Goal: Task Accomplishment & Management: Manage account settings

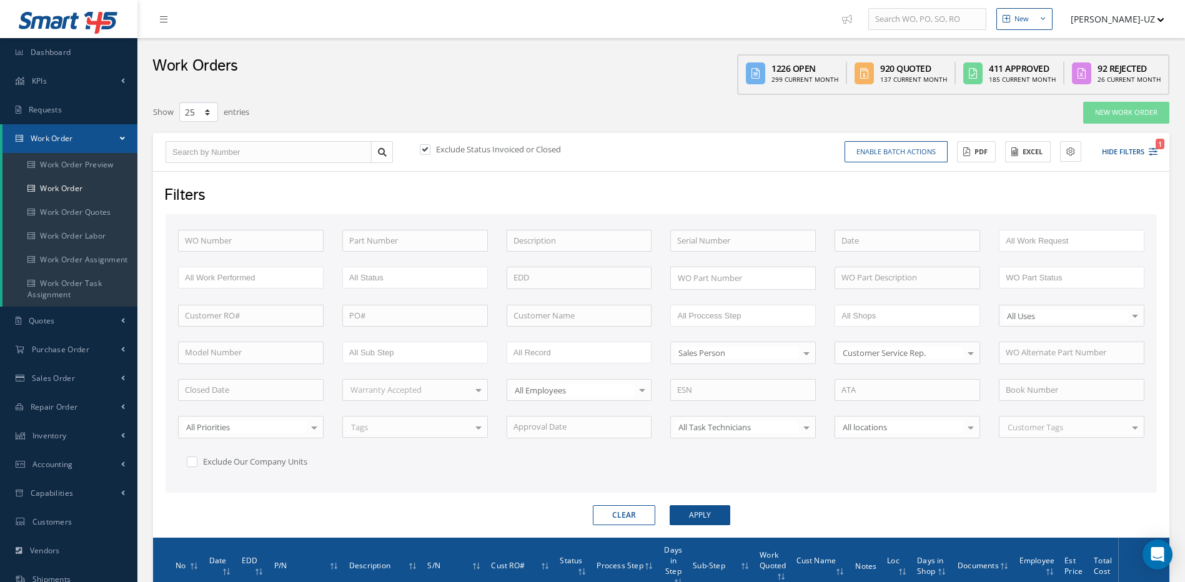
select select "25"
click at [707, 242] on input "text" at bounding box center [742, 241] width 145 height 22
paste input "8189"
type input "8189"
click at [669, 505] on button "Apply" at bounding box center [699, 515] width 61 height 20
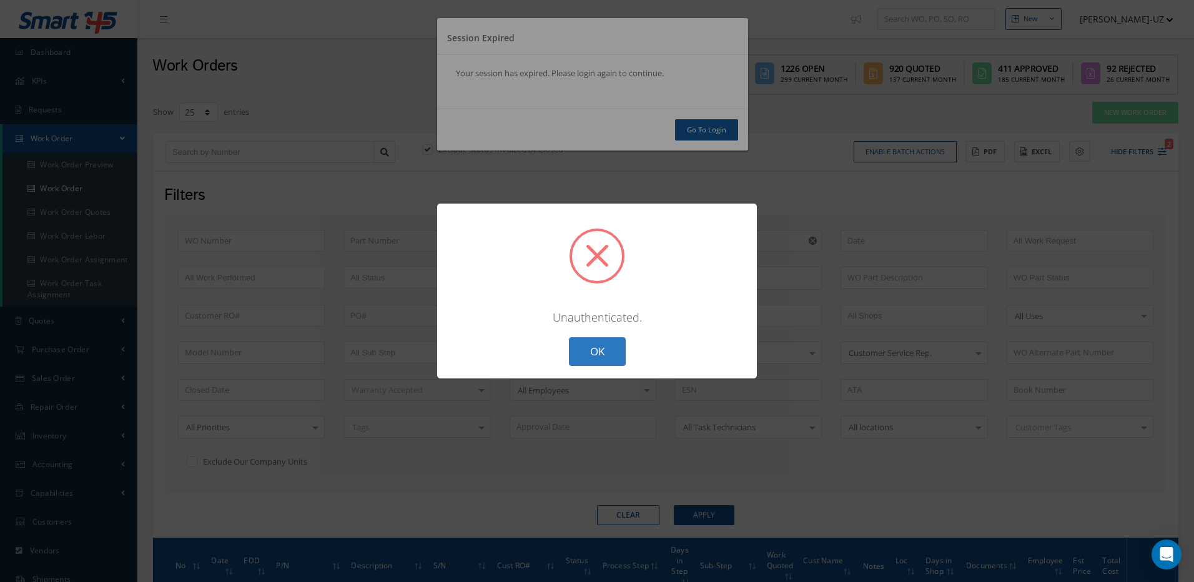
click at [575, 366] on button "OK" at bounding box center [597, 351] width 57 height 29
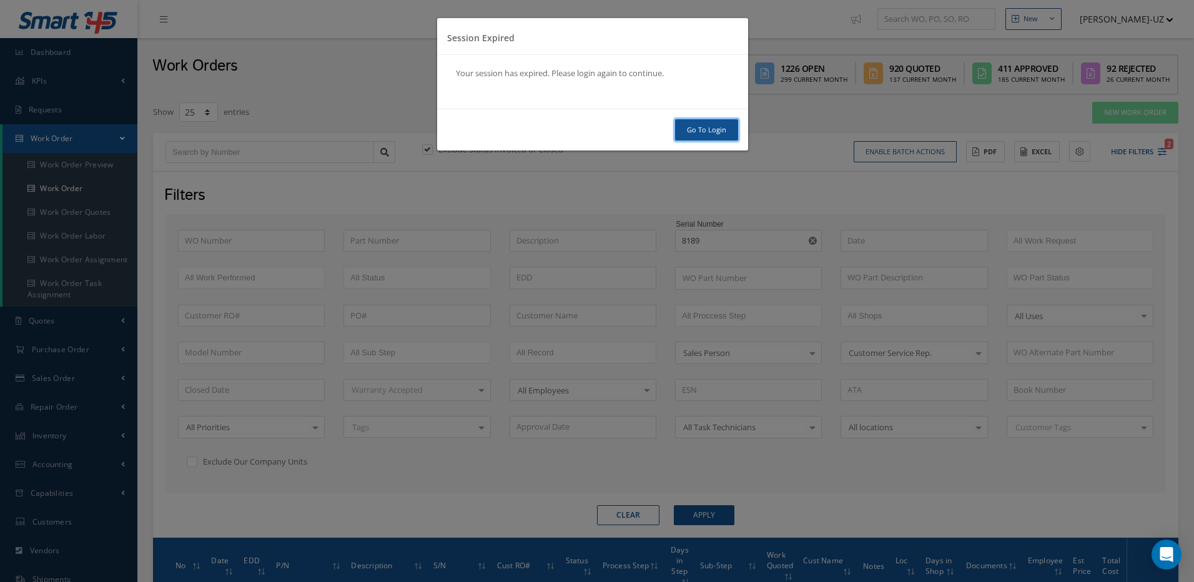
click at [706, 129] on link "Go To Login" at bounding box center [706, 130] width 63 height 22
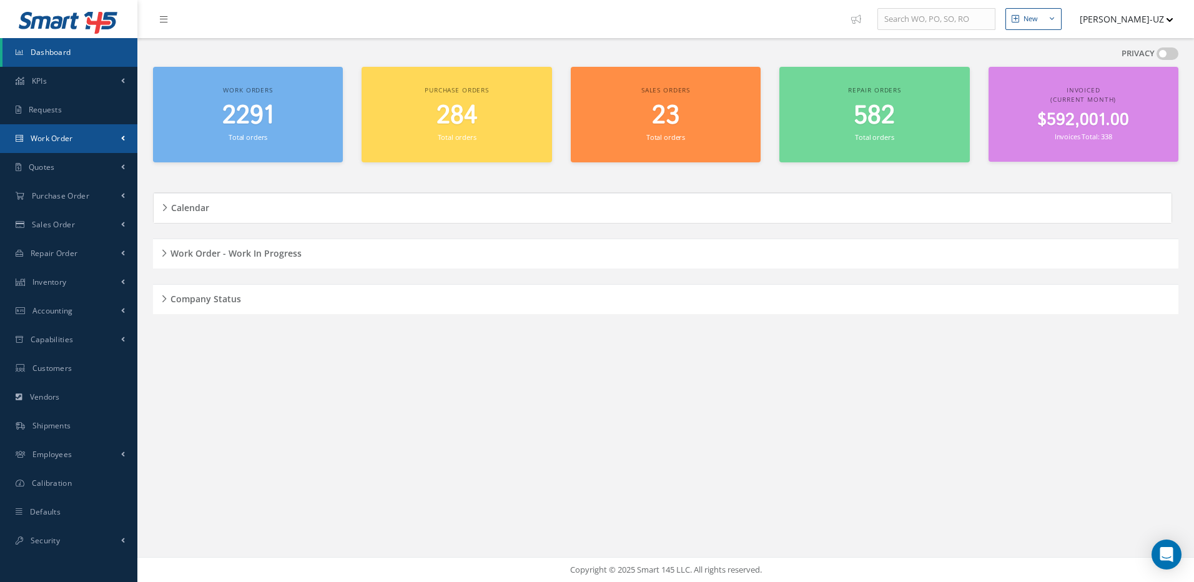
click at [72, 140] on span "Work Order" at bounding box center [52, 138] width 42 height 11
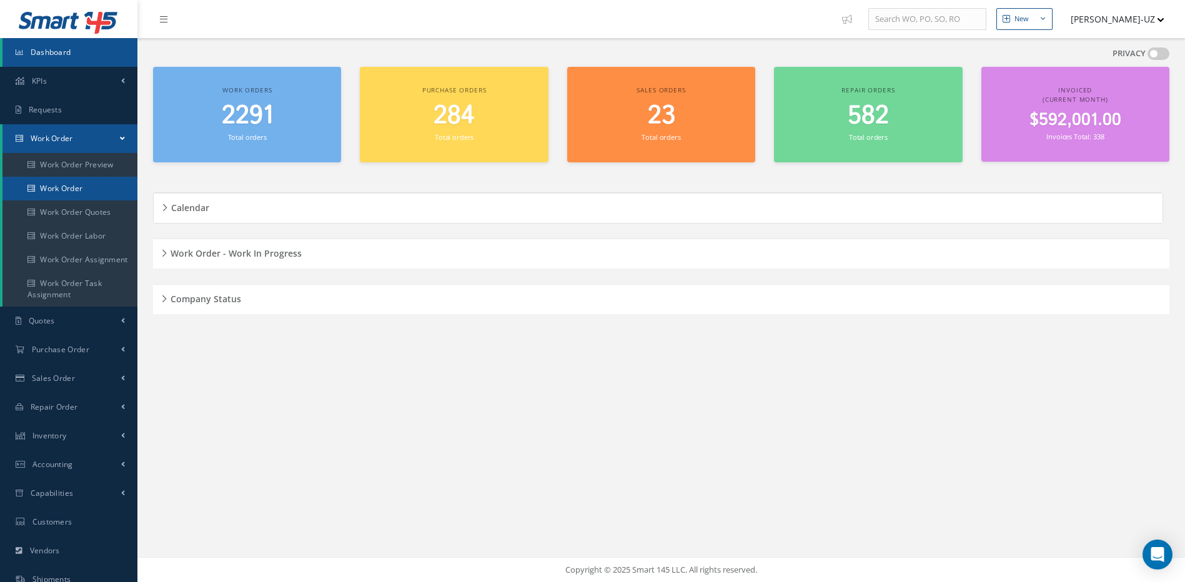
click at [68, 188] on link "Work Order" at bounding box center [69, 189] width 135 height 24
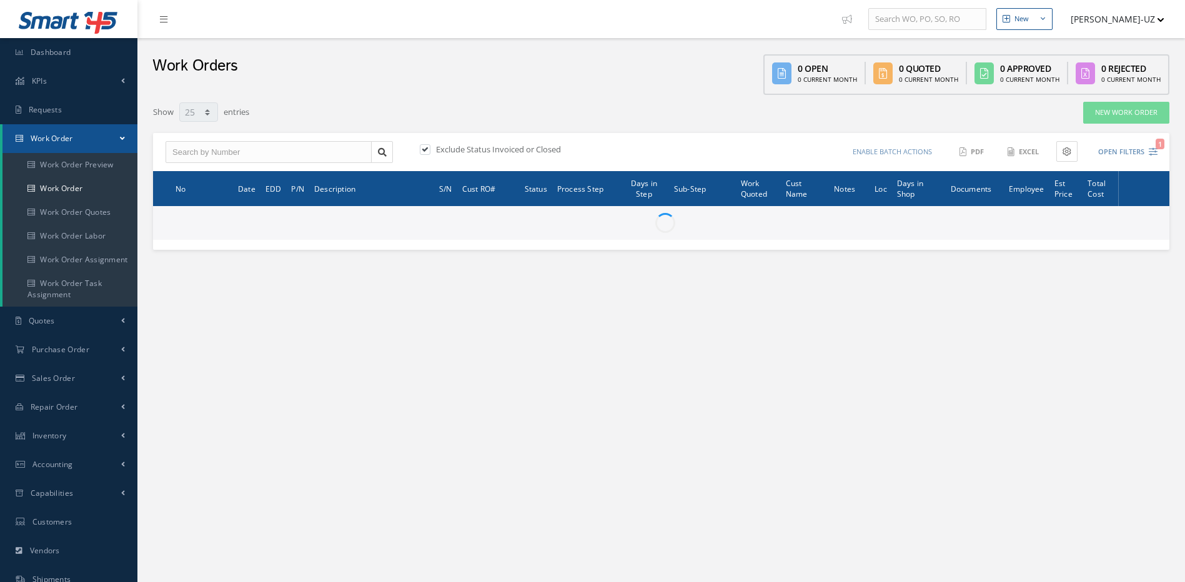
select select "25"
type input "All Work Request"
type input "All Work Performed"
type input "All Status"
type input "WO Part Status"
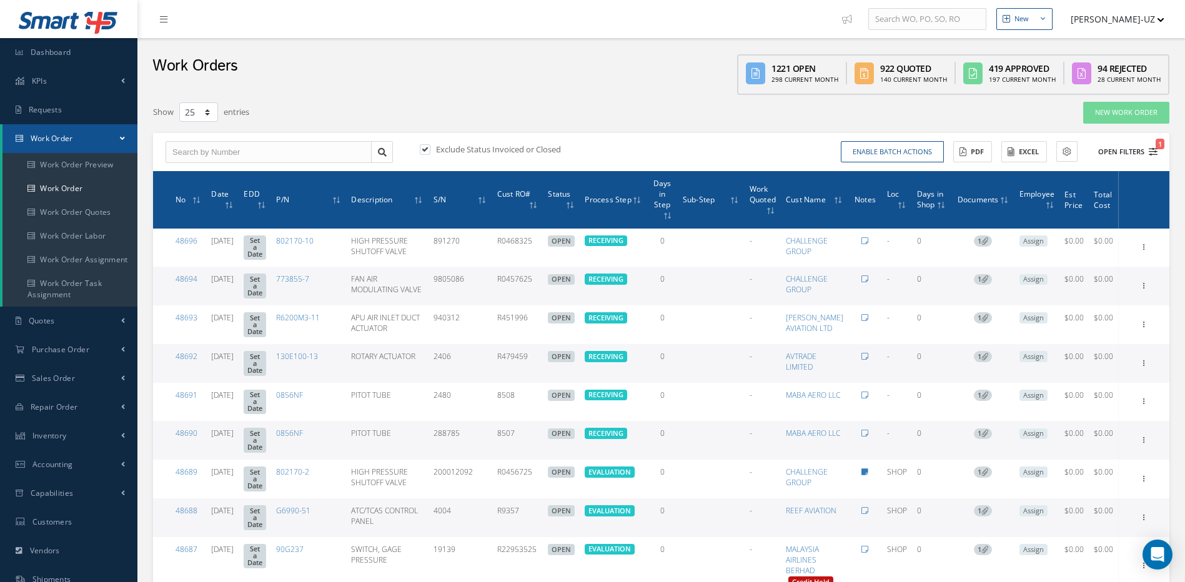
click at [1153, 153] on icon "1" at bounding box center [1152, 151] width 9 height 9
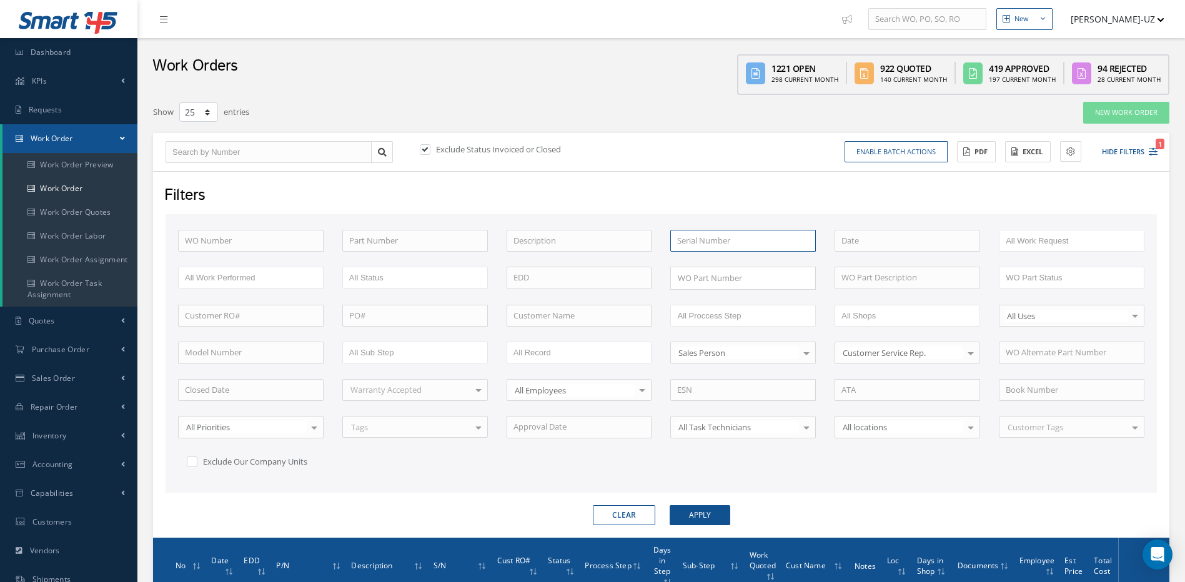
click at [741, 239] on input "text" at bounding box center [742, 241] width 145 height 22
paste input "8189"
type input "8189"
click at [669, 505] on button "Apply" at bounding box center [699, 515] width 61 height 20
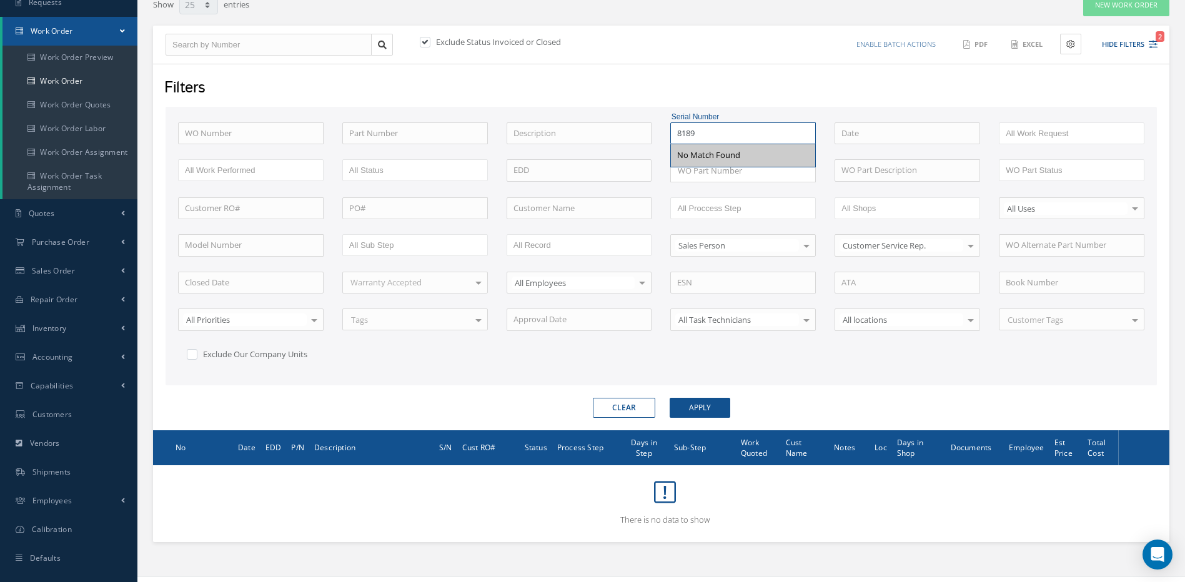
scroll to position [124, 0]
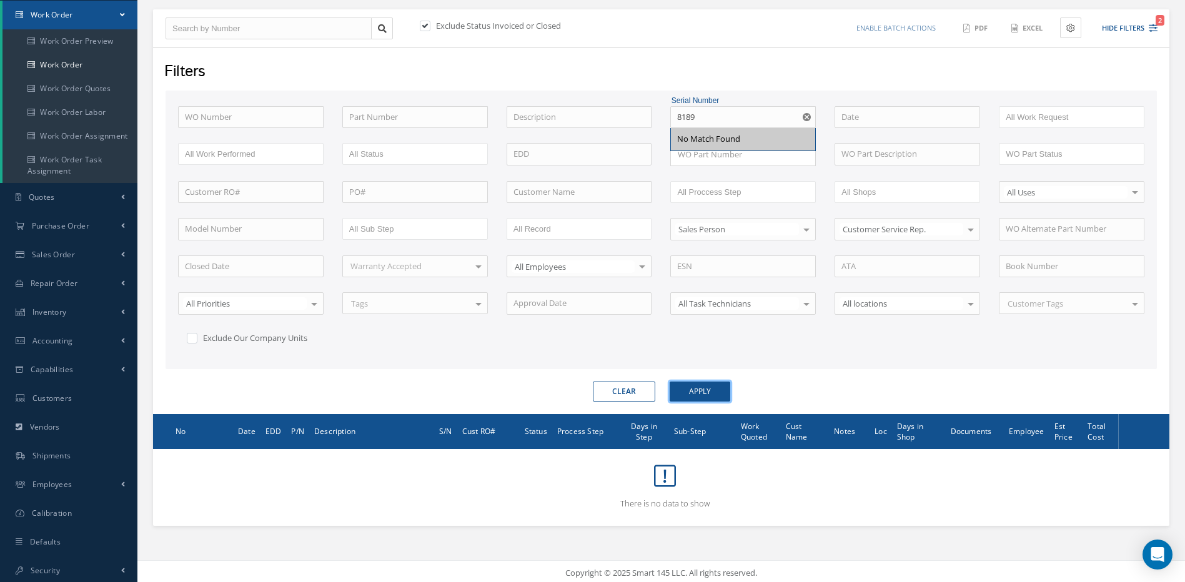
click at [692, 388] on button "Apply" at bounding box center [699, 392] width 61 height 20
click at [804, 119] on use "Reset" at bounding box center [806, 117] width 8 height 8
click at [295, 197] on input "text" at bounding box center [250, 192] width 145 height 22
paste input "039960"
type input "039960"
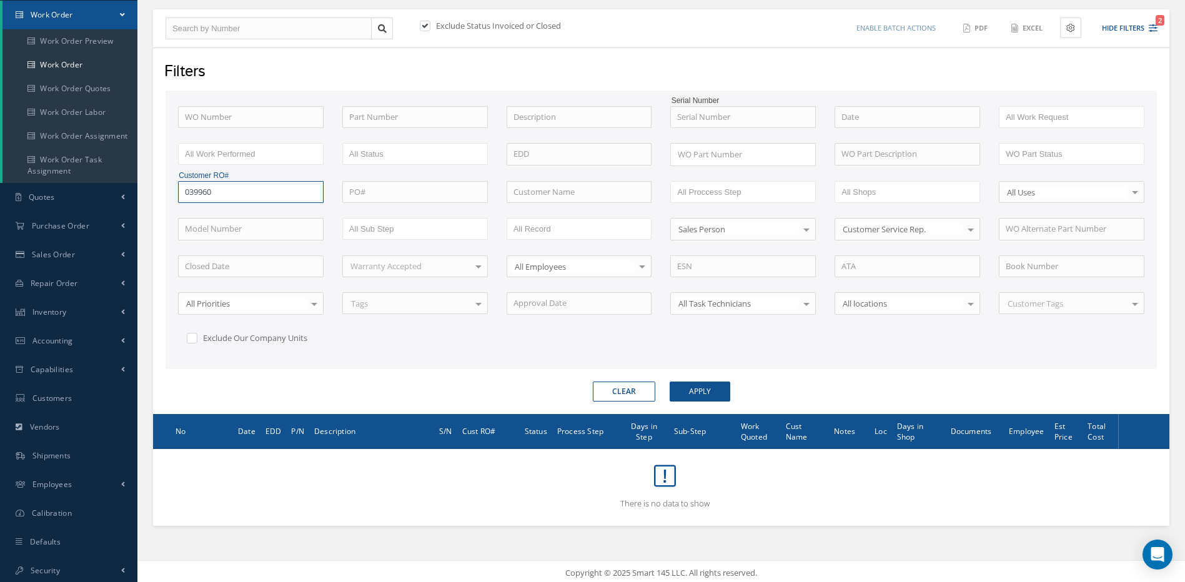
click at [669, 382] on button "Apply" at bounding box center [699, 392] width 61 height 20
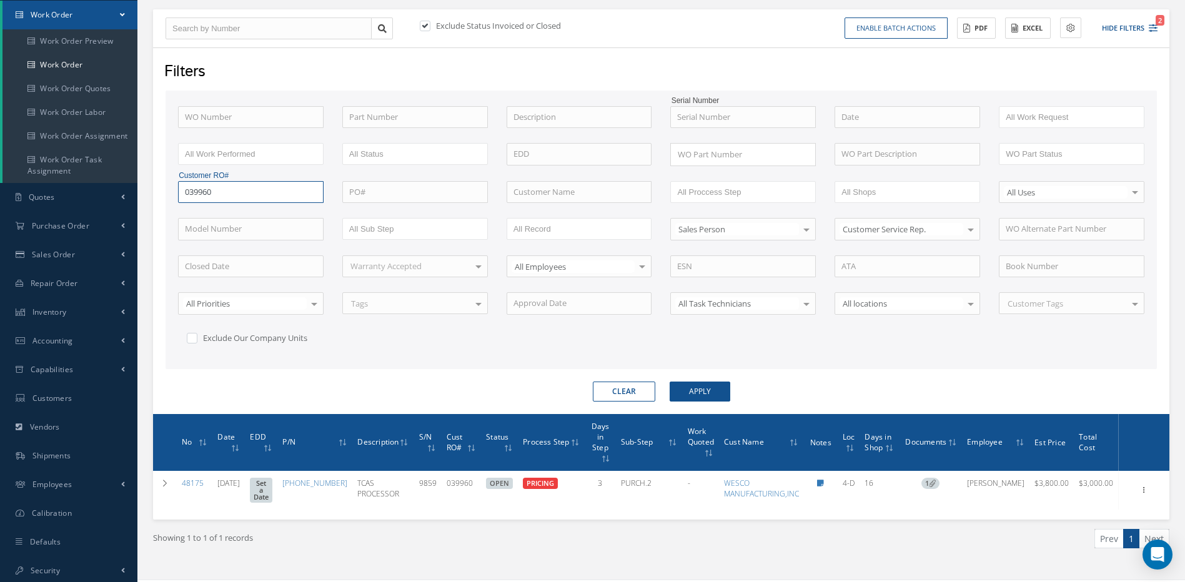
drag, startPoint x: 245, startPoint y: 193, endPoint x: 164, endPoint y: 194, distance: 80.6
click at [164, 194] on div "Filters WO Number Part Number Description Serial Number - BENCH CHECK CALIBRATI…" at bounding box center [661, 230] width 1016 height 367
click at [529, 190] on input "text" at bounding box center [578, 192] width 145 height 22
click at [543, 217] on span "WESCO MANUFACTURING,INC" at bounding box center [569, 213] width 113 height 11
type input "WESCO MANUFACTURING,INC"
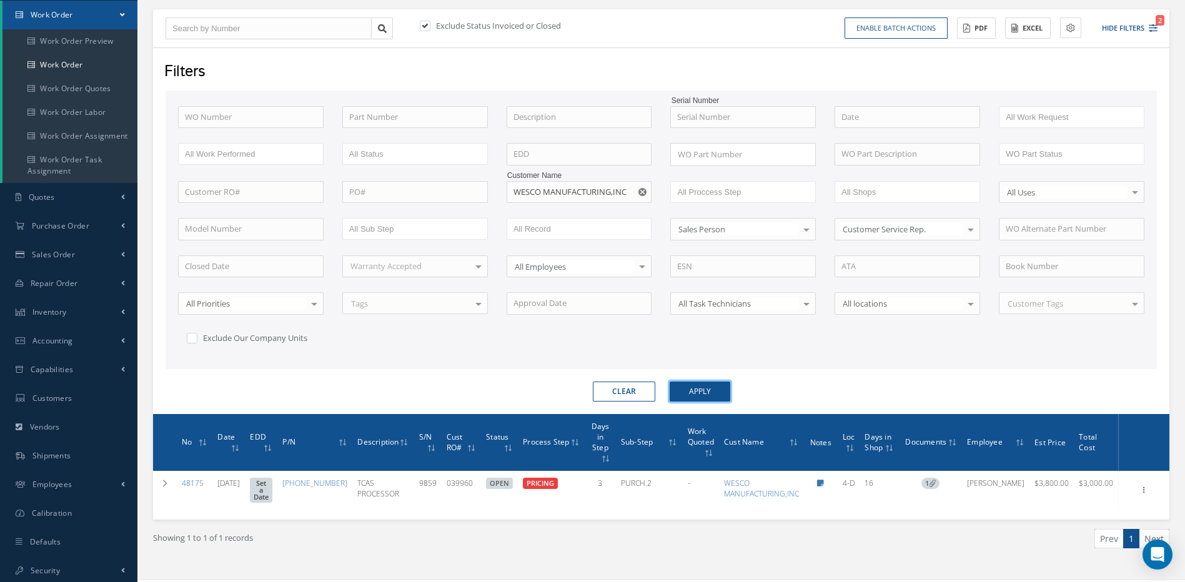
click at [696, 398] on button "Apply" at bounding box center [699, 392] width 61 height 20
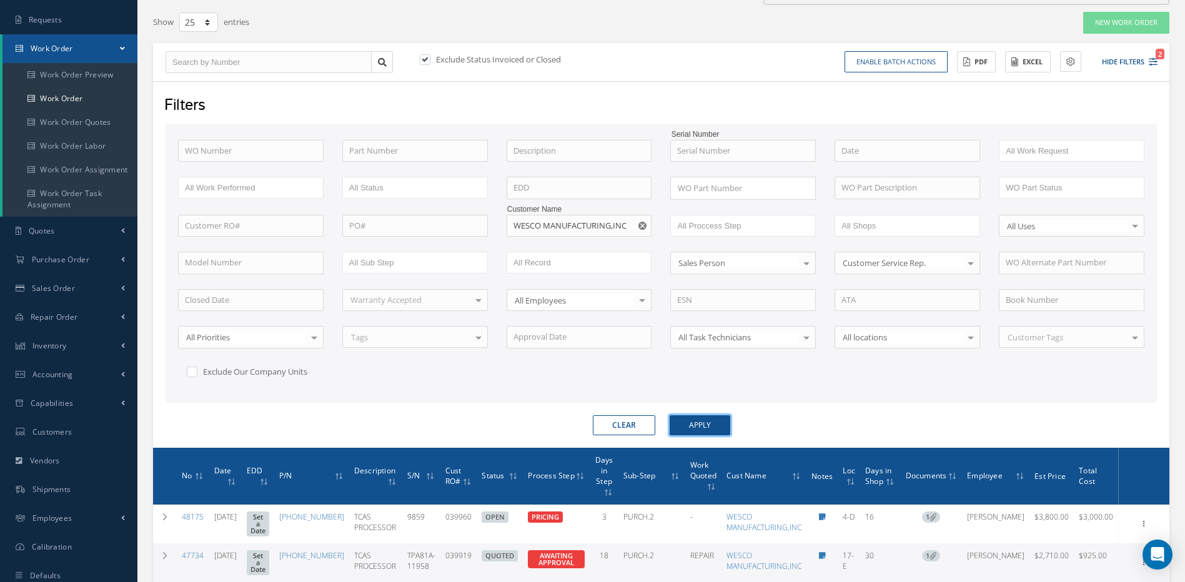
scroll to position [183, 0]
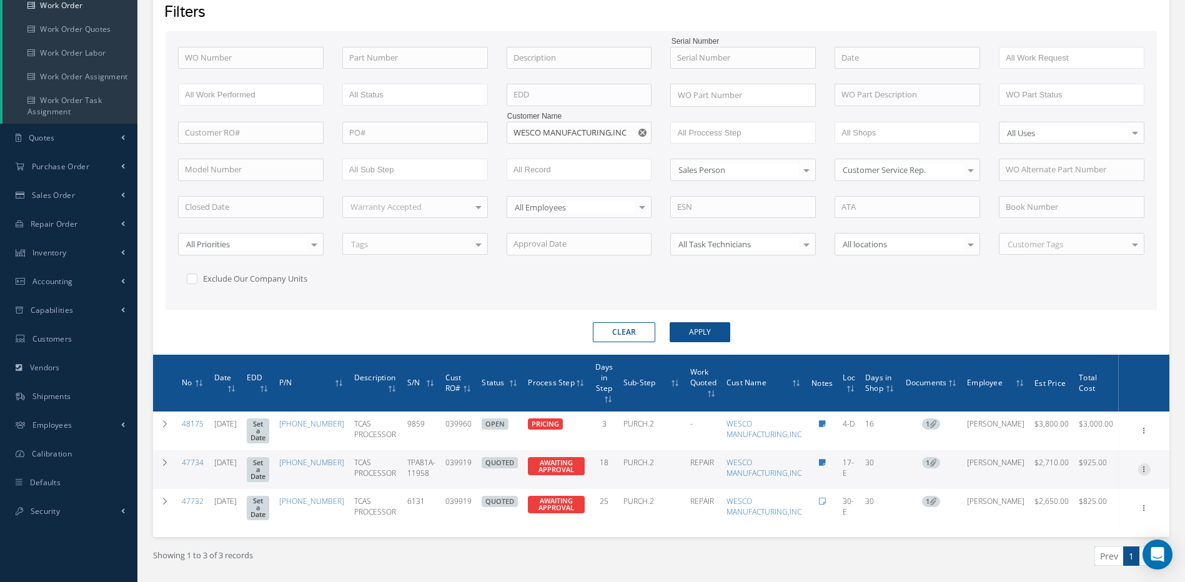
click at [1140, 435] on icon at bounding box center [1144, 430] width 12 height 10
click at [1068, 502] on link "Edit" at bounding box center [1086, 494] width 99 height 16
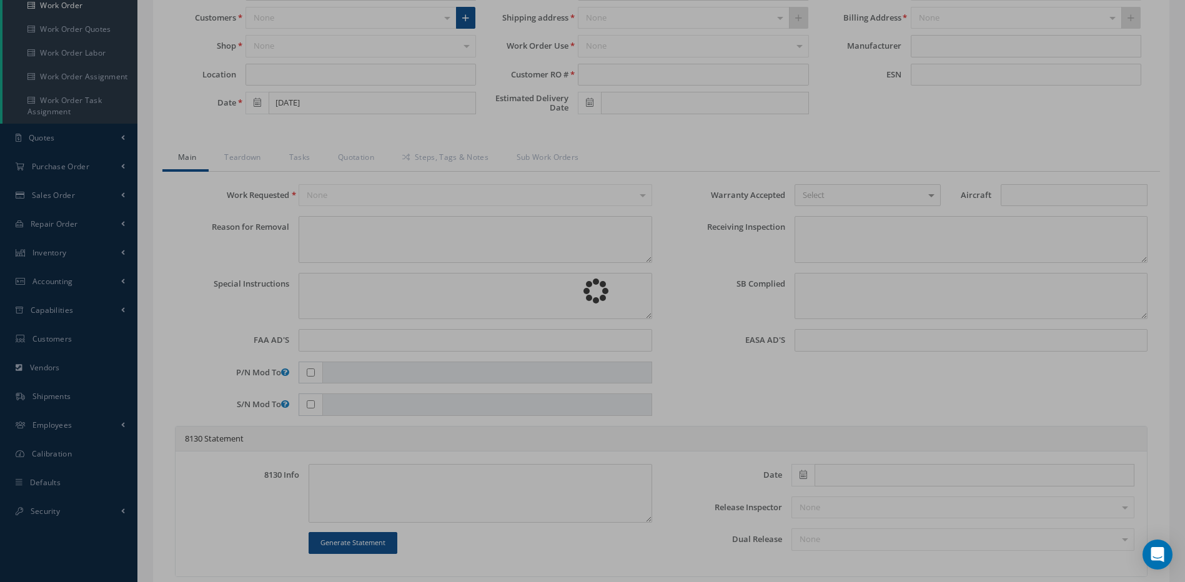
type input "066-50000-2930"
type input "TPA-81A"
type input "17-E"
type input "[DATE]"
type input "TCAS PROCESSOR"
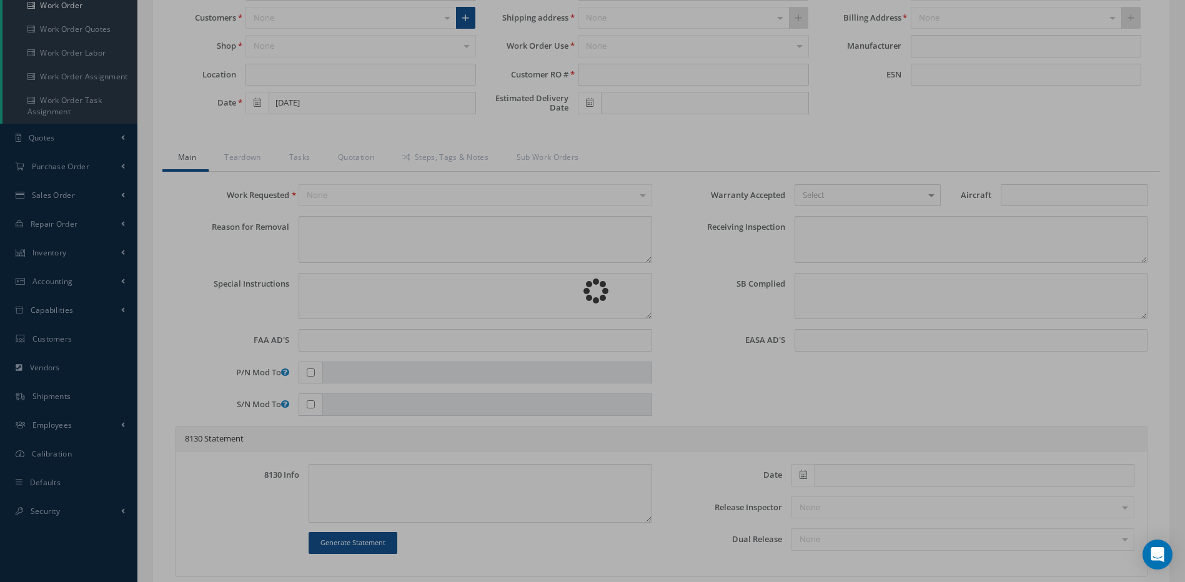
type input "039919"
type input "TPA81A-11958"
type textarea "NO TCAS DATA ON MULTIFUNCTION DISPLAY ON PILOT SCREEN"
type textarea "PLEASE SEE R.O. FOR DETAILS"
type textarea "NO VISUAL DAMAGE"
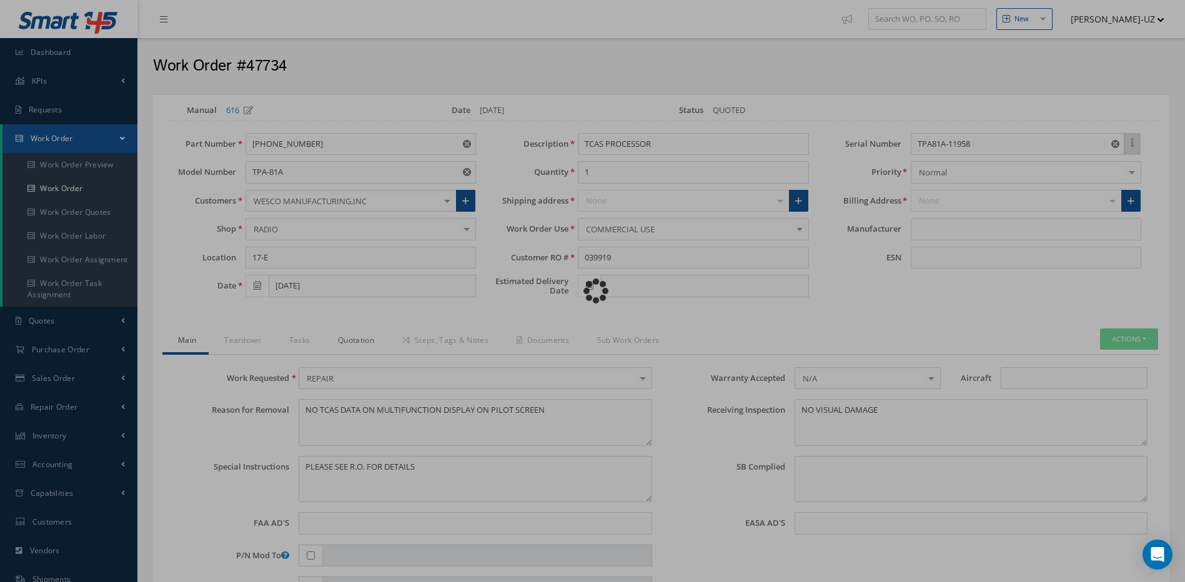
type input "HONEYWELL"
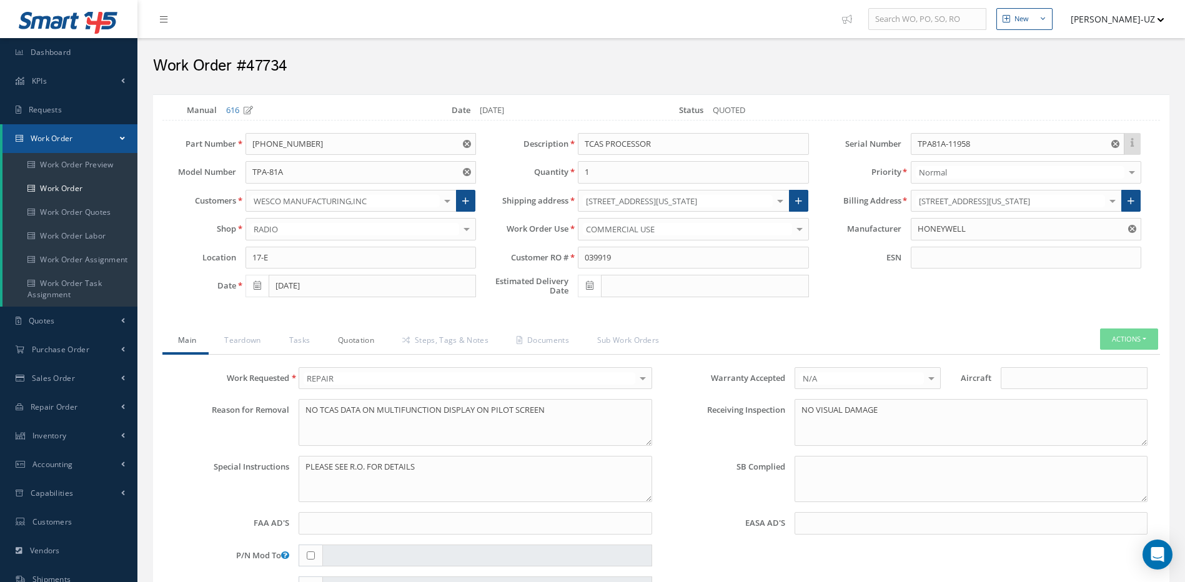
click at [369, 343] on link "Quotation" at bounding box center [354, 341] width 64 height 26
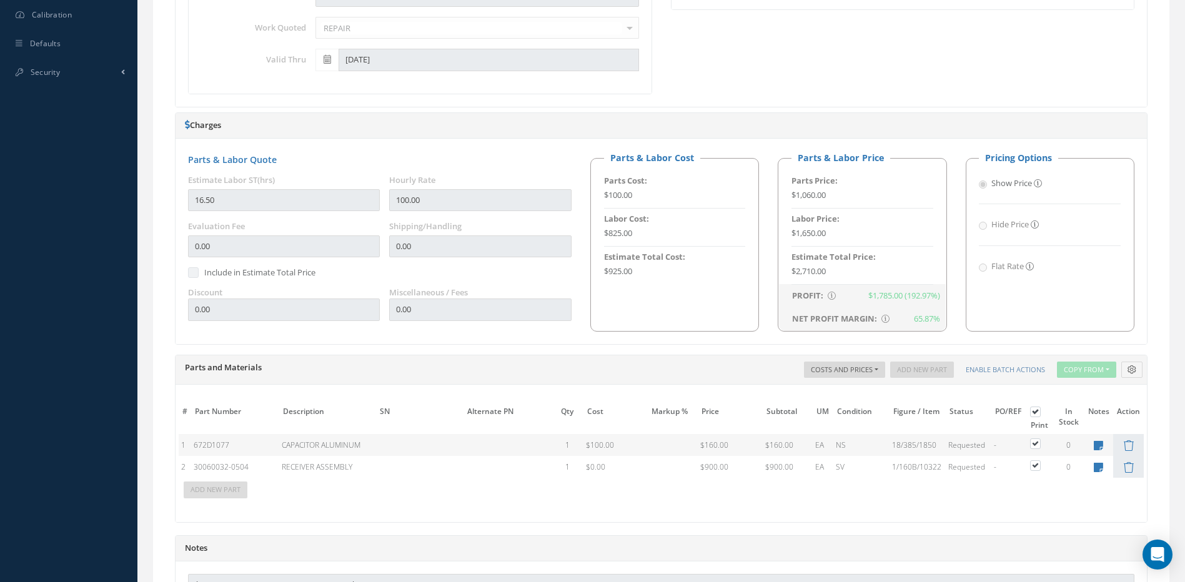
scroll to position [799, 0]
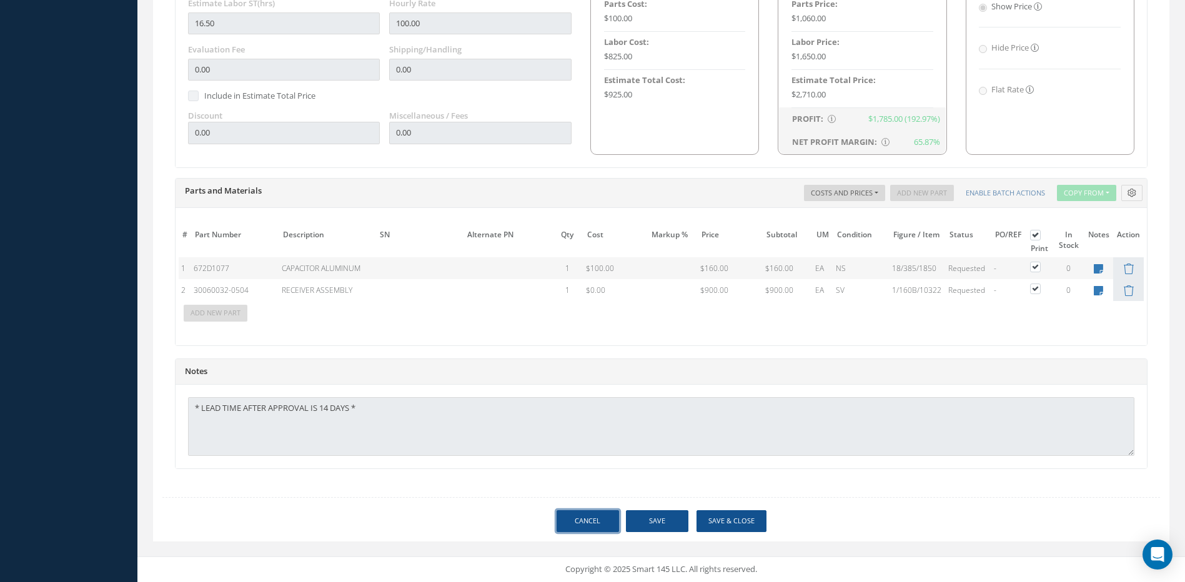
click at [576, 525] on link "Cancel" at bounding box center [587, 521] width 62 height 22
select select "25"
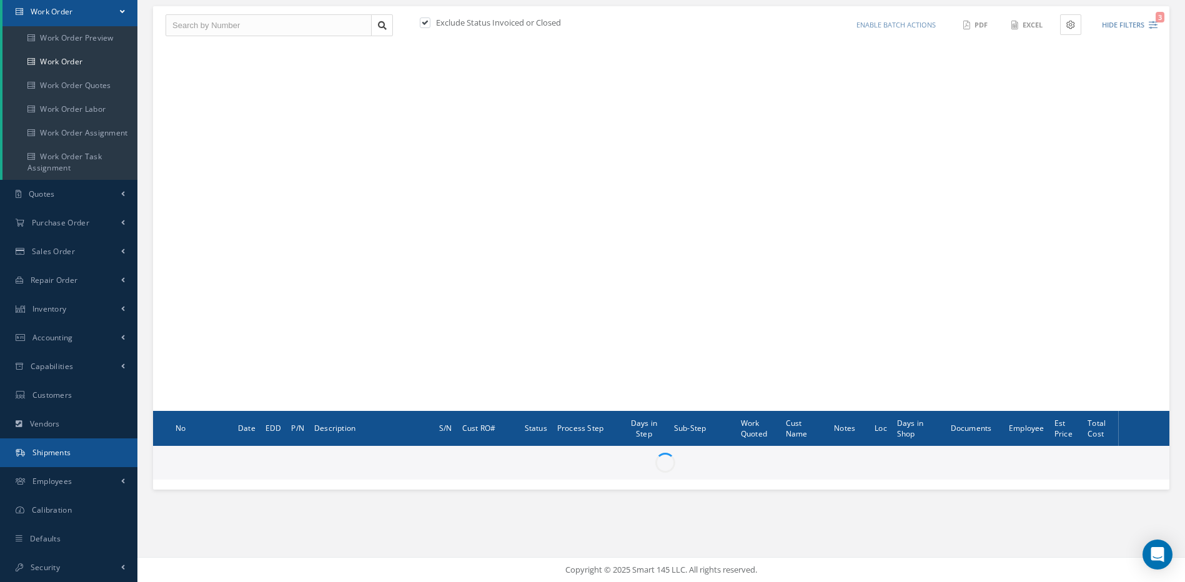
scroll to position [127, 0]
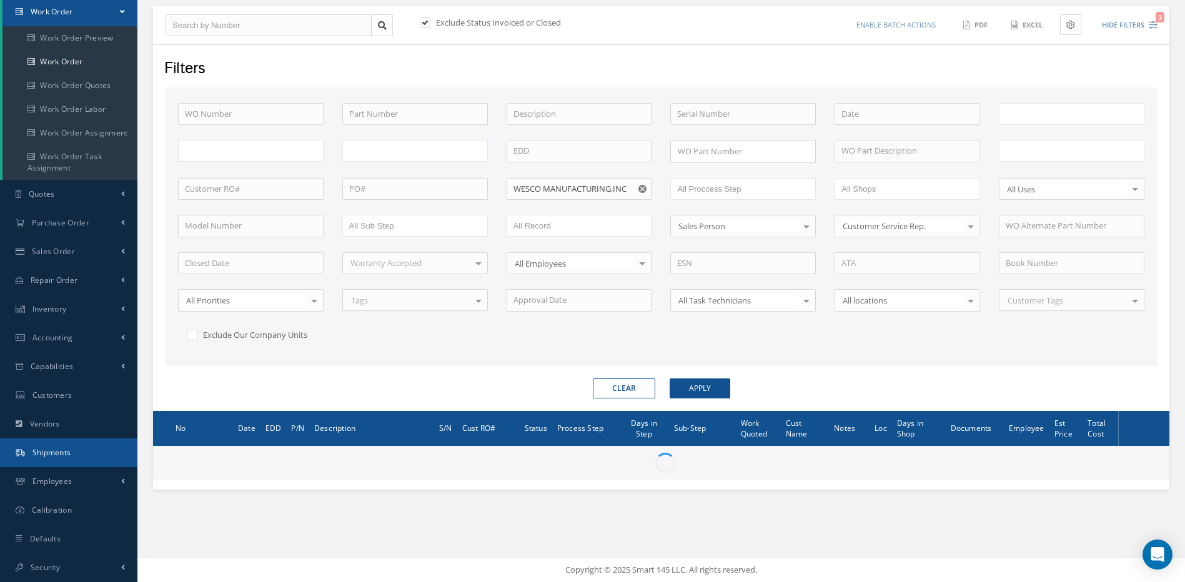
type input "All Work Request"
type input "All Work Performed"
type input "All Status"
type input "WO Part Status"
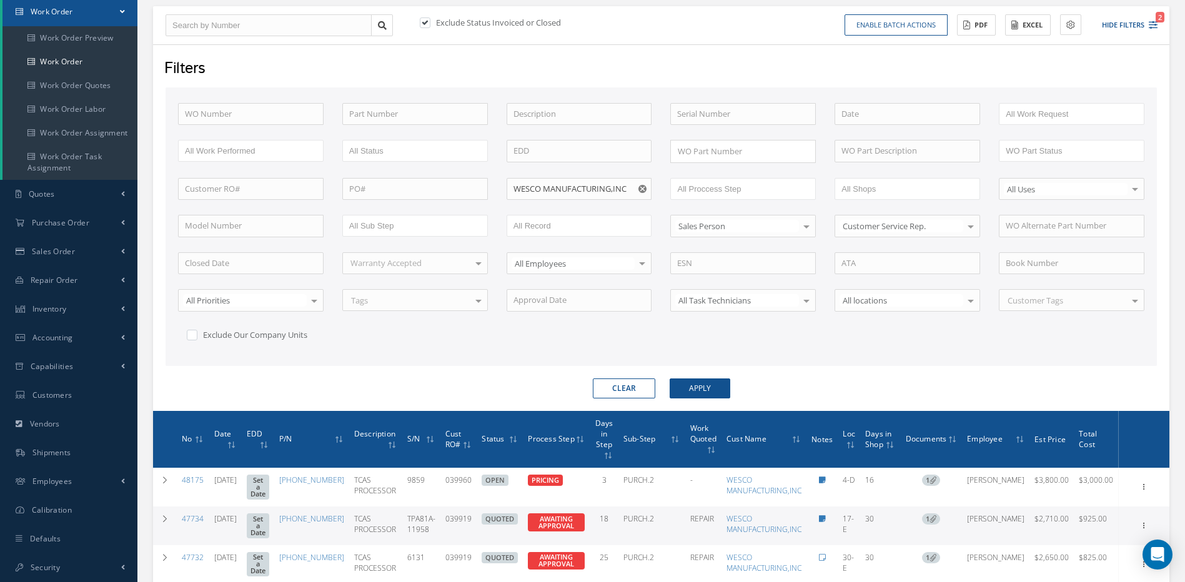
click at [641, 187] on icon "Reset" at bounding box center [642, 189] width 8 height 8
click at [370, 116] on input "text" at bounding box center [414, 114] width 145 height 22
paste input "473955-1"
type input "473955-1"
click at [669, 378] on button "Apply" at bounding box center [699, 388] width 61 height 20
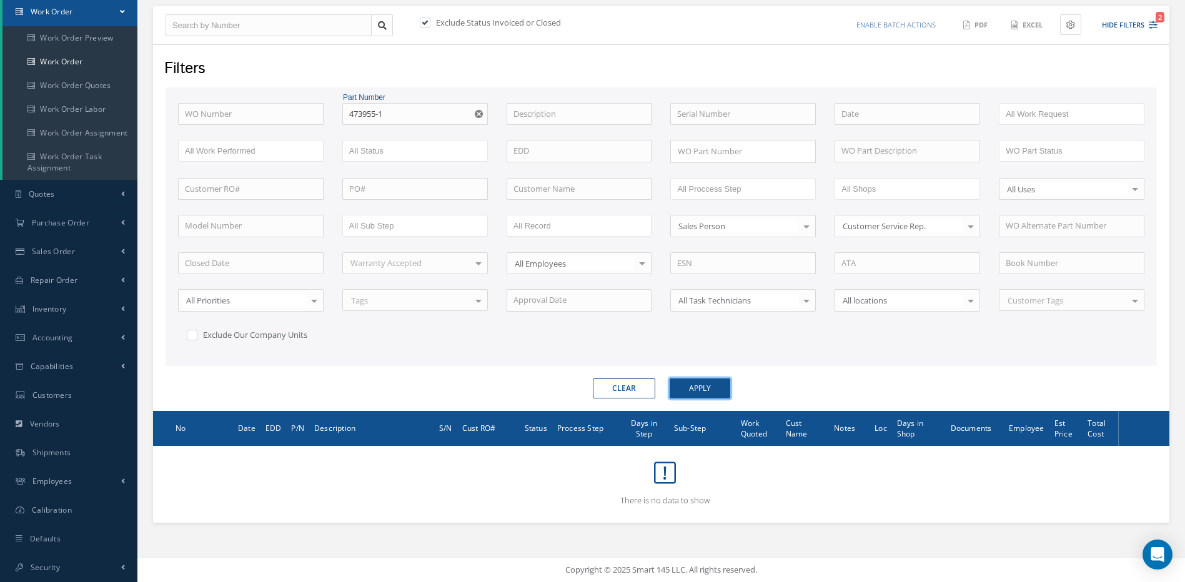
click at [704, 391] on button "Apply" at bounding box center [699, 388] width 61 height 20
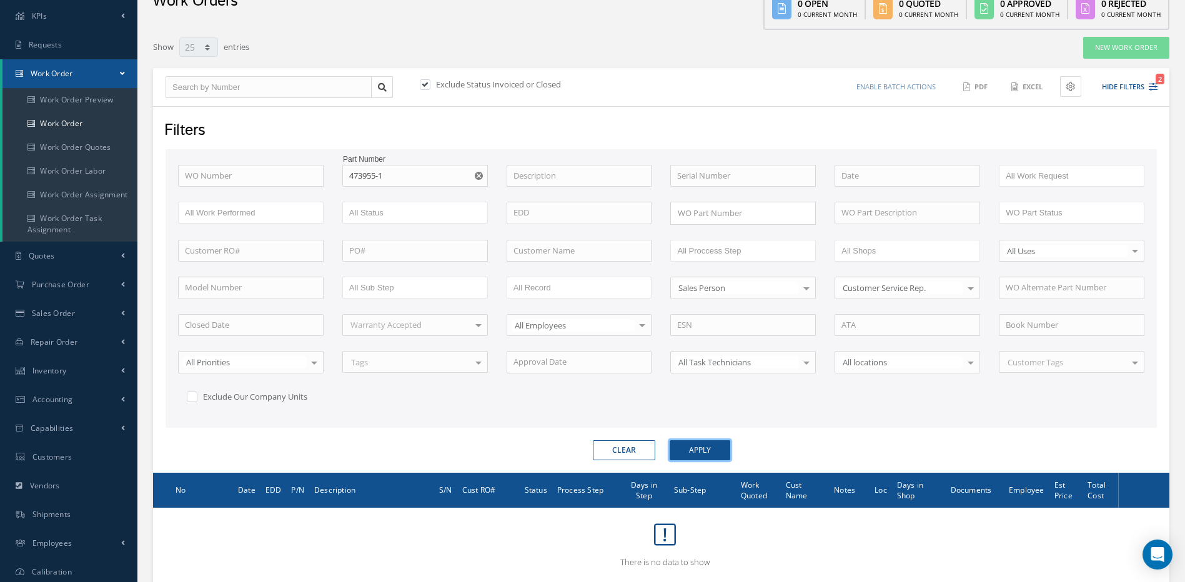
scroll to position [64, 0]
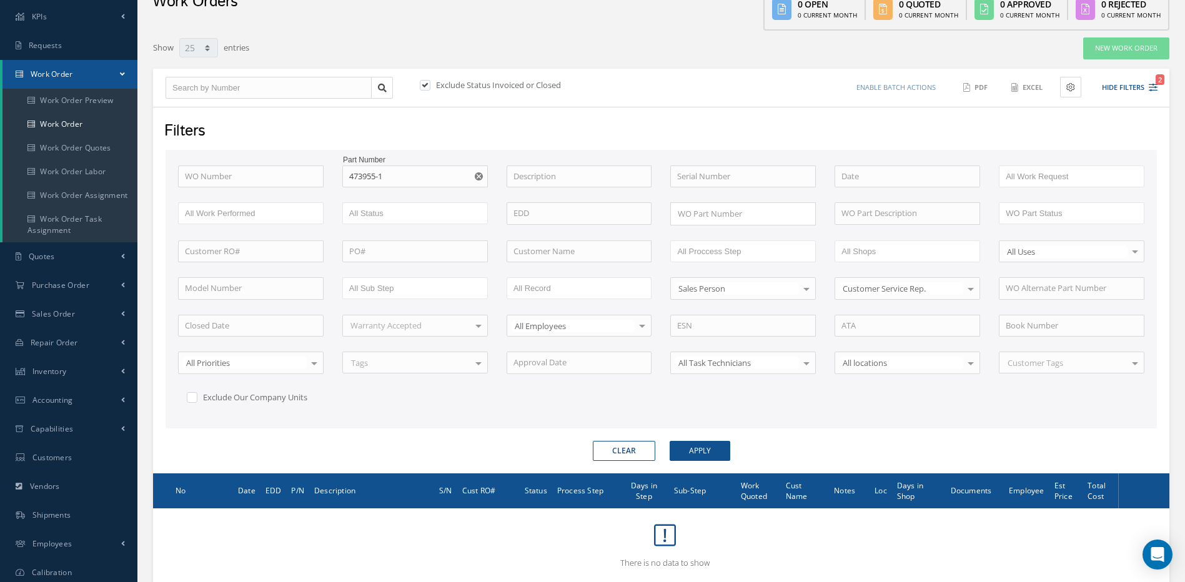
click at [430, 86] on label at bounding box center [431, 84] width 3 height 11
click at [424, 86] on input "checkbox" at bounding box center [424, 86] width 8 height 8
checkbox input "false"
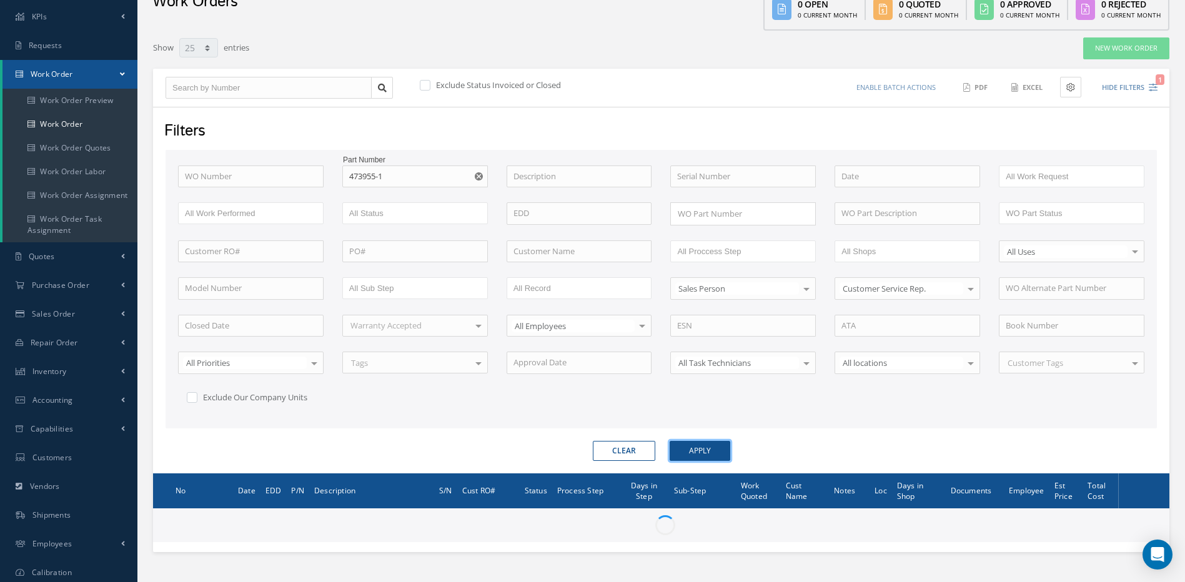
click at [718, 451] on button "Apply" at bounding box center [699, 451] width 61 height 20
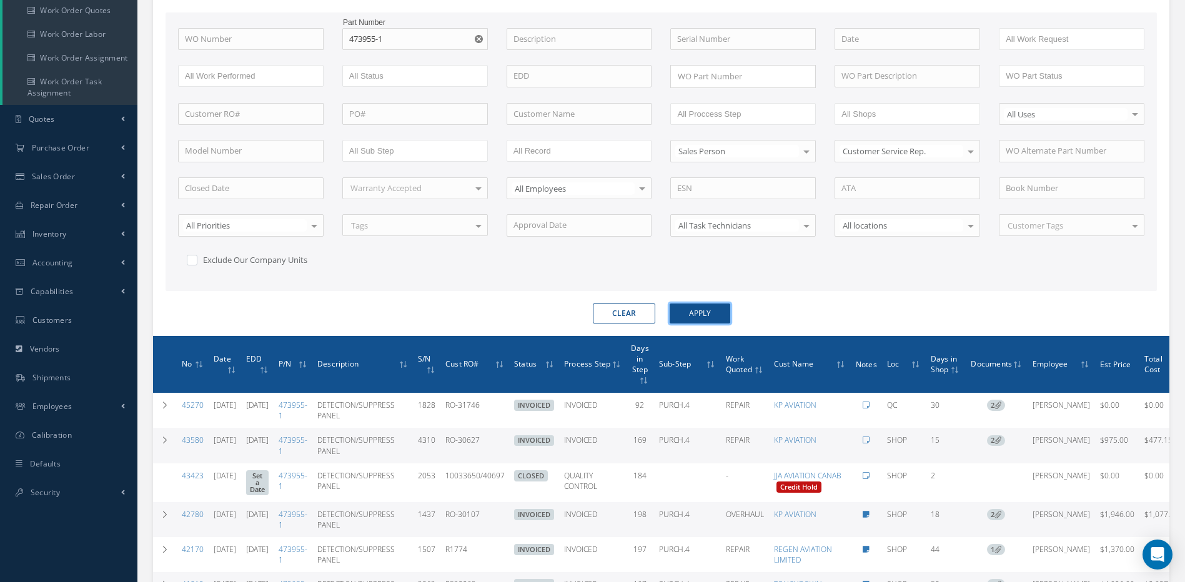
scroll to position [127, 0]
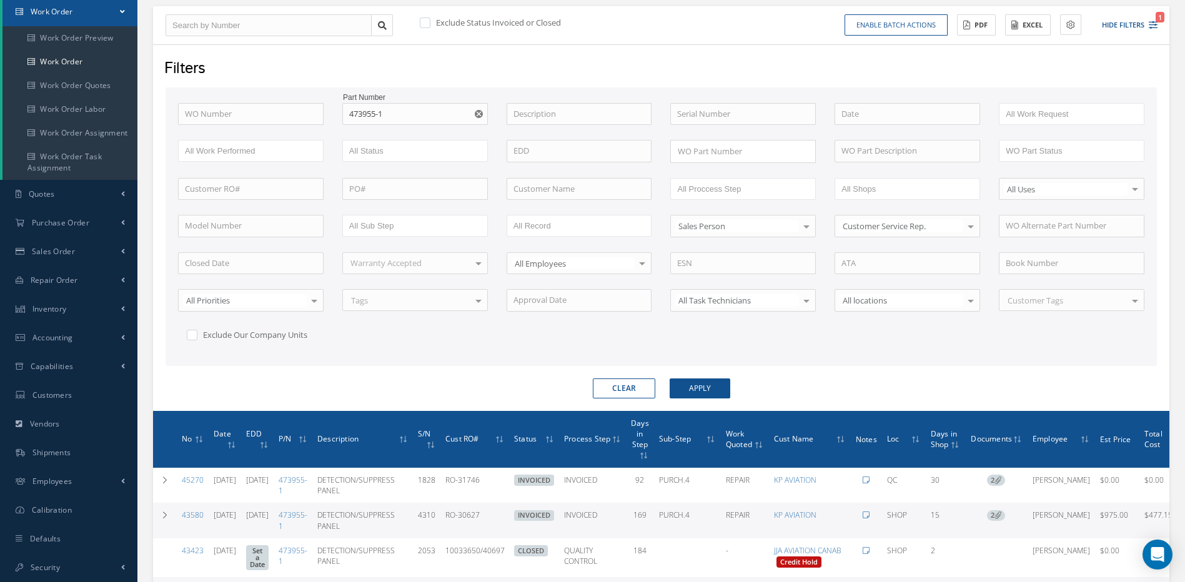
click at [481, 114] on use "Reset" at bounding box center [479, 114] width 8 height 8
click at [593, 186] on input "text" at bounding box center [578, 189] width 145 height 22
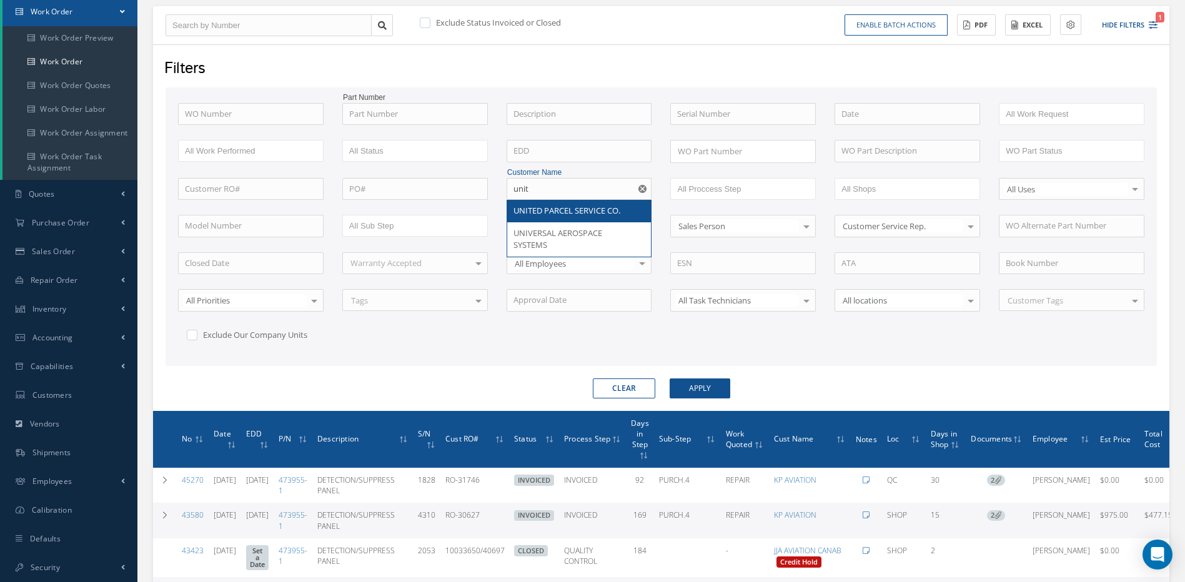
click at [565, 214] on span "UNITED PARCEL SERVICE CO." at bounding box center [566, 210] width 107 height 11
type input "UNITED PARCEL SERVICE CO."
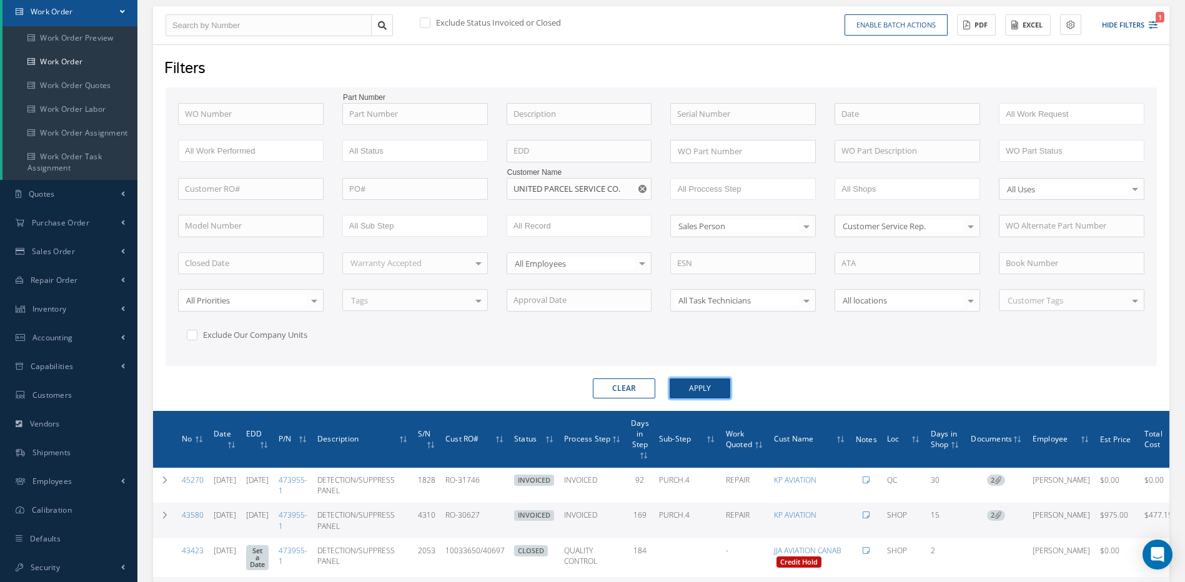
click at [702, 388] on button "Apply" at bounding box center [699, 388] width 61 height 20
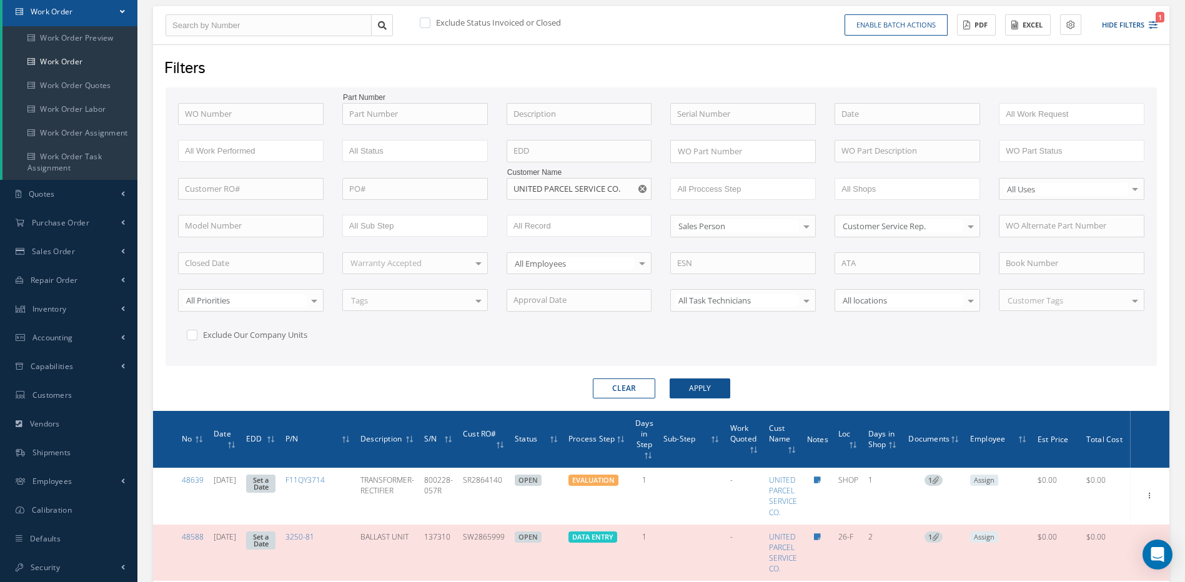
click at [896, 373] on form "WO Number Part Number Description Serial Number - BENCH CHECK CALIBRATION INSPE…" at bounding box center [660, 242] width 991 height 311
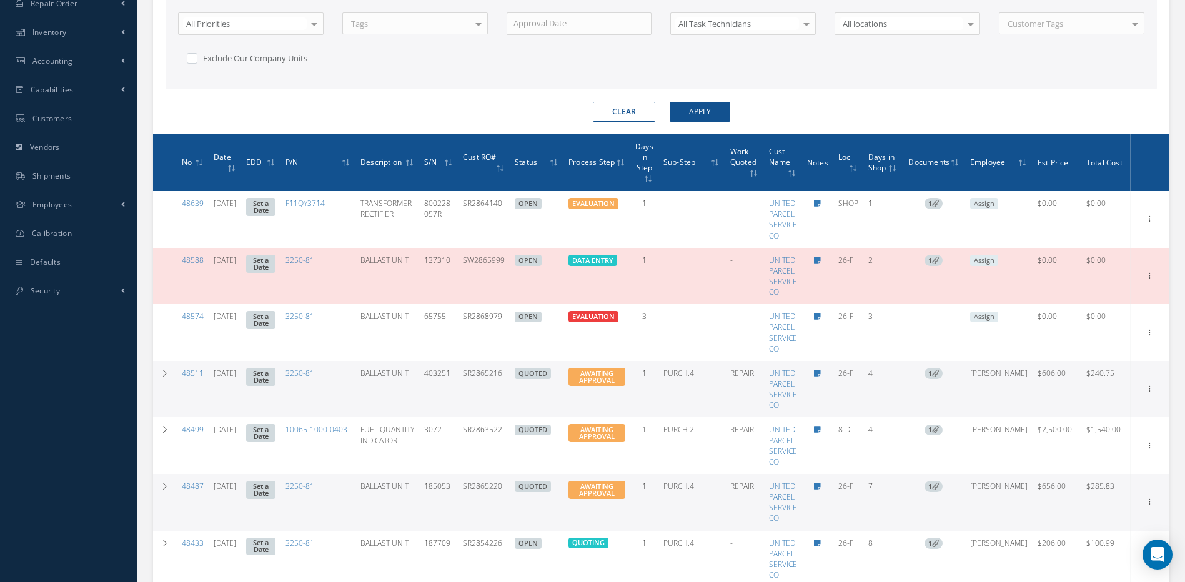
scroll to position [439, 0]
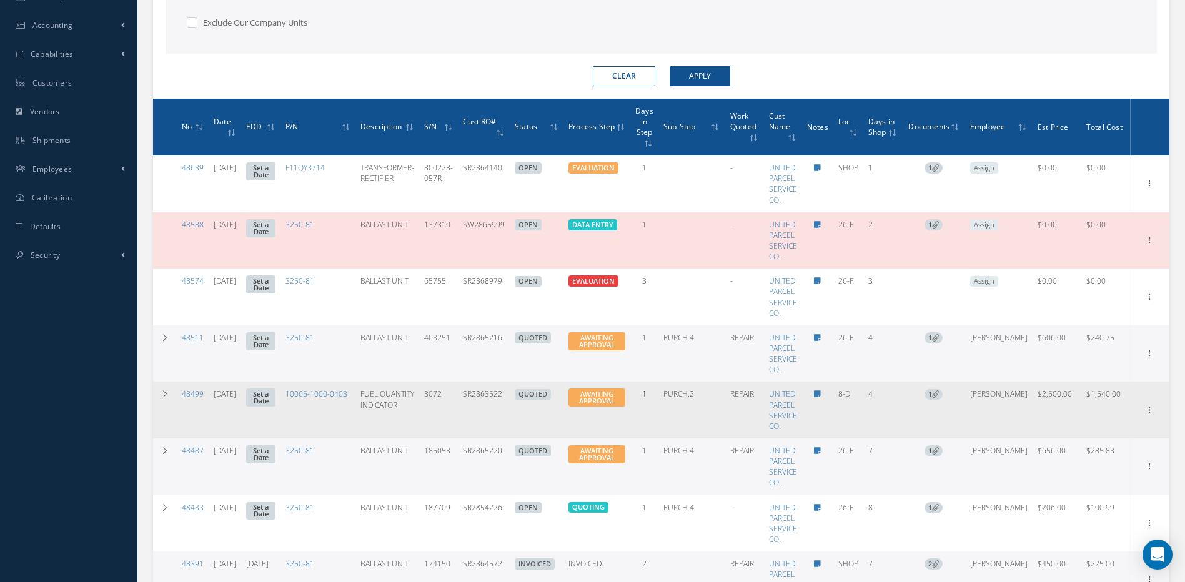
drag, startPoint x: 513, startPoint y: 395, endPoint x: 477, endPoint y: 395, distance: 36.2
click at [477, 395] on td "SR2863522" at bounding box center [484, 410] width 52 height 57
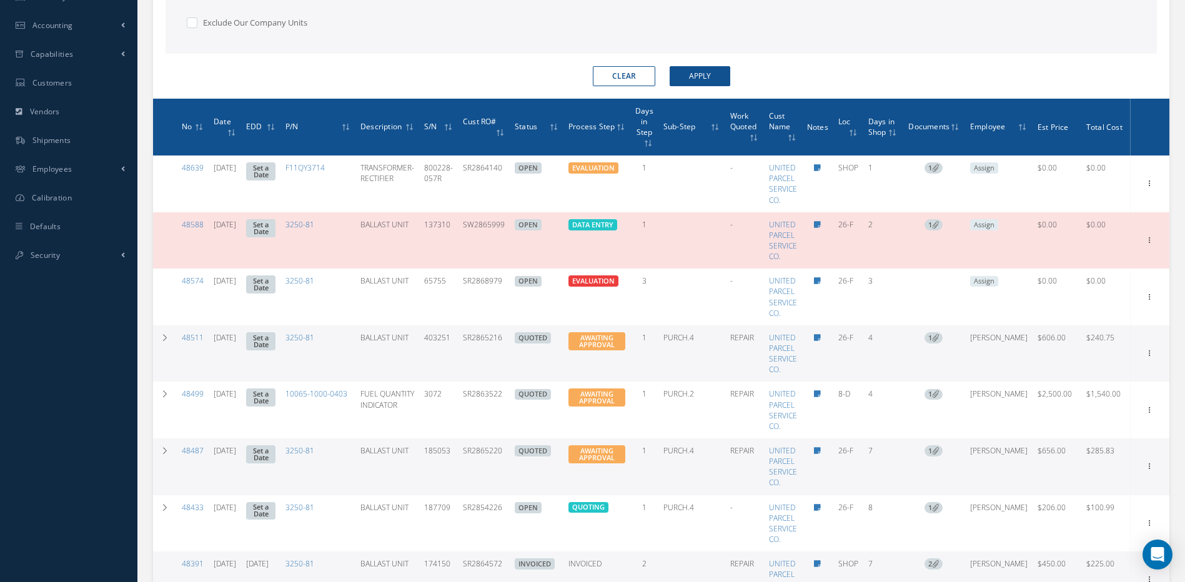
drag, startPoint x: 513, startPoint y: 338, endPoint x: 471, endPoint y: 333, distance: 42.2
click at [471, 333] on td "SR2865216" at bounding box center [484, 353] width 52 height 57
copy td "SR2865216"
click at [1133, 191] on div "Show Edit Invoicing Close Part Issue Send By Email Sub Work Orders Documents Pr…" at bounding box center [1149, 183] width 35 height 15
click at [1143, 187] on icon at bounding box center [1149, 182] width 12 height 10
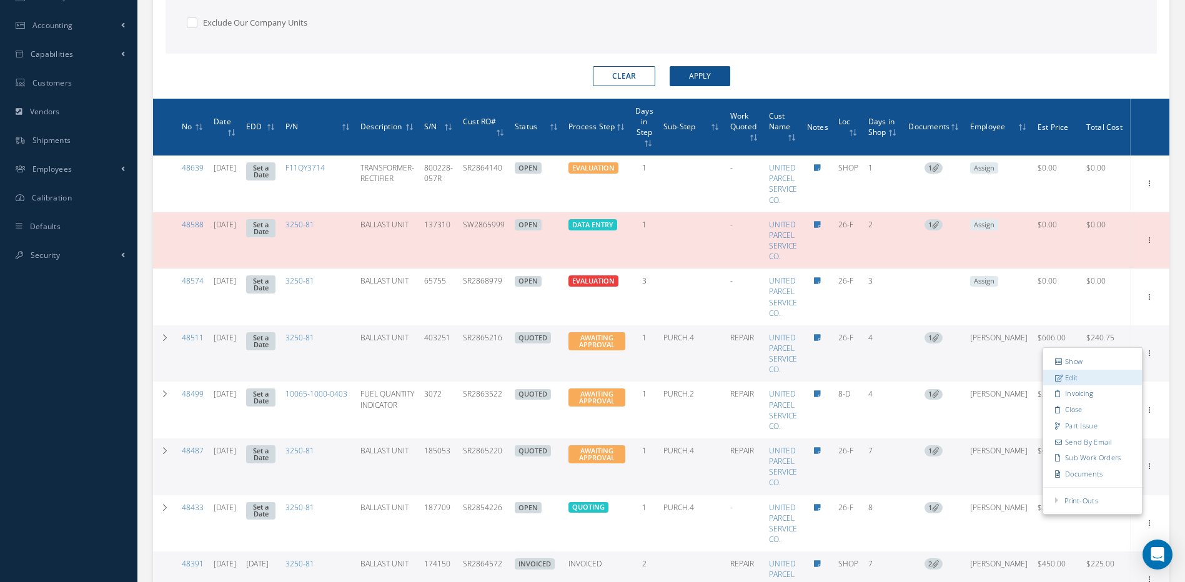
click at [1071, 378] on link "Edit" at bounding box center [1092, 378] width 99 height 16
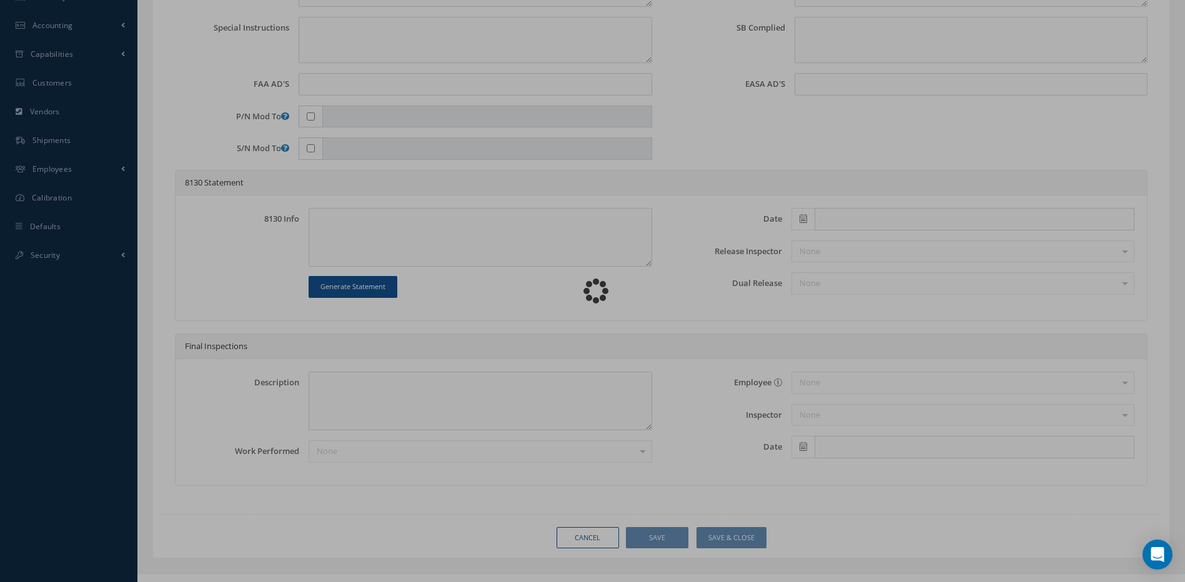
type input "3250-81"
type input "26-F"
type input "[DATE]"
type input "BALLAST UNIT"
type input "SR2865216"
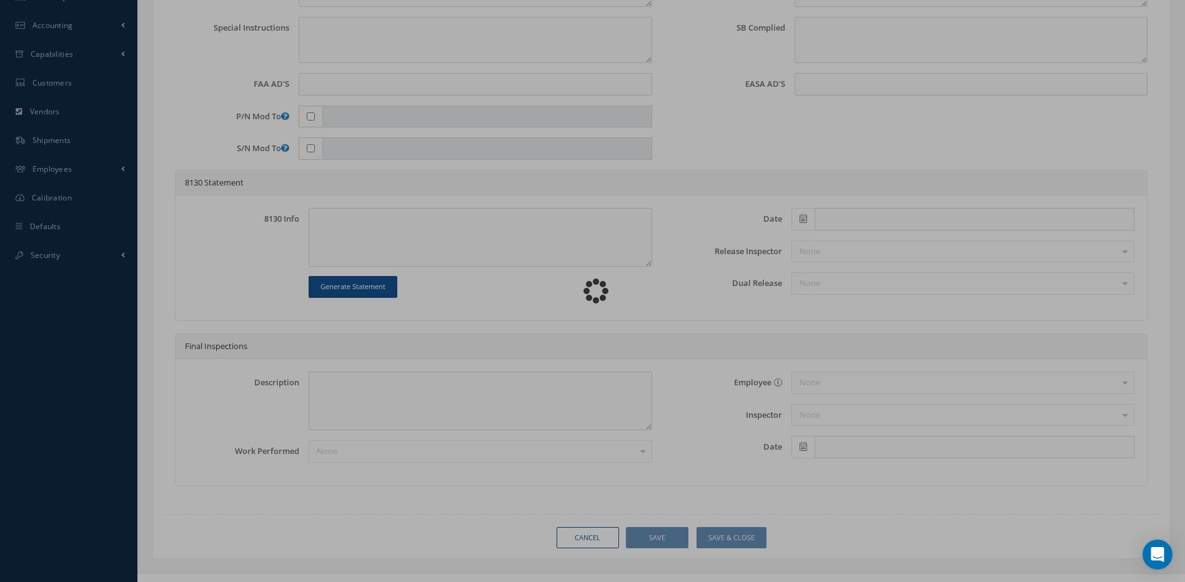
type input "403251"
type textarea "MDC- POS 9L OVERHEAD LIGHT INOP."
type textarea "PLEASE SEE R.O. FOR DETAILS"
type textarea "NO VISUAL DAMAGE"
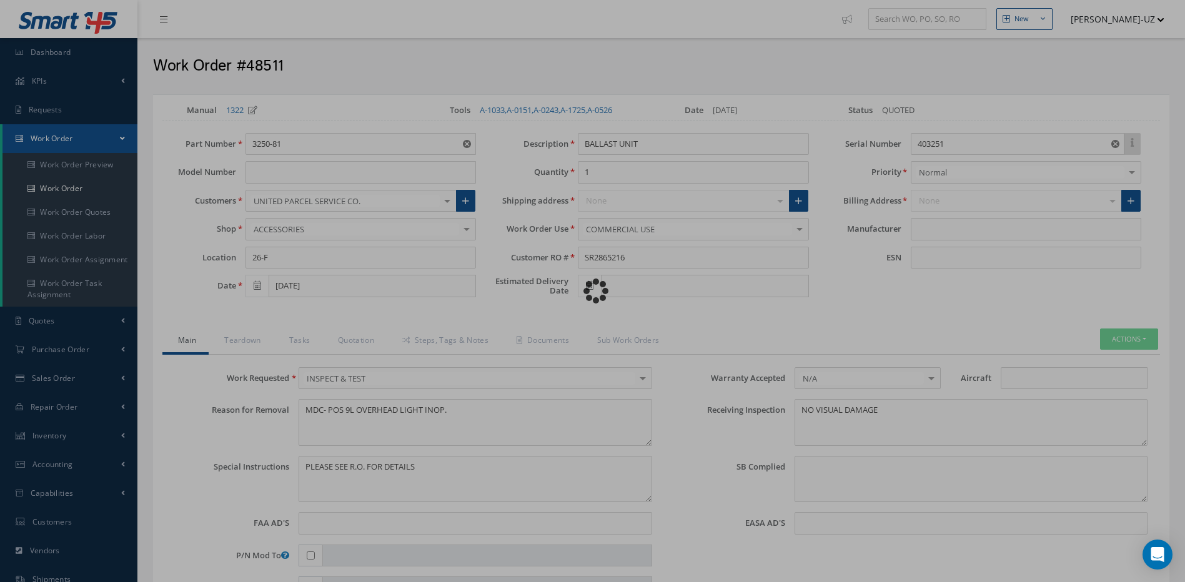
type input "DIEHL AEROSPACE"
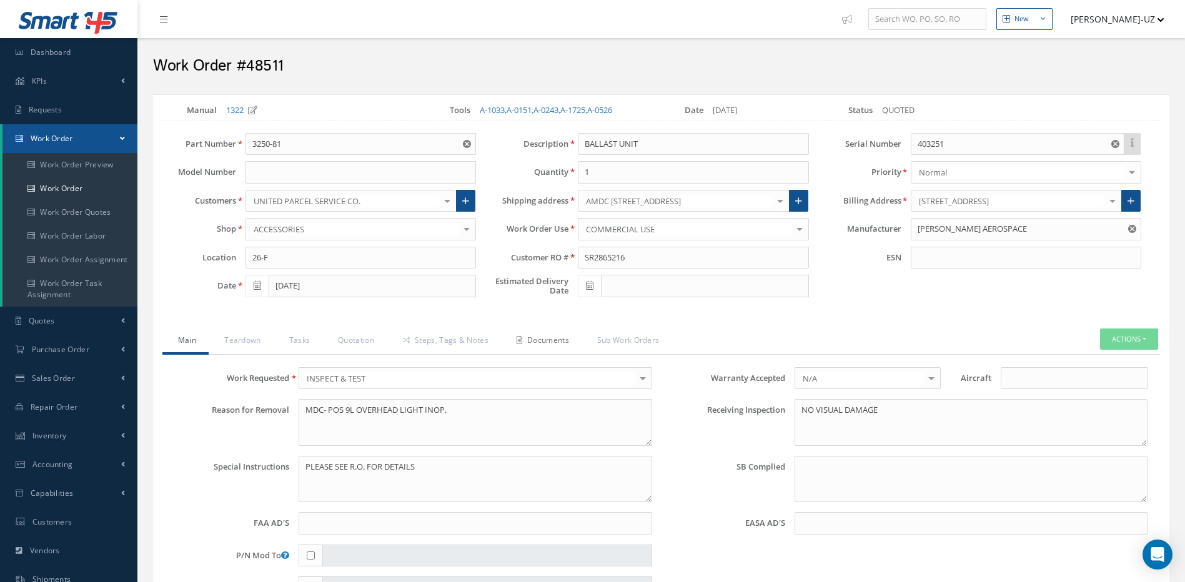
click at [565, 337] on link "Documents" at bounding box center [541, 341] width 81 height 26
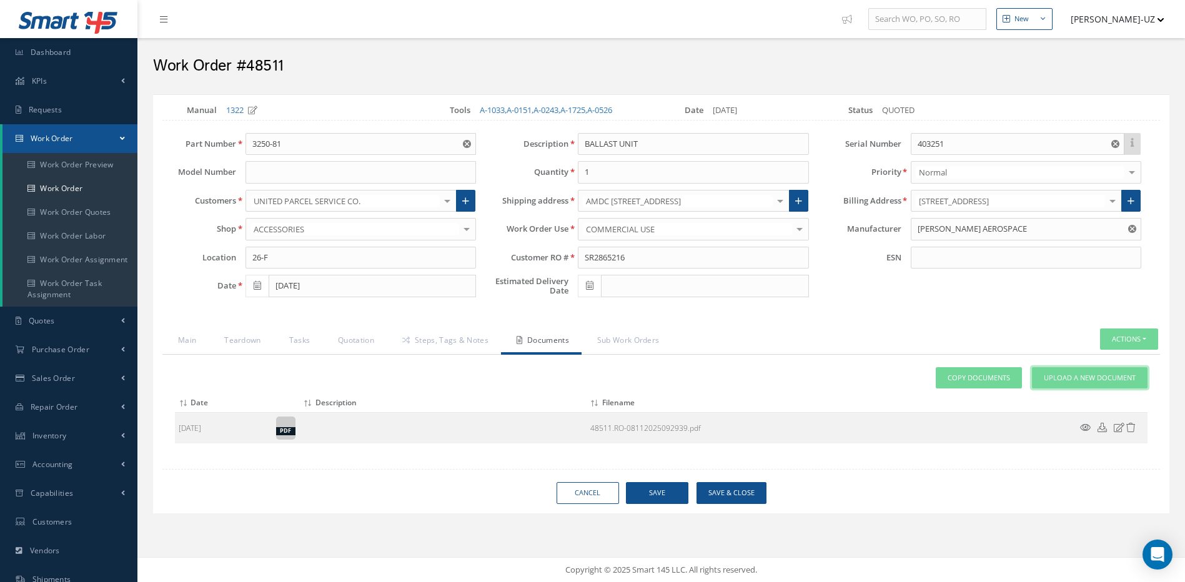
click at [1082, 377] on span "Upload a New Document" at bounding box center [1089, 378] width 92 height 11
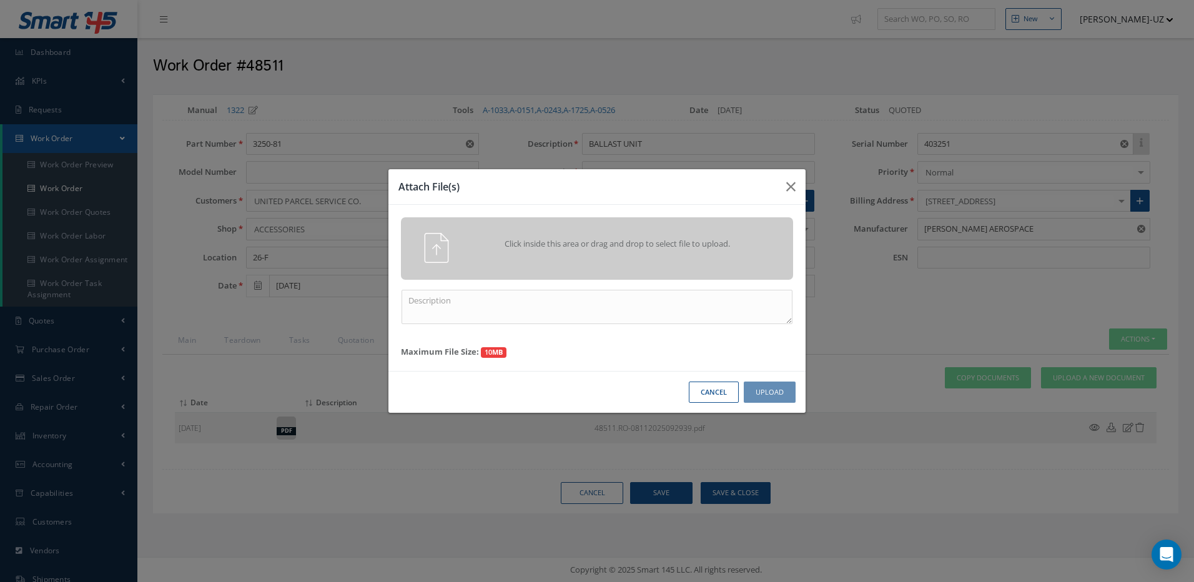
click at [603, 247] on span "Click inside this area or drag and drop to select file to upload." at bounding box center [617, 244] width 283 height 12
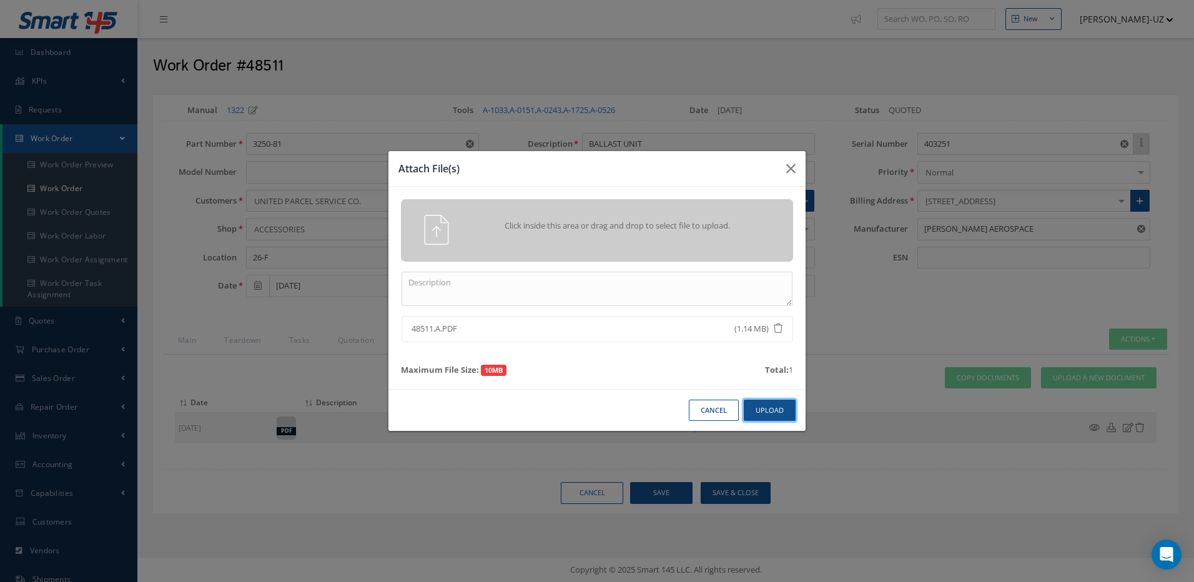
click at [776, 410] on button "Upload" at bounding box center [770, 411] width 52 height 22
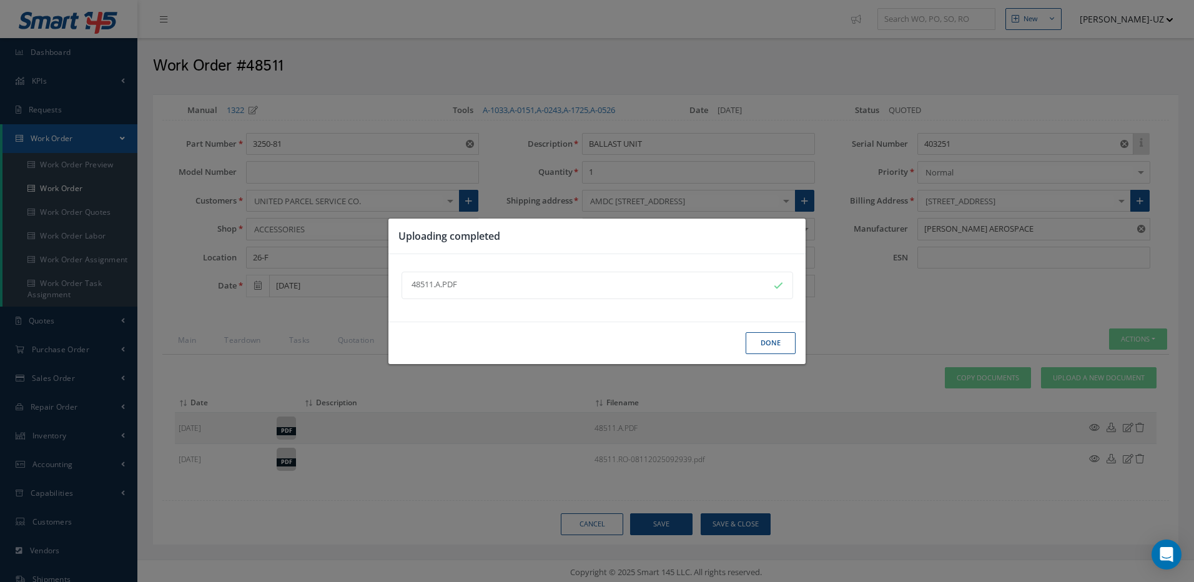
click at [772, 351] on button "Done" at bounding box center [771, 343] width 50 height 22
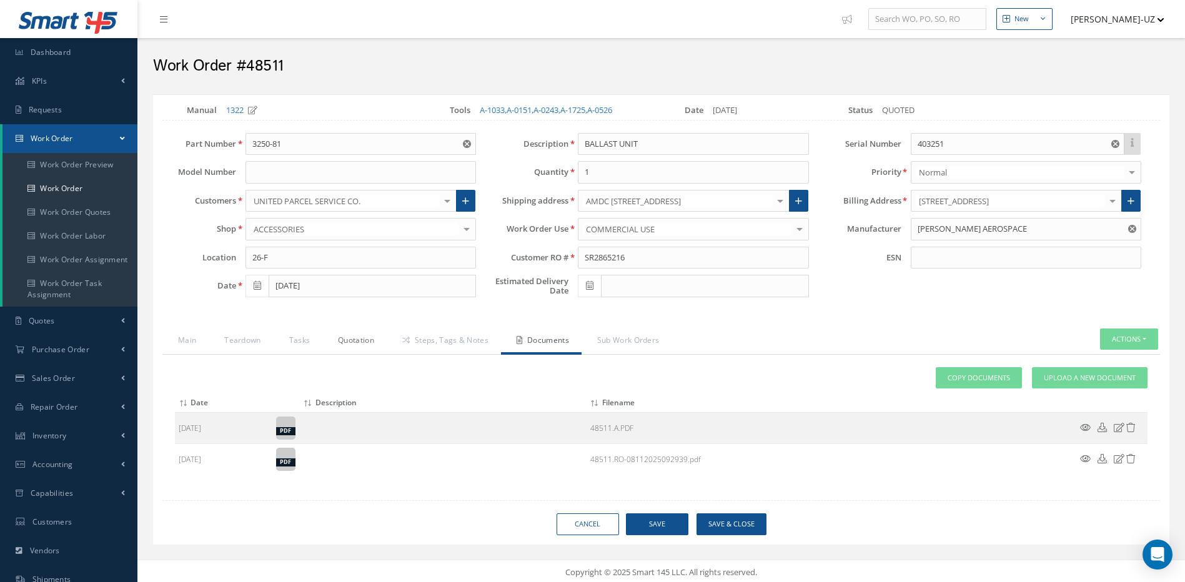
click at [357, 346] on link "Quotation" at bounding box center [354, 341] width 64 height 26
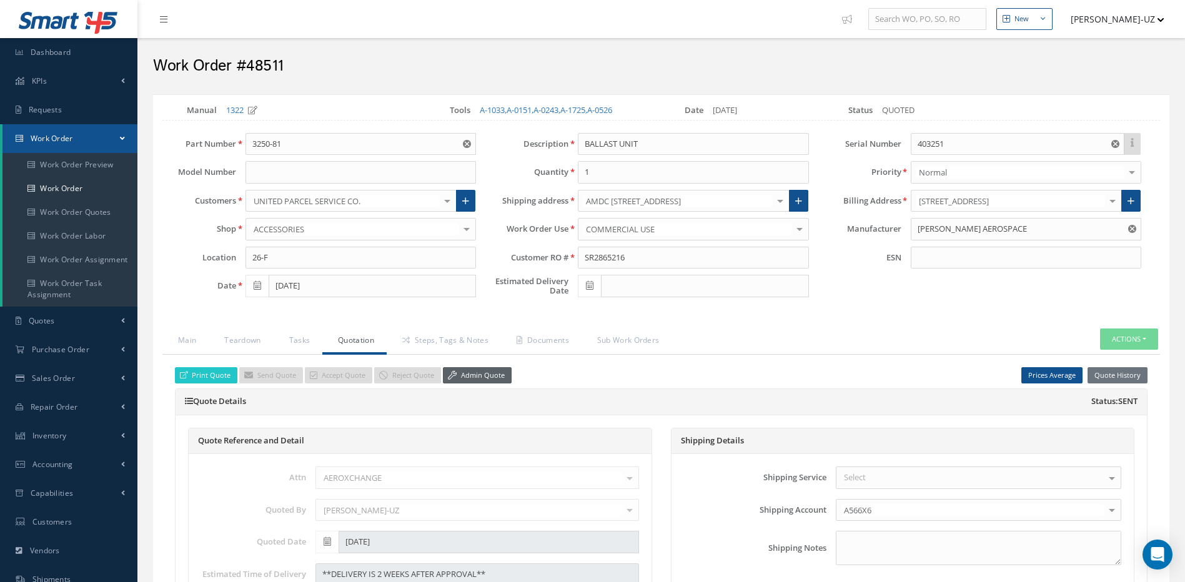
click at [493, 373] on link "Admin Quote" at bounding box center [477, 375] width 69 height 17
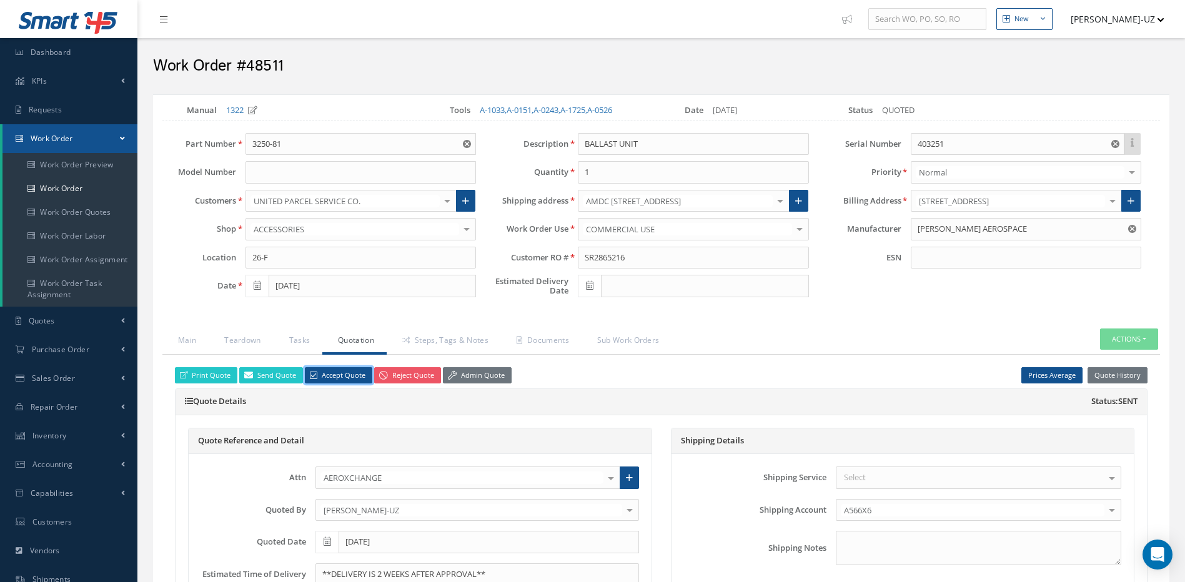
click at [341, 373] on link "Accept Quote" at bounding box center [338, 375] width 67 height 17
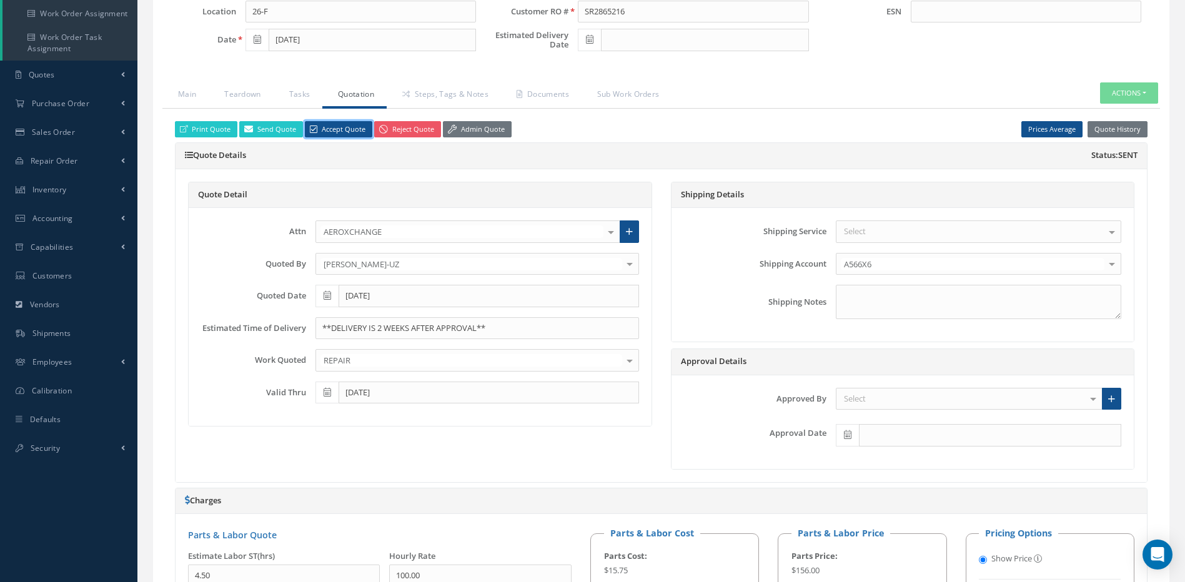
scroll to position [250, 0]
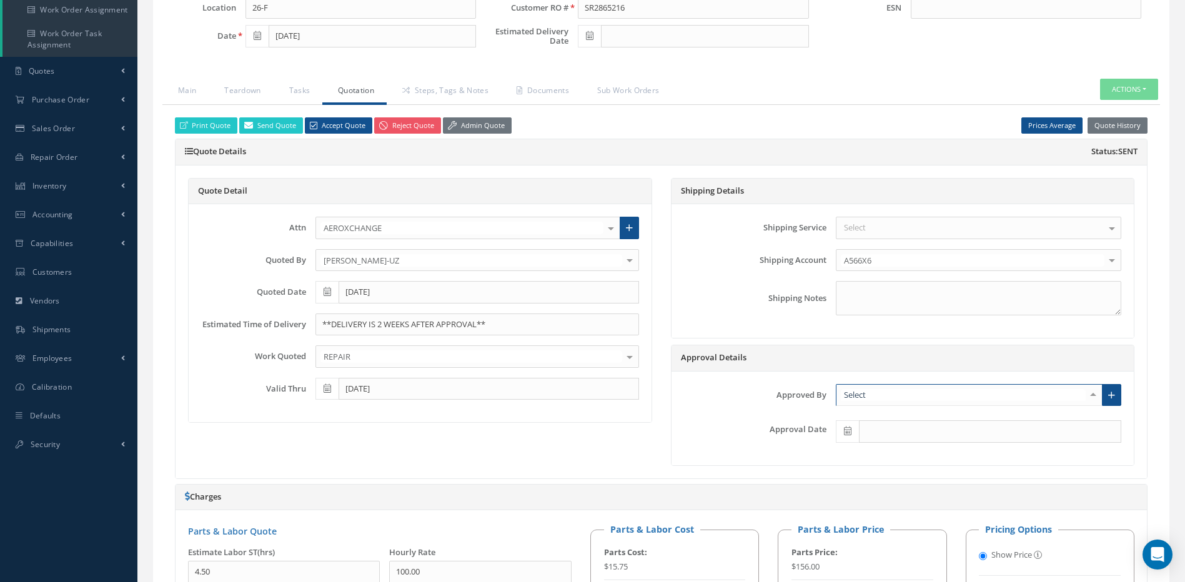
click at [903, 390] on div at bounding box center [968, 395] width 267 height 22
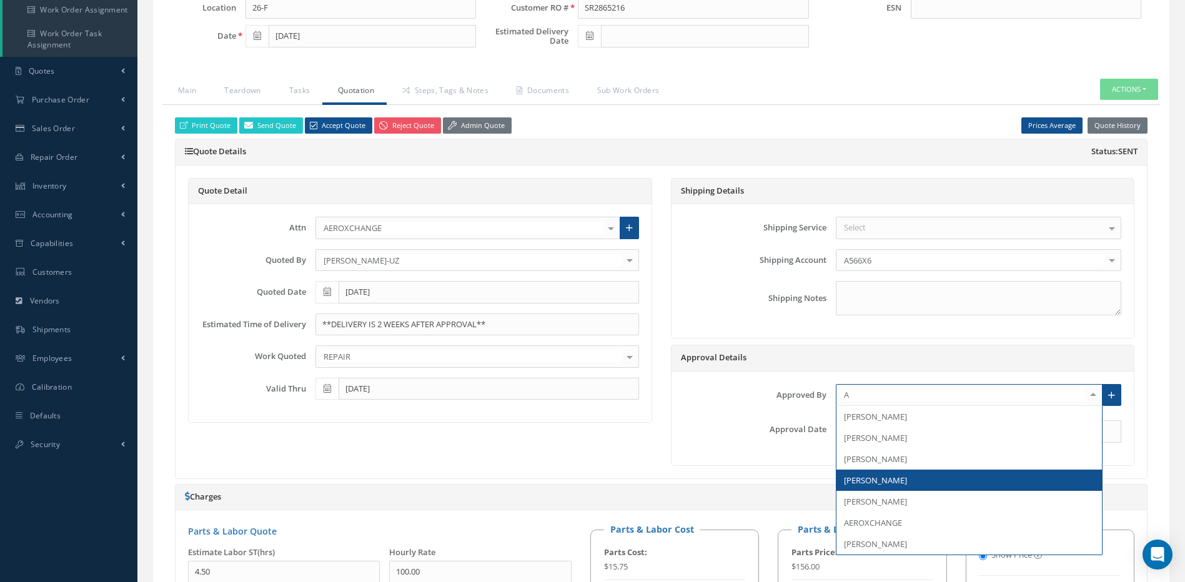
type input "AE"
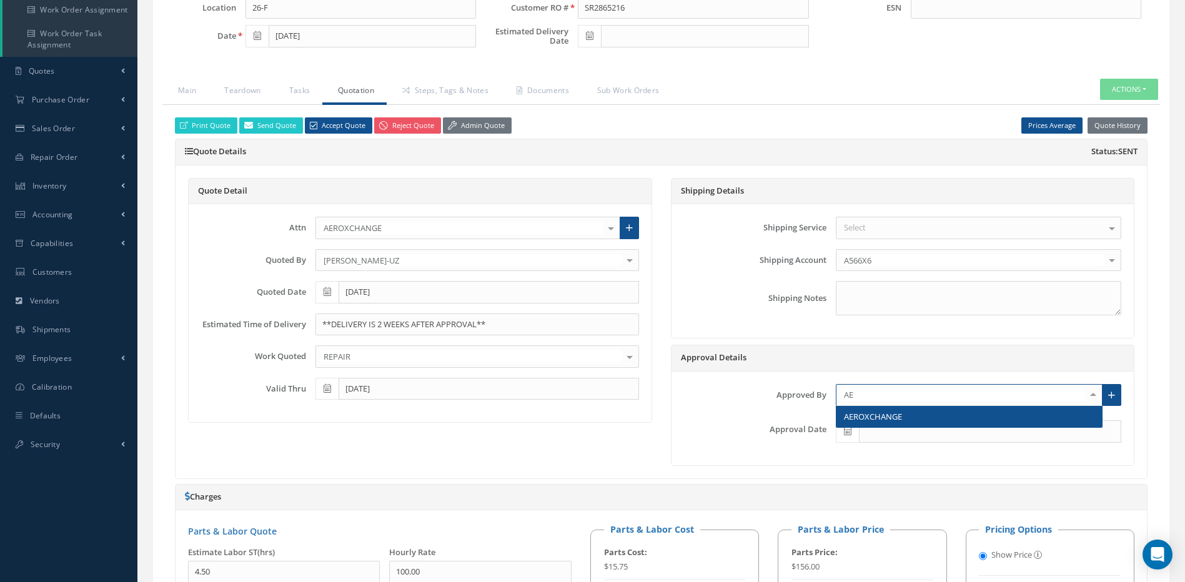
click at [884, 417] on span "AEROXCHANGE" at bounding box center [873, 416] width 58 height 11
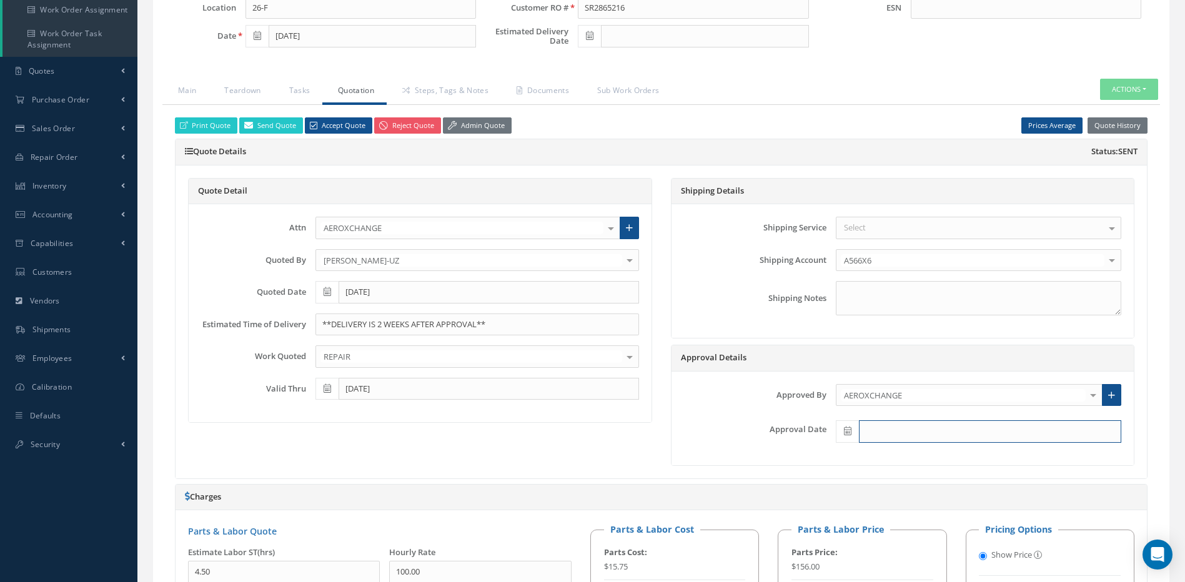
click at [880, 433] on input "text" at bounding box center [990, 431] width 262 height 22
click at [909, 410] on th "Today" at bounding box center [900, 412] width 131 height 19
type input "[DATE]"
click at [589, 35] on icon at bounding box center [589, 35] width 7 height 9
click at [681, 169] on td "29" at bounding box center [680, 170] width 19 height 19
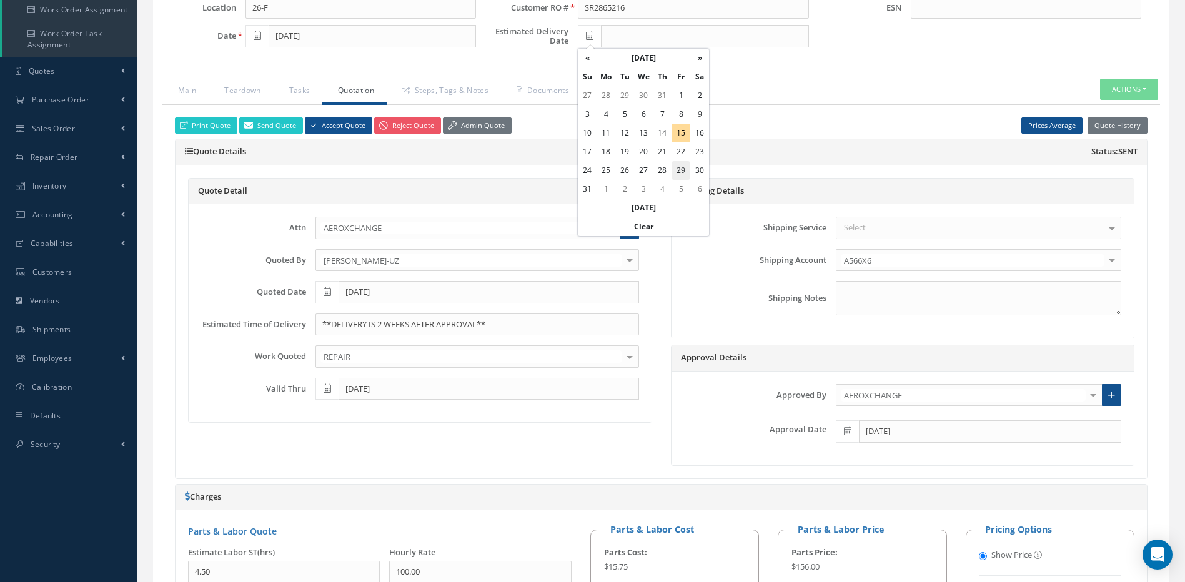
type input "[DATE]"
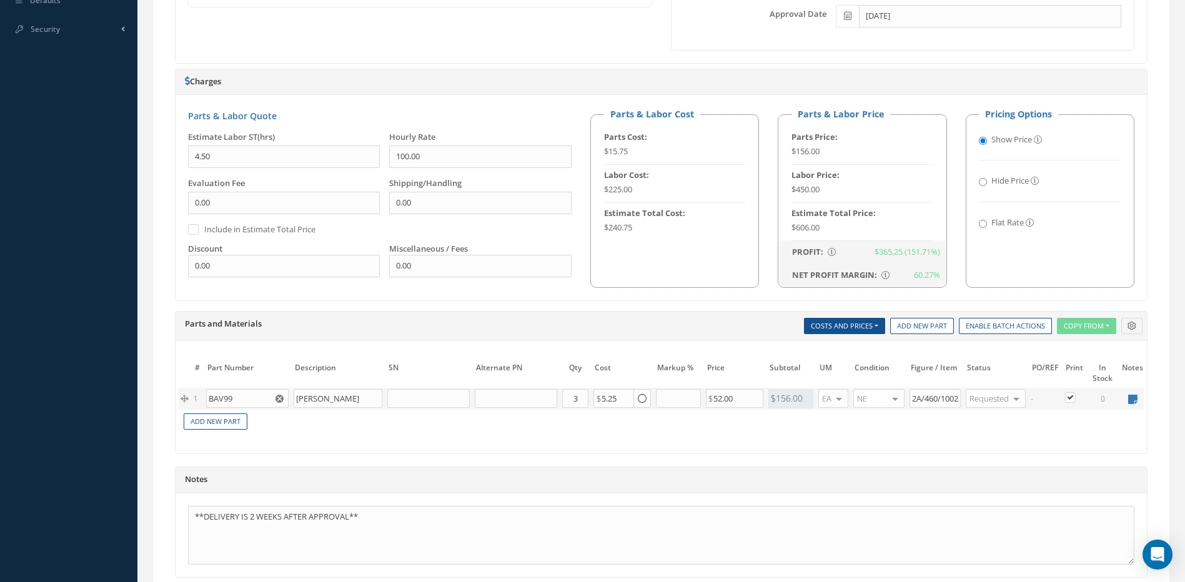
scroll to position [749, 0]
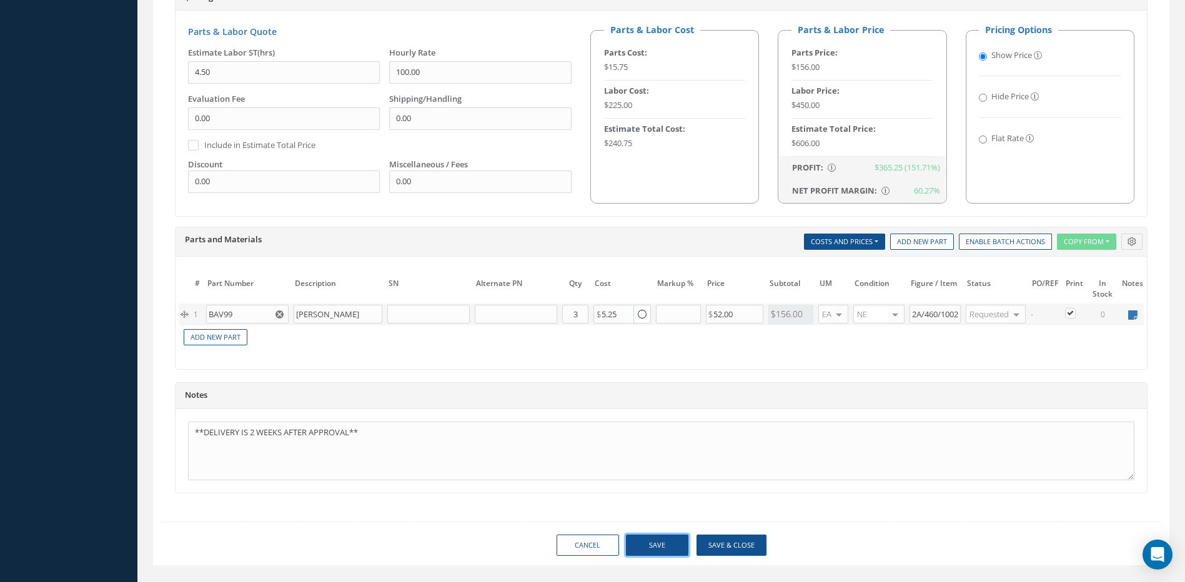
click at [646, 550] on button "Save" at bounding box center [657, 546] width 62 height 22
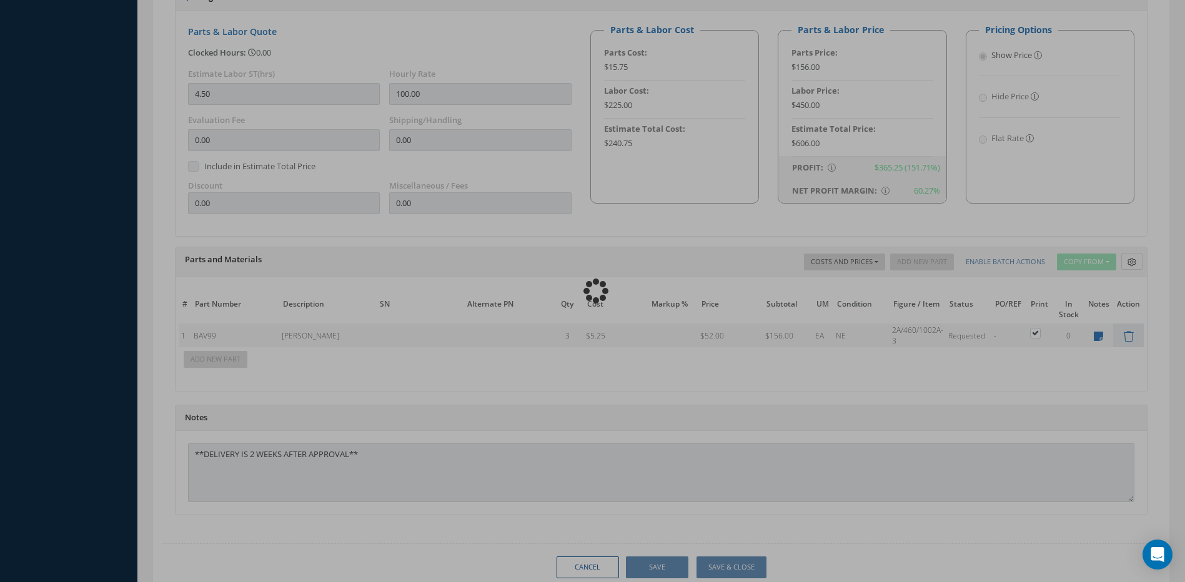
type input "DIEHL AEROSPACE"
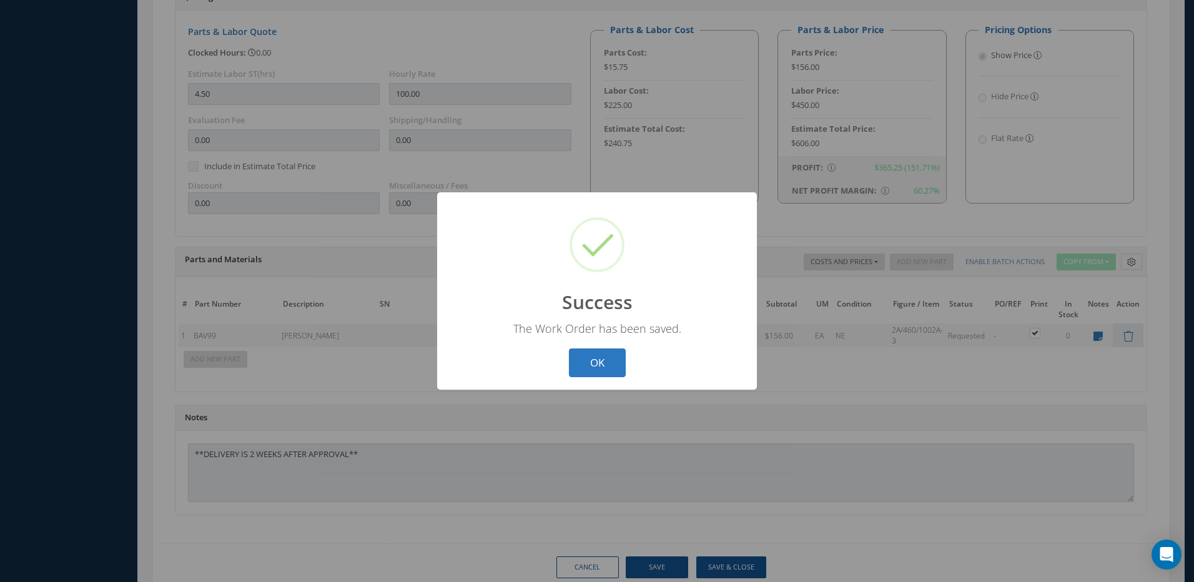
click at [599, 369] on button "OK" at bounding box center [597, 362] width 57 height 29
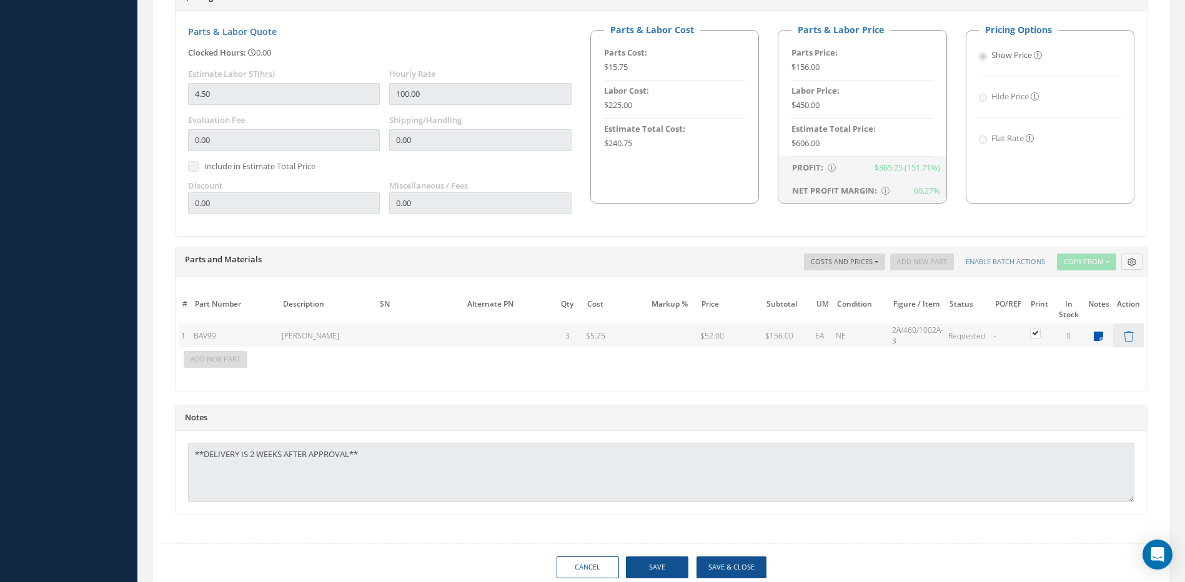
click at [1098, 335] on icon at bounding box center [1097, 336] width 9 height 11
type textarea "DASI"
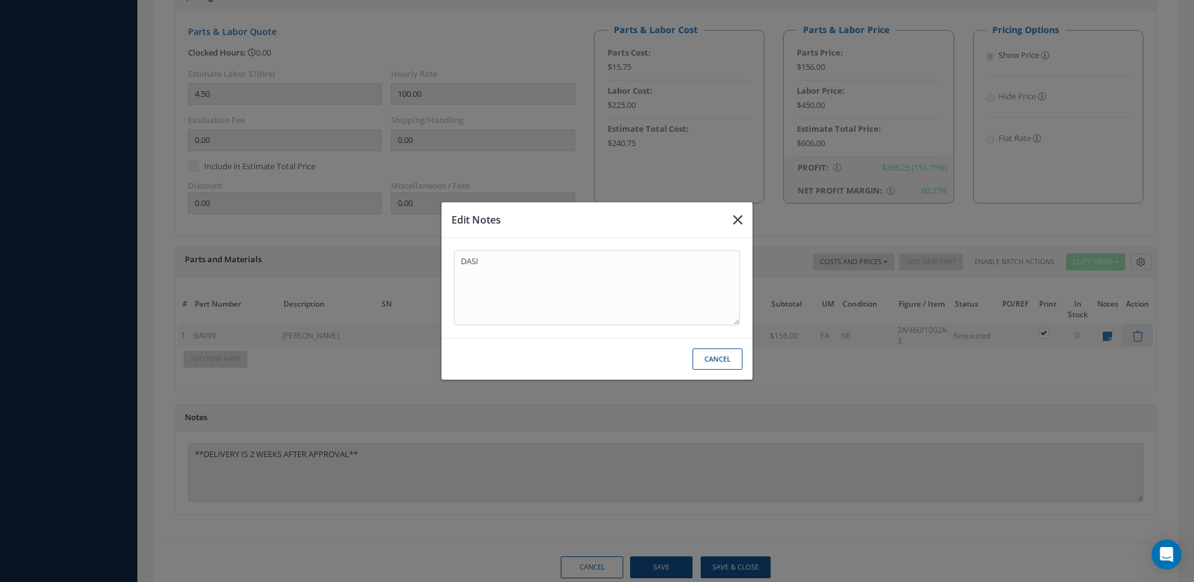
click at [737, 224] on icon "button" at bounding box center [737, 219] width 9 height 15
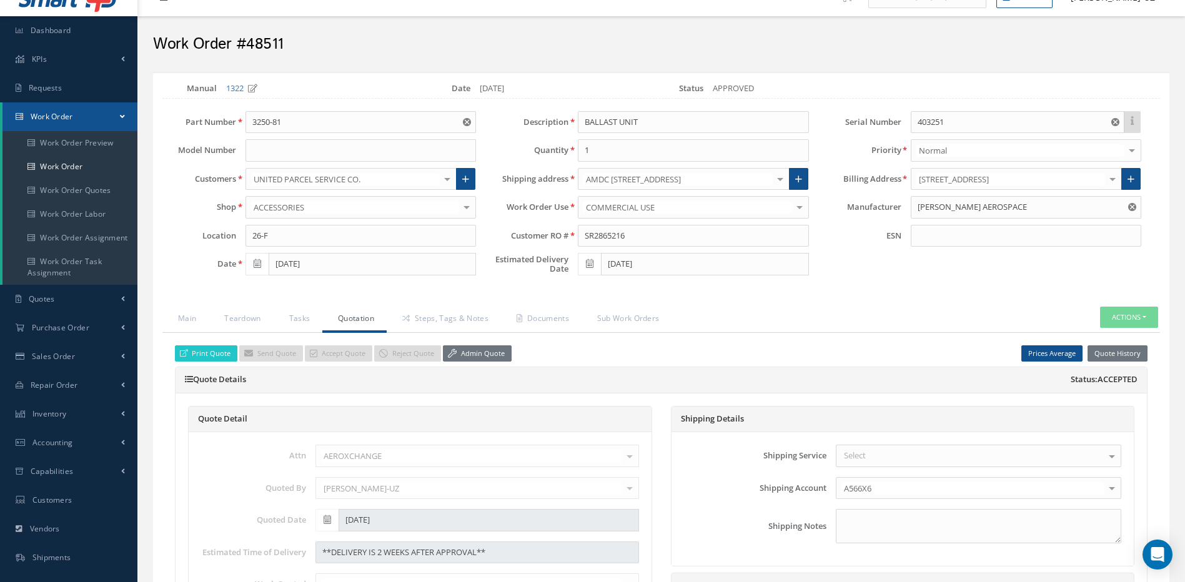
scroll to position [0, 0]
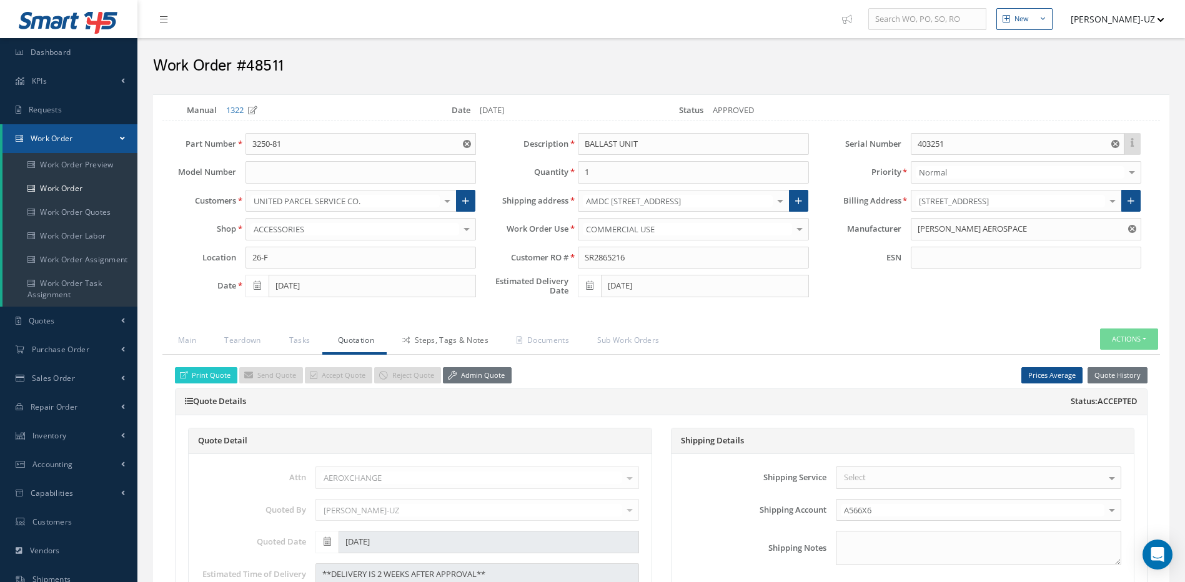
click at [465, 340] on link "Steps, Tags & Notes" at bounding box center [444, 341] width 114 height 26
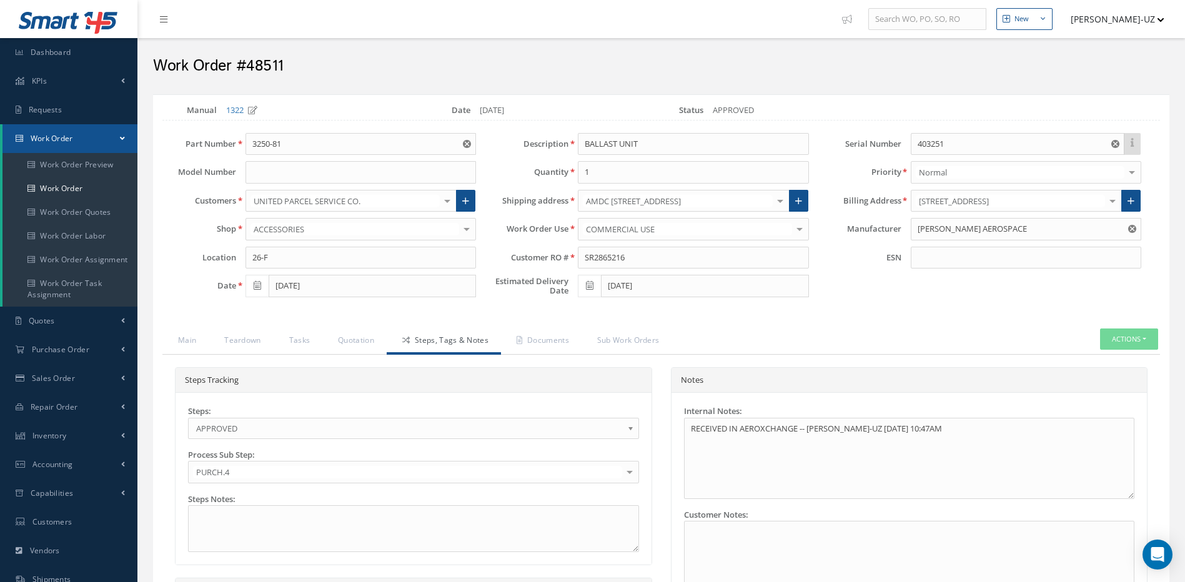
scroll to position [97, 0]
click at [321, 430] on span "APPROVED" at bounding box center [409, 428] width 426 height 15
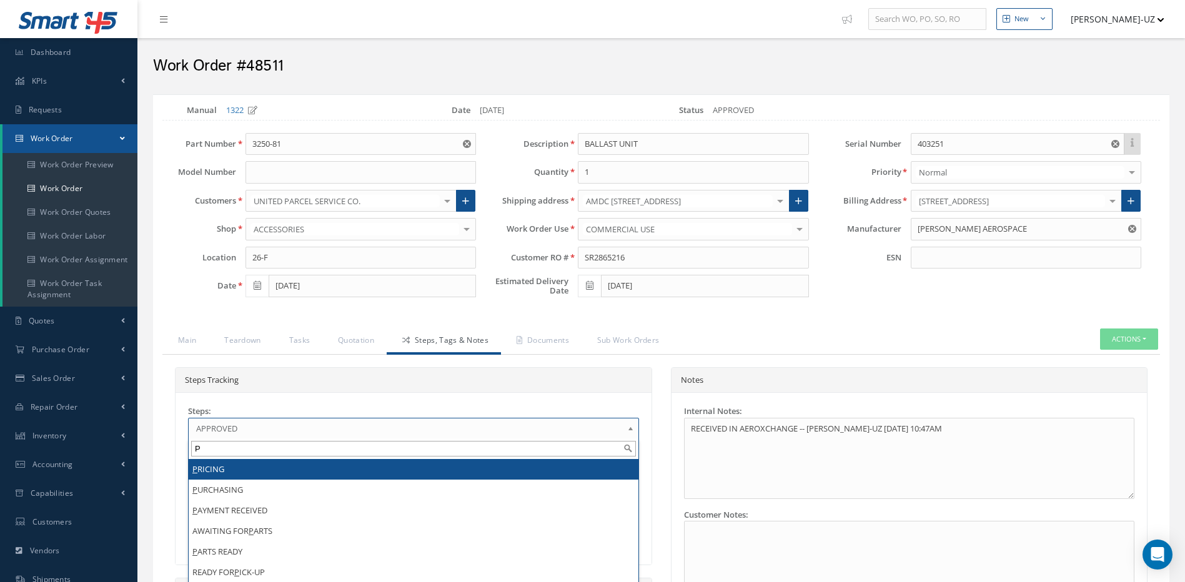
scroll to position [0, 0]
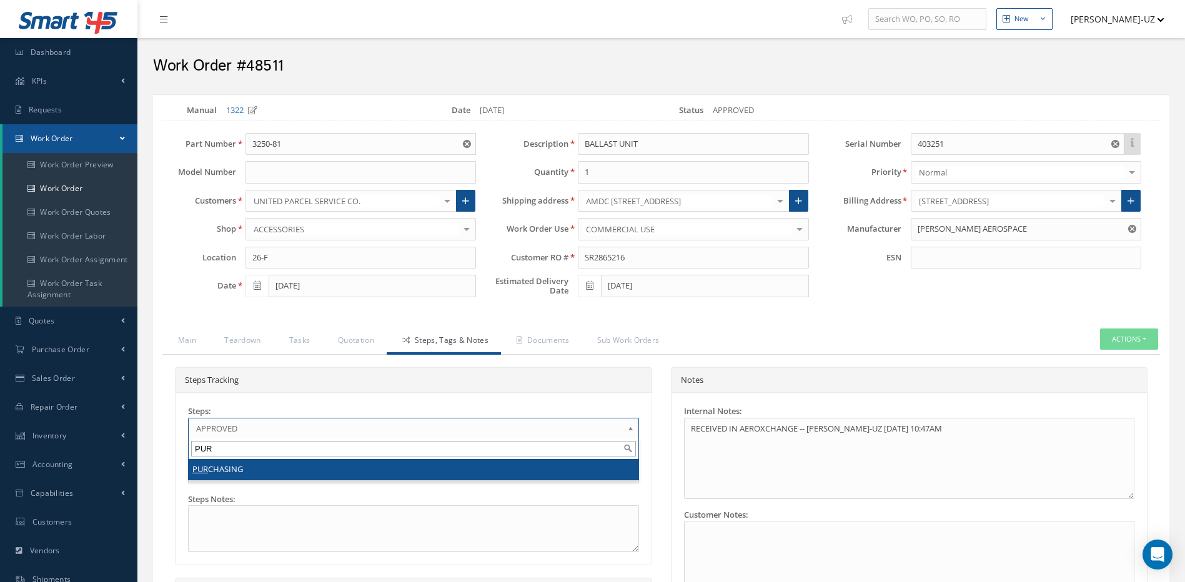
type input "PUR"
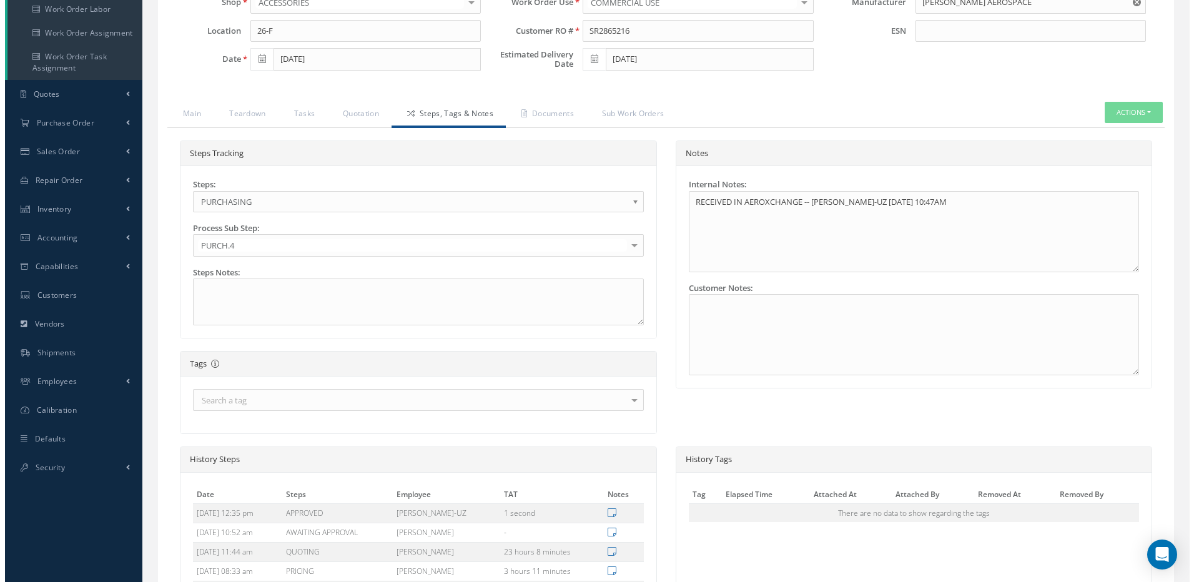
scroll to position [420, 0]
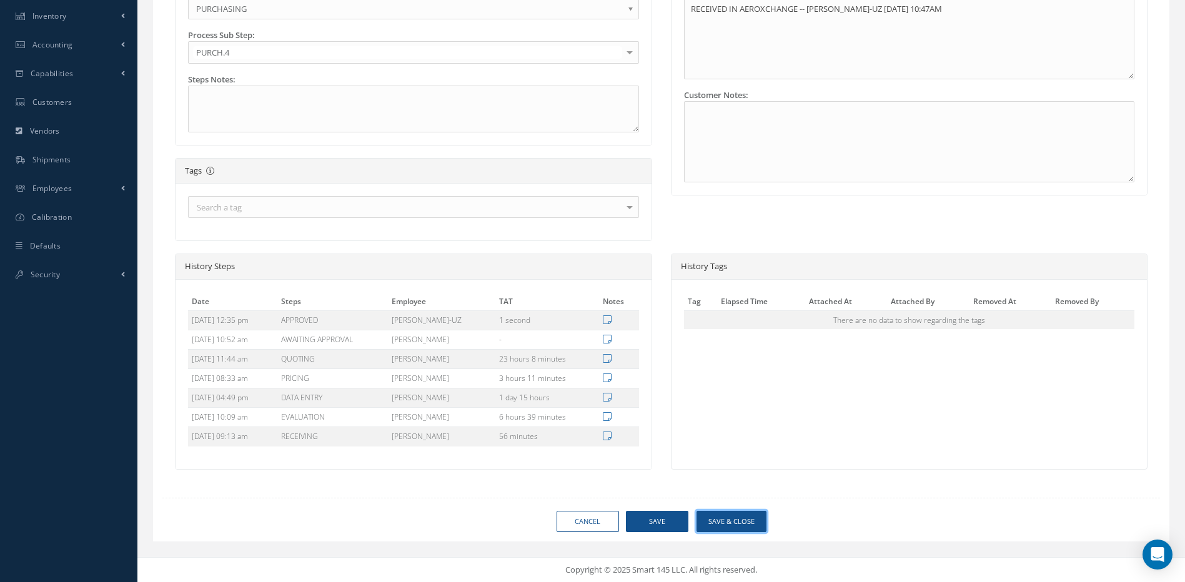
click at [730, 525] on button "Save & Close" at bounding box center [731, 522] width 70 height 22
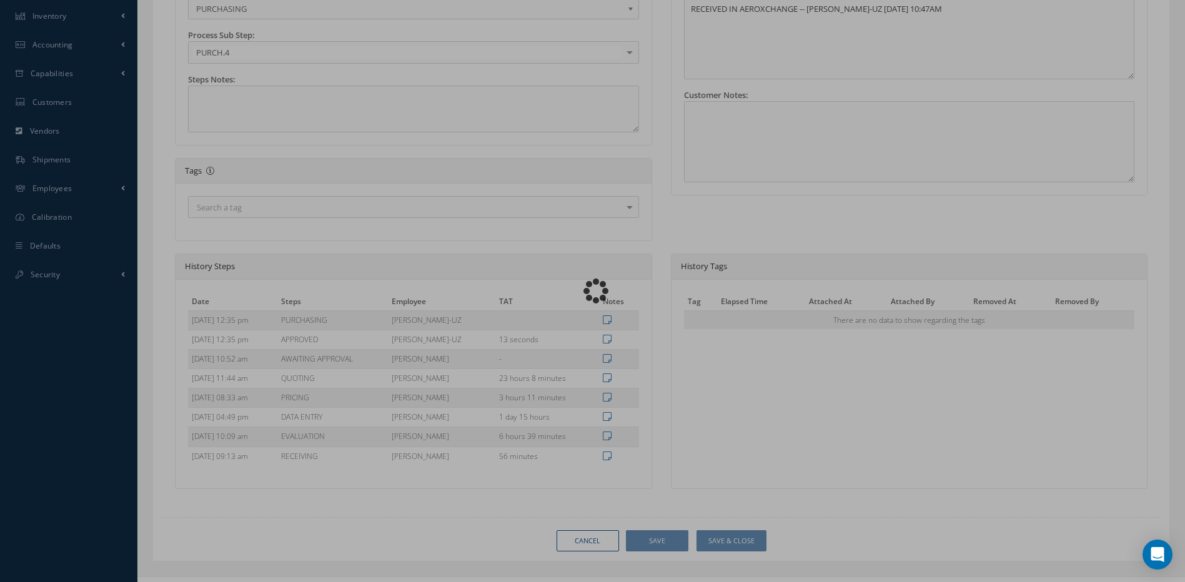
type input "DIEHL AEROSPACE"
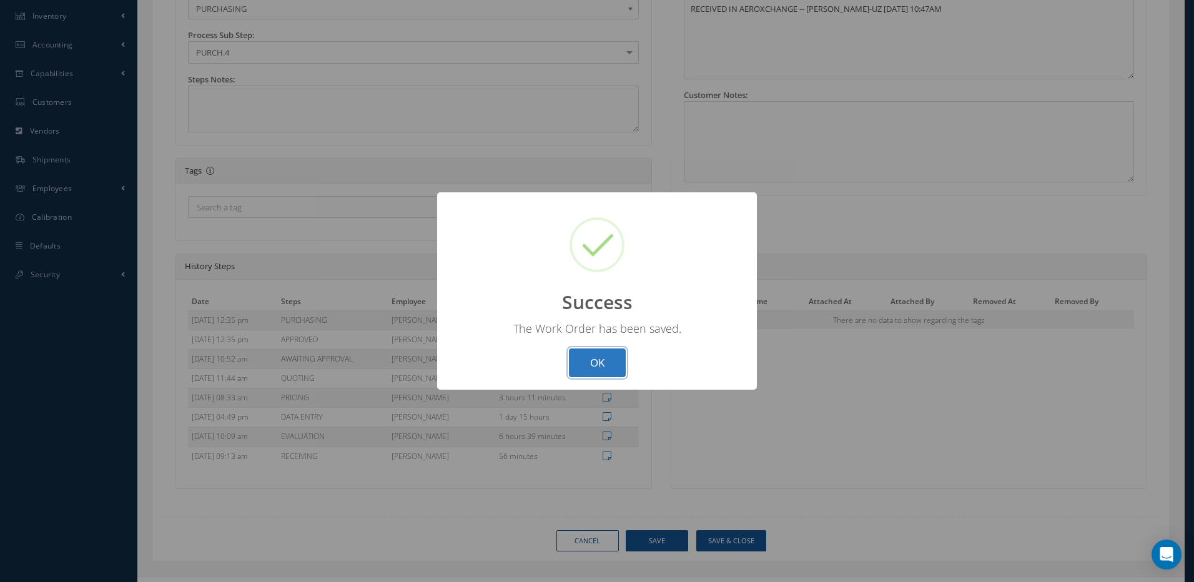
click at [596, 369] on button "OK" at bounding box center [597, 362] width 57 height 29
select select "25"
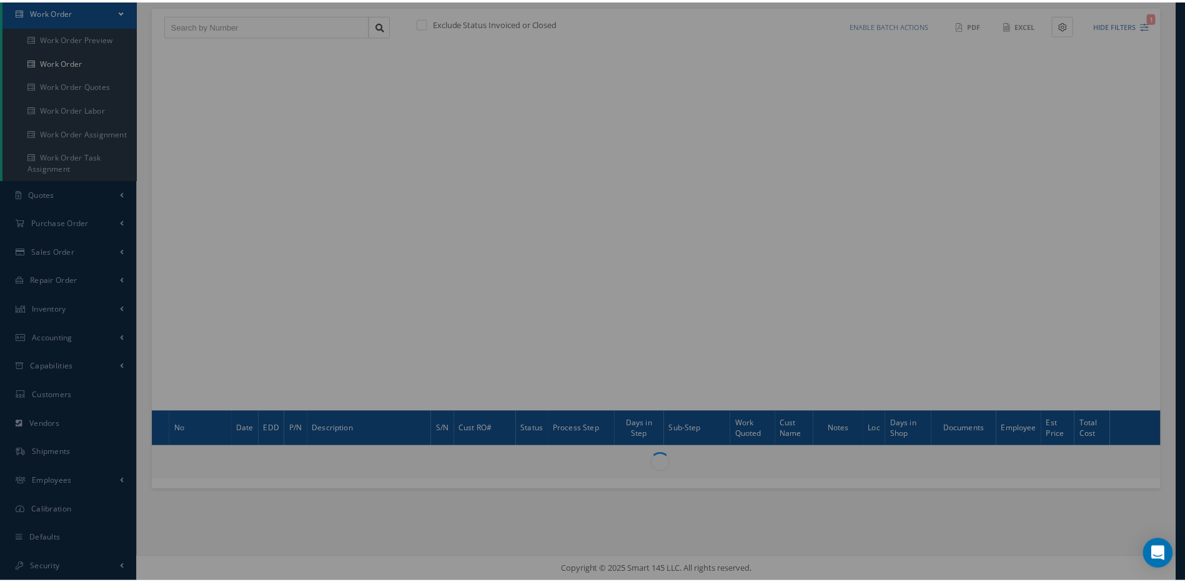
scroll to position [127, 0]
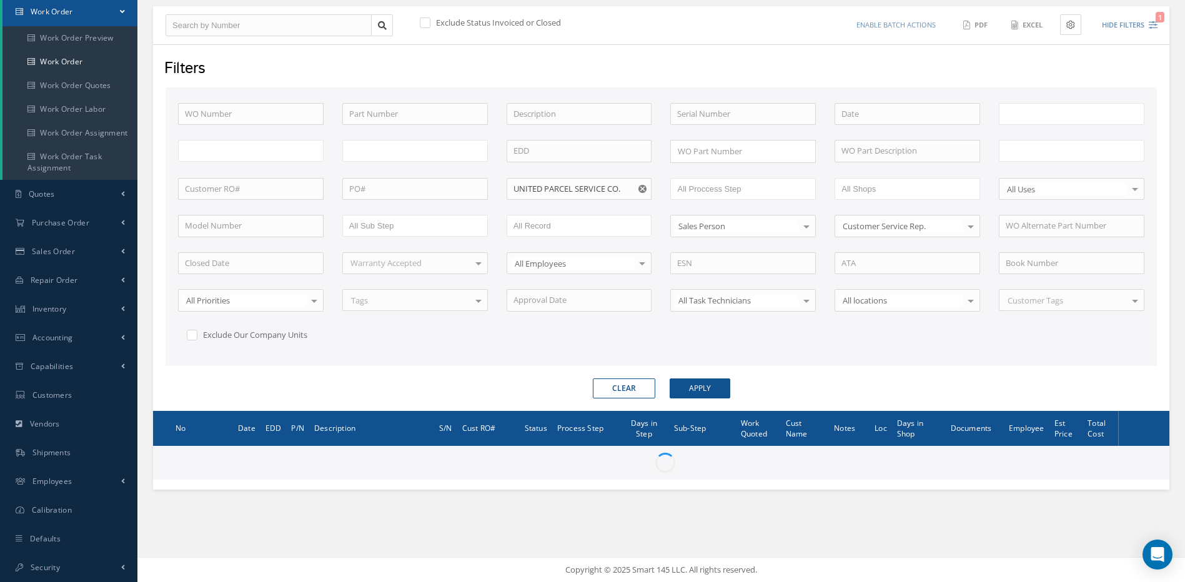
type input "All Work Request"
type input "All Work Performed"
type input "All Status"
type input "WO Part Status"
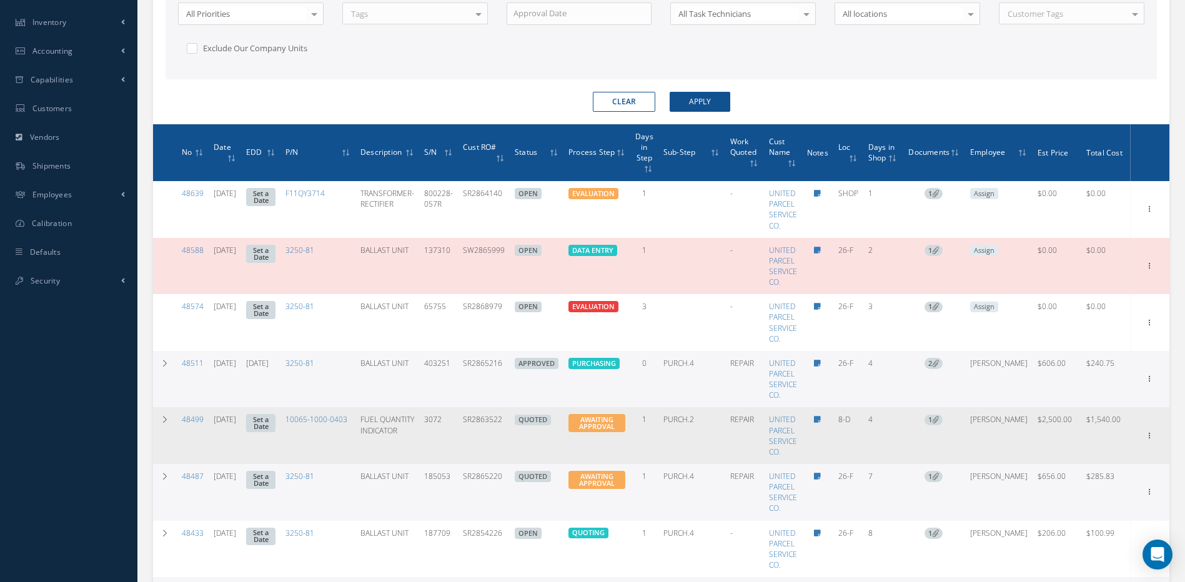
scroll to position [501, 0]
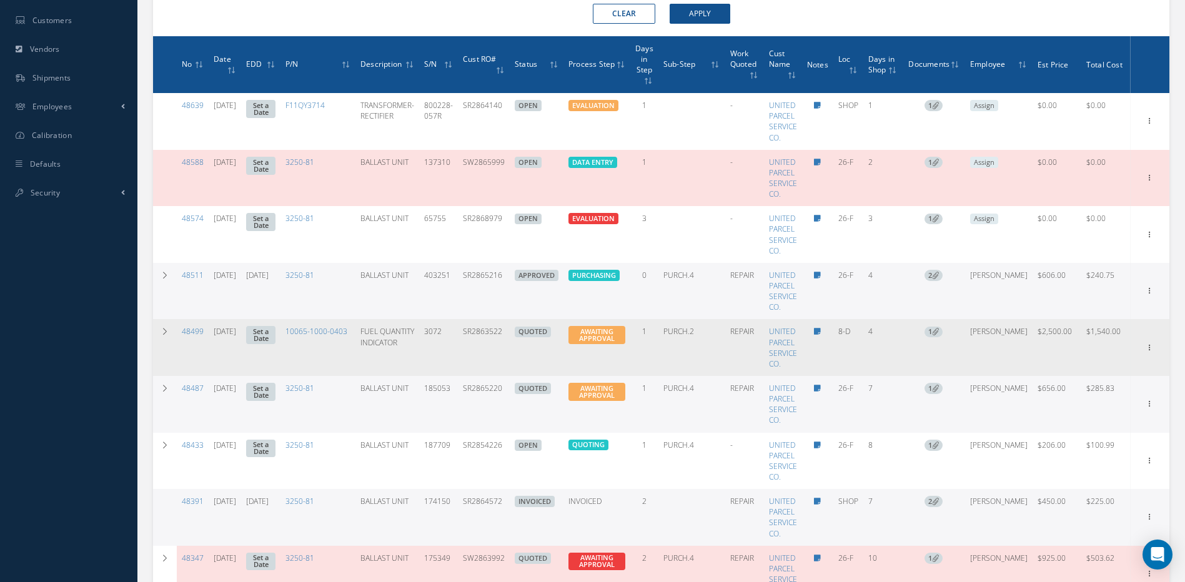
drag, startPoint x: 513, startPoint y: 335, endPoint x: 470, endPoint y: 333, distance: 42.5
click at [470, 333] on td "SR2863522" at bounding box center [484, 347] width 52 height 57
copy td "SR2863522"
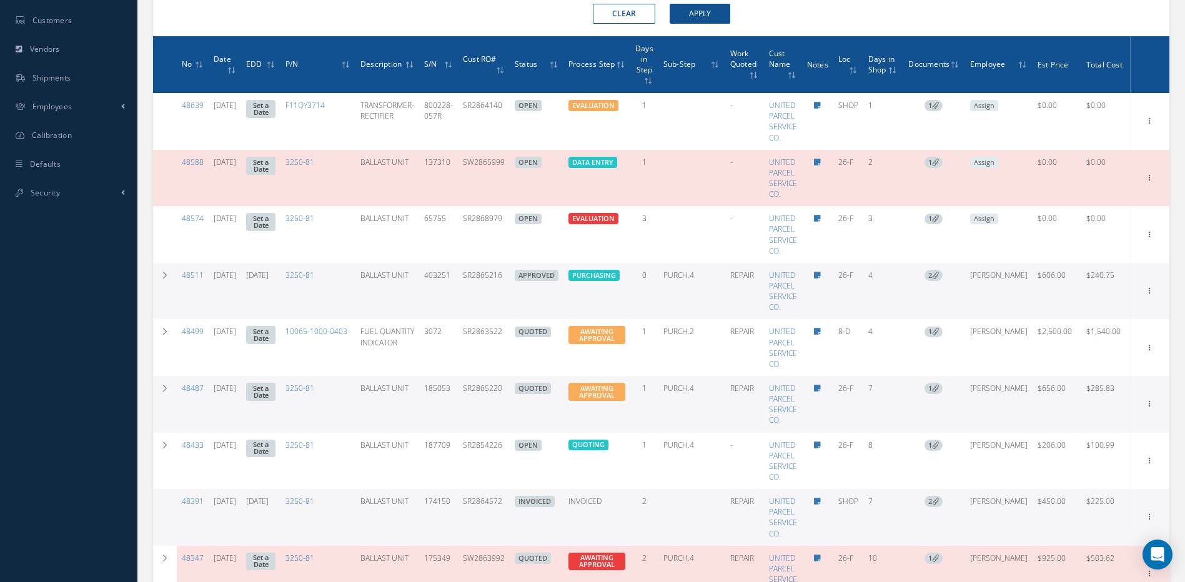
drag, startPoint x: 511, startPoint y: 392, endPoint x: 471, endPoint y: 391, distance: 40.0
click at [471, 391] on td "SR2865220" at bounding box center [484, 404] width 52 height 57
copy td "SR2865220"
click at [1143, 125] on icon at bounding box center [1149, 120] width 12 height 10
click at [1072, 430] on link "Edit" at bounding box center [1092, 428] width 99 height 16
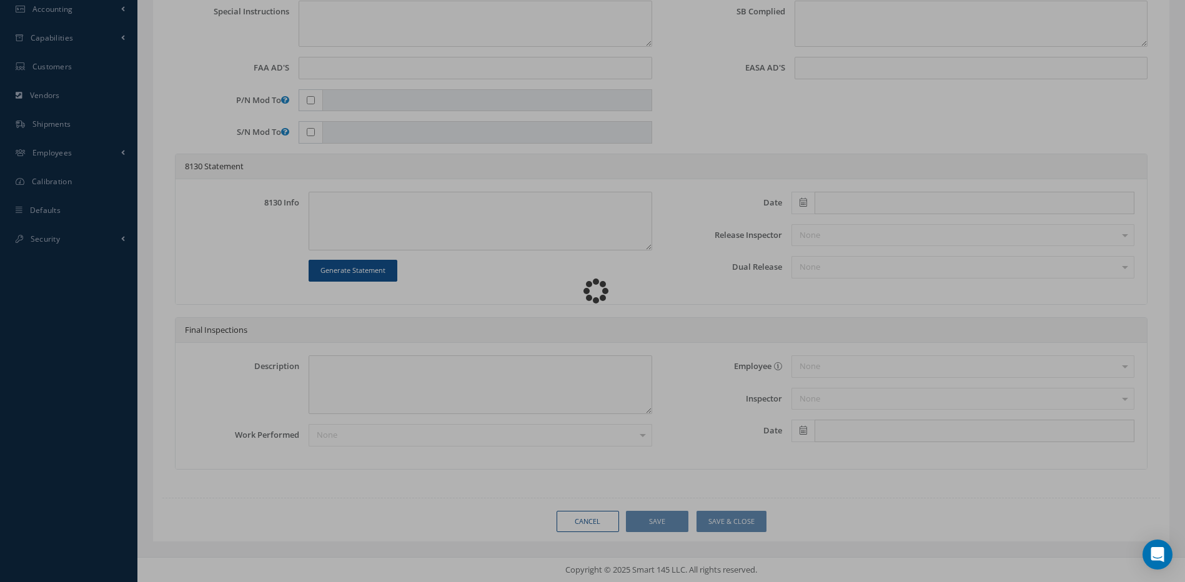
scroll to position [455, 0]
type input "3250-81"
type input "26-F"
type input "[DATE]"
type input "BALLAST UNIT"
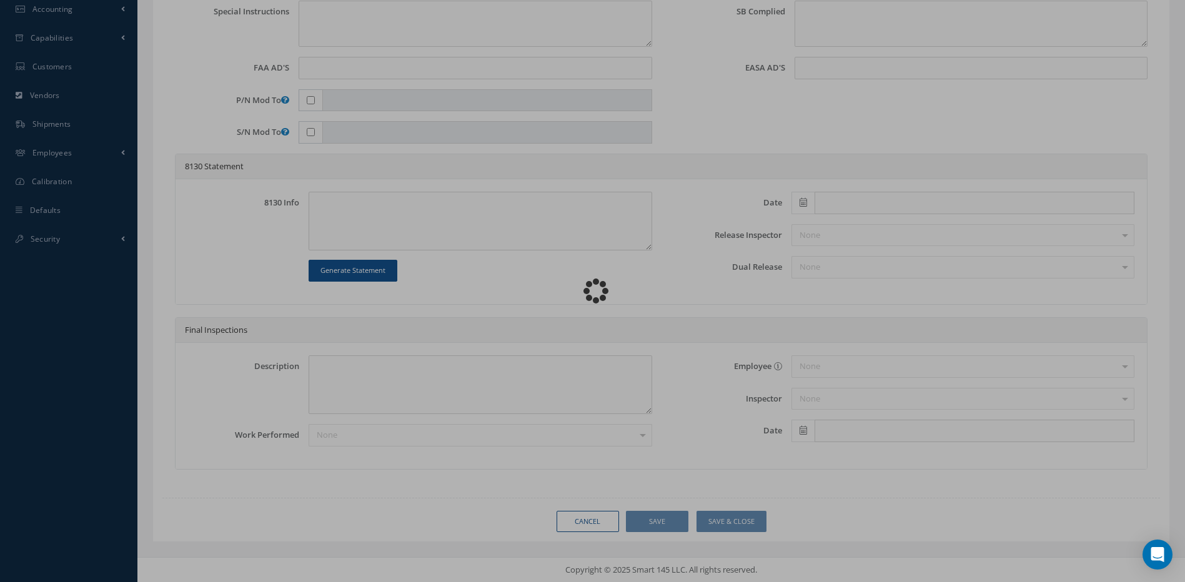
type input "SR2865220"
type input "185053"
type textarea "MCD FLUORESCENT LIGHT AT CARGO STATION 9L IS INOP."
type textarea "PLEASE SEE R.O. FOR DETAILS"
type textarea "NO VISUAL DAMAGE"
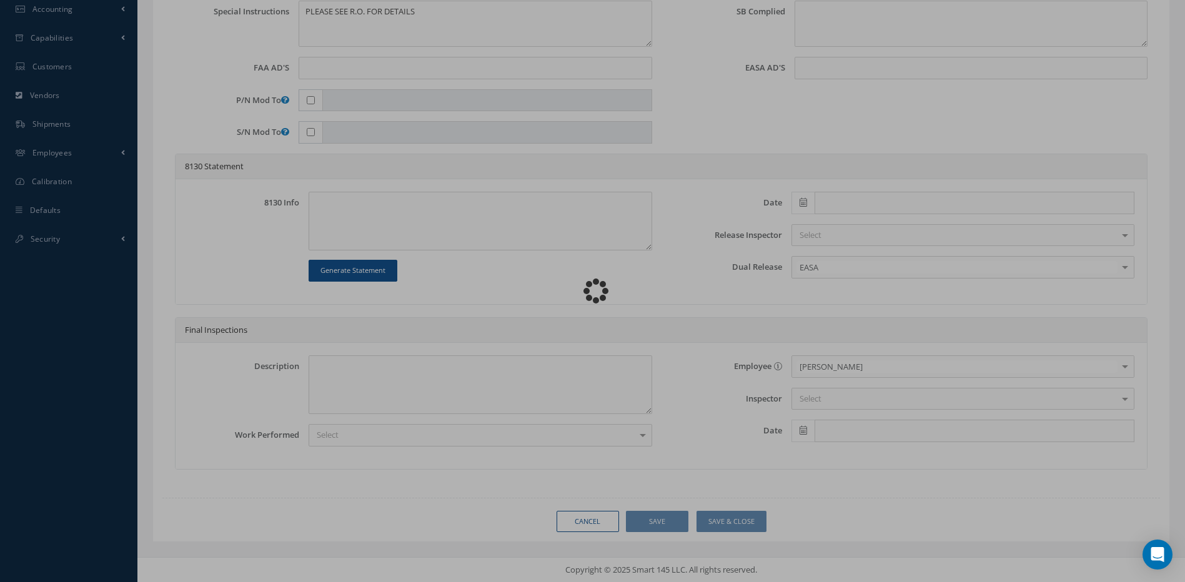
scroll to position [0, 0]
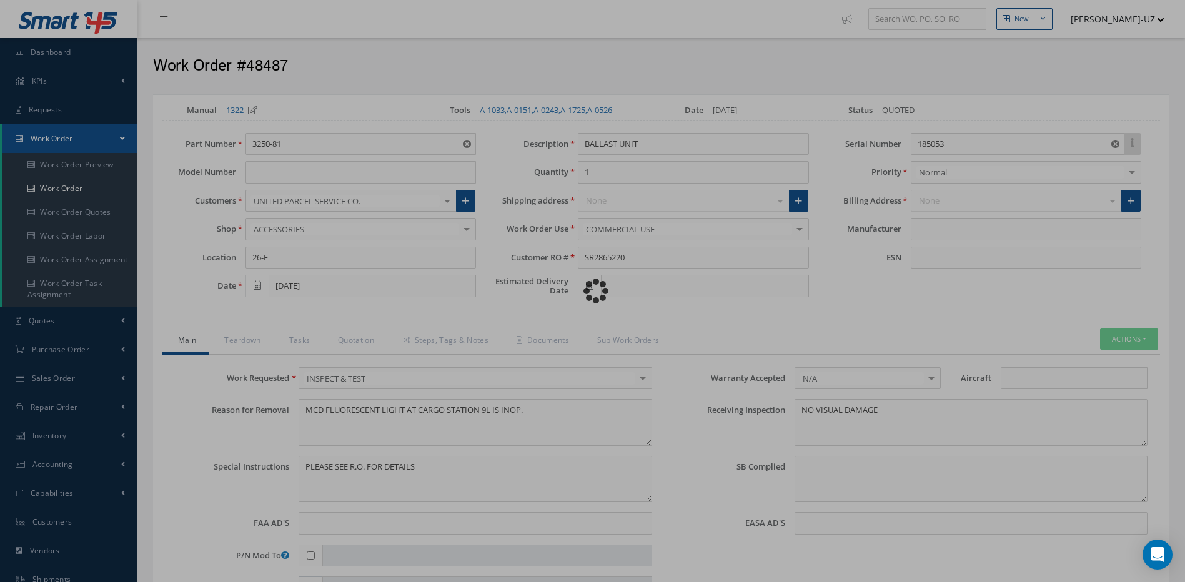
type input "DIEHL AEROSPACE"
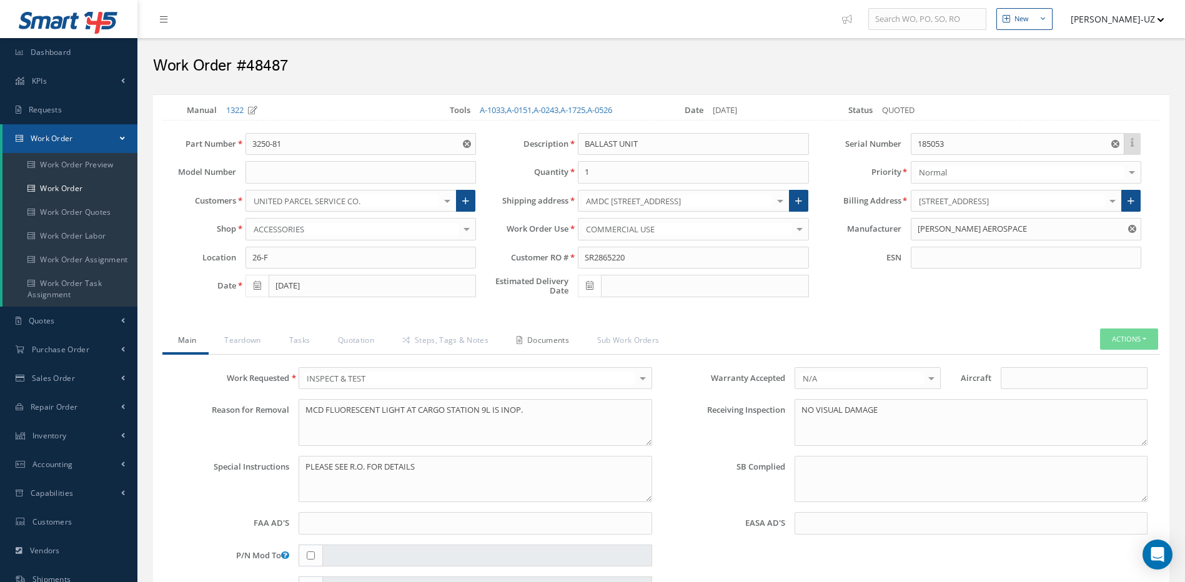
click at [563, 339] on link "Documents" at bounding box center [541, 341] width 81 height 26
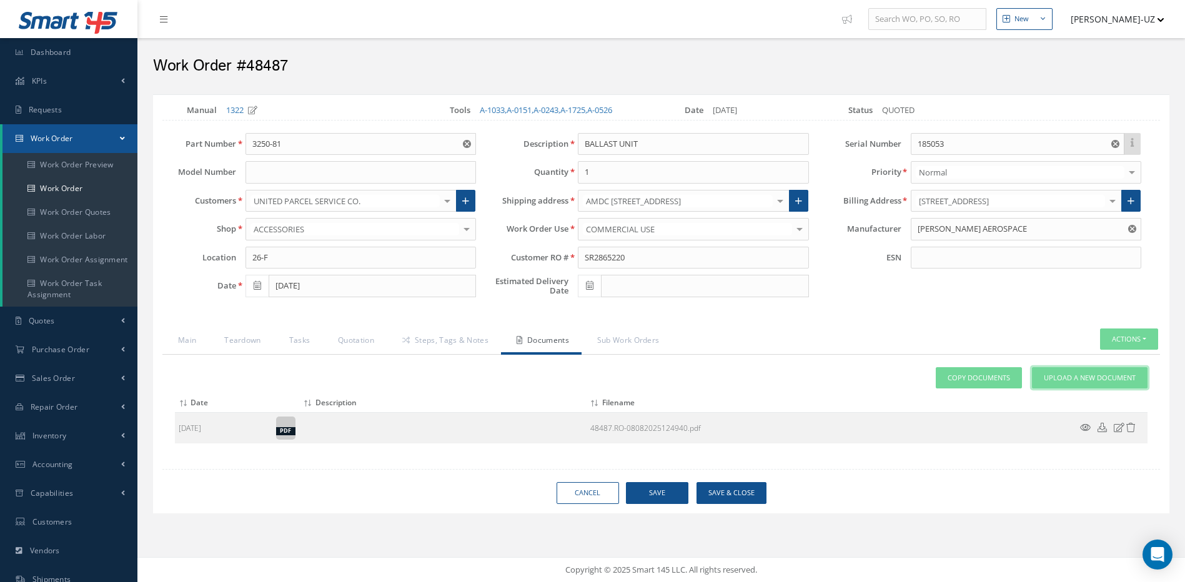
click at [1091, 380] on span "Upload a New Document" at bounding box center [1089, 378] width 92 height 11
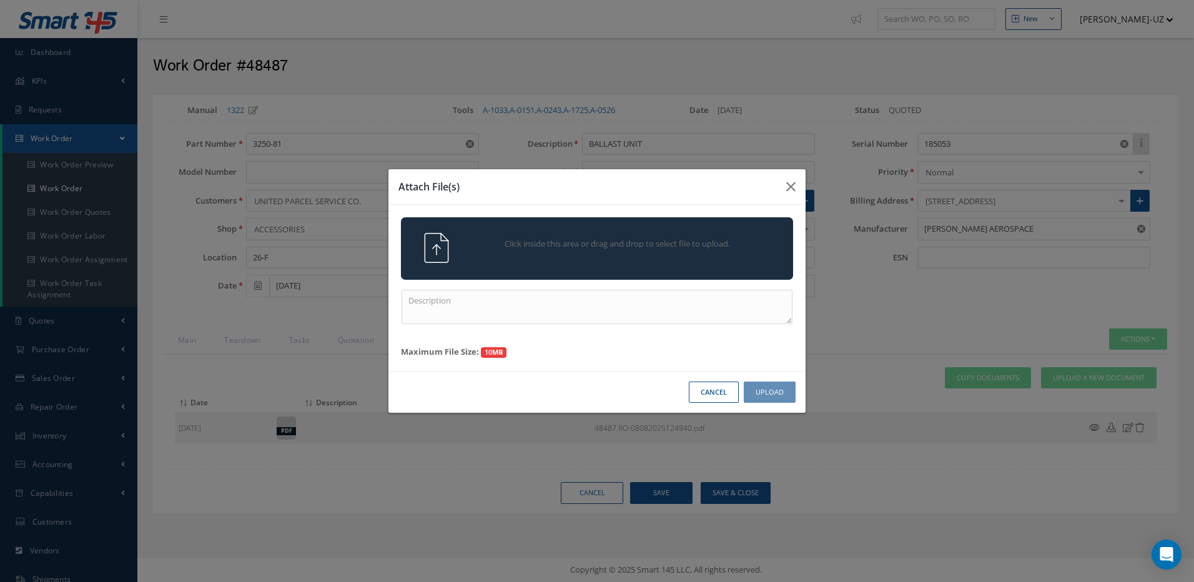
click at [600, 255] on div "Click inside this area or drag and drop to select file to upload." at bounding box center [614, 245] width 308 height 25
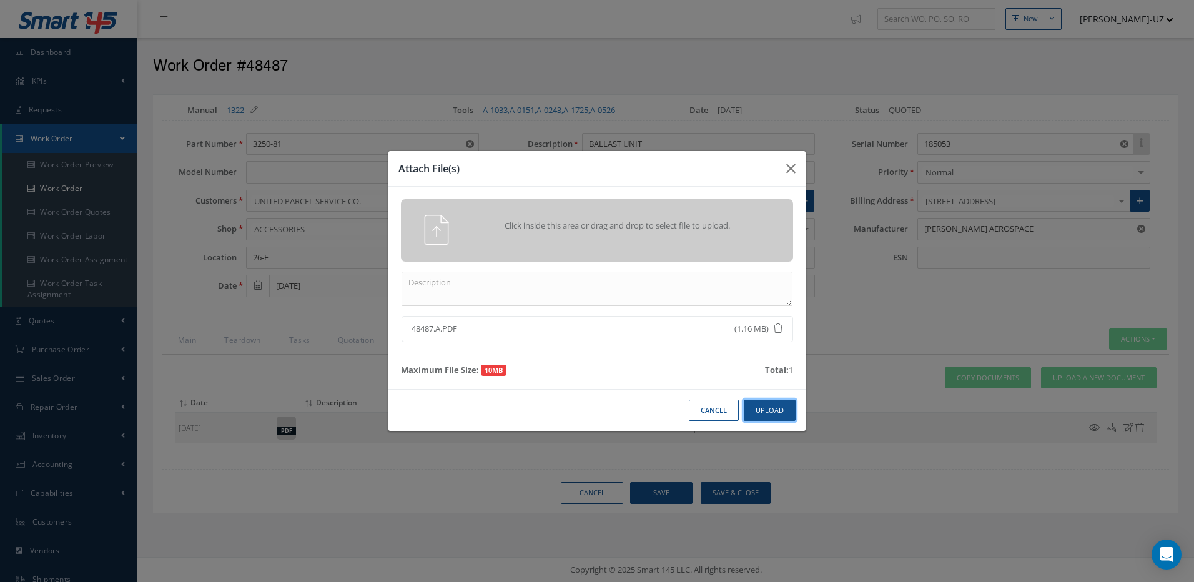
click at [777, 407] on button "Upload" at bounding box center [770, 411] width 52 height 22
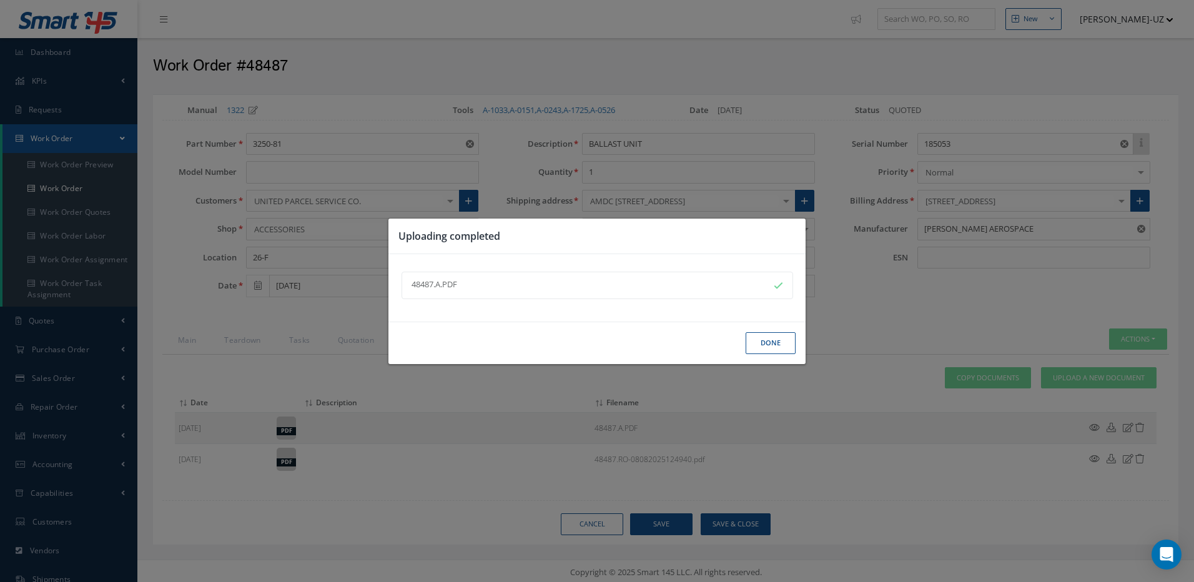
click at [784, 345] on button "Done" at bounding box center [771, 343] width 50 height 22
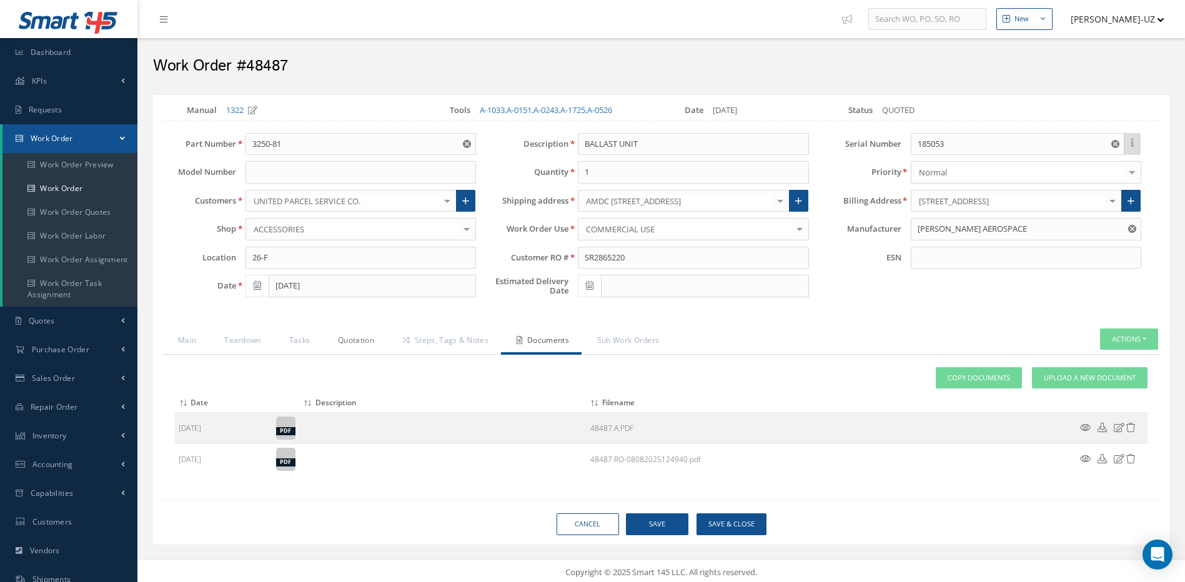
click at [375, 343] on link "Quotation" at bounding box center [354, 341] width 64 height 26
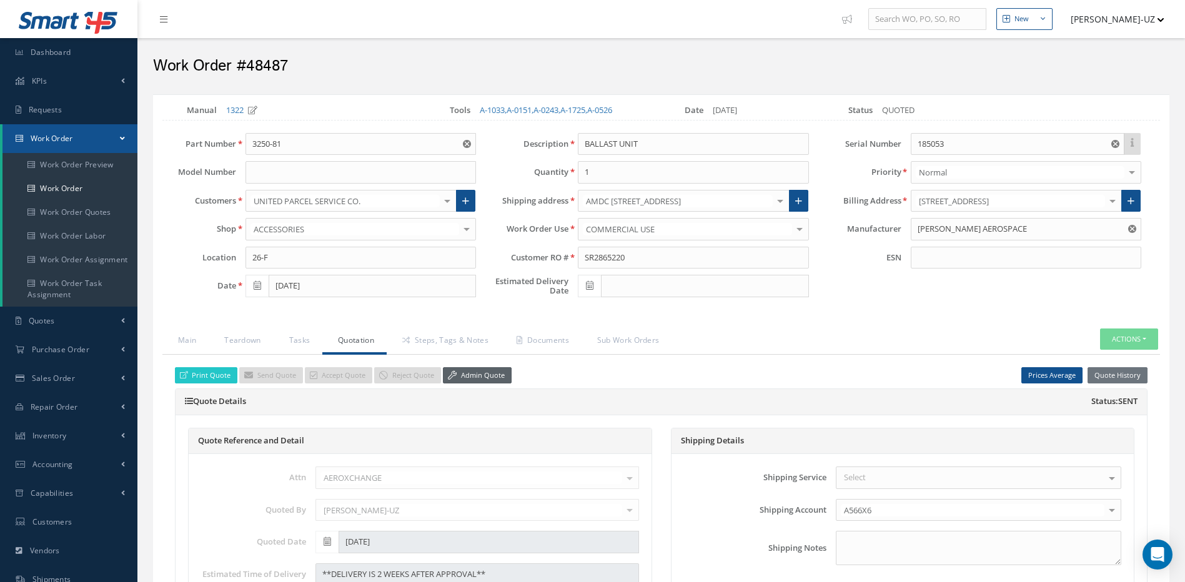
click at [475, 375] on link "Admin Quote" at bounding box center [477, 375] width 69 height 17
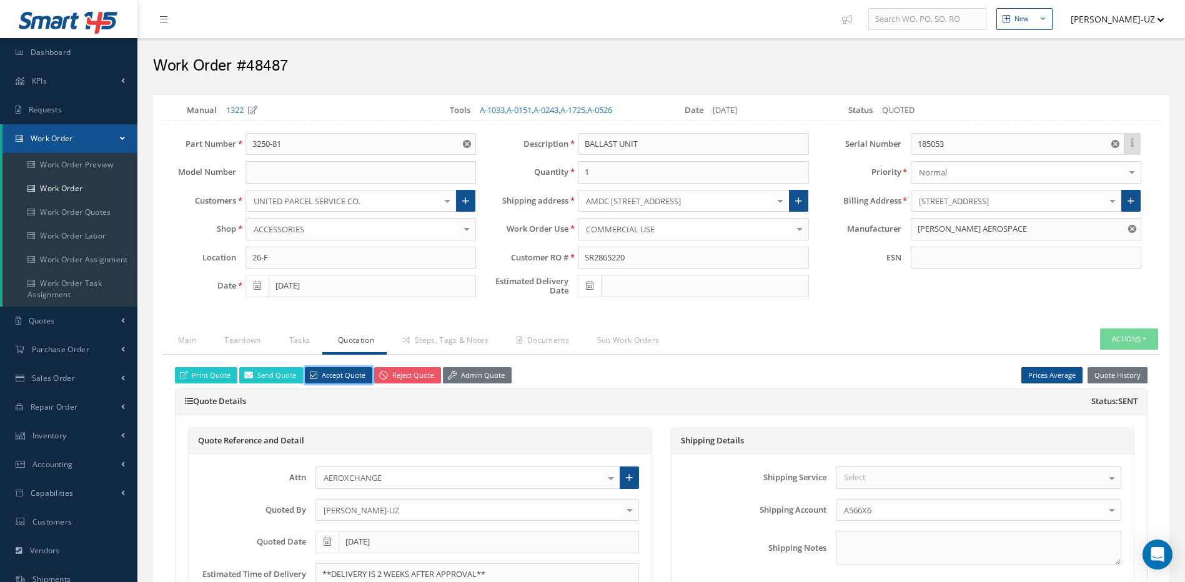
click at [349, 381] on link "Accept Quote" at bounding box center [338, 375] width 67 height 17
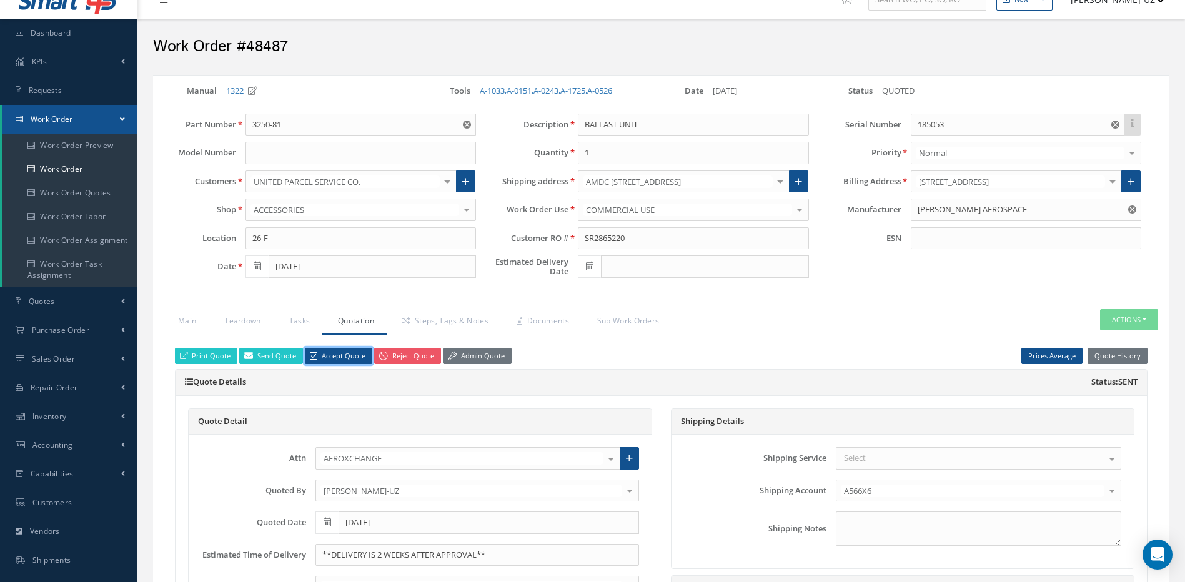
scroll to position [375, 0]
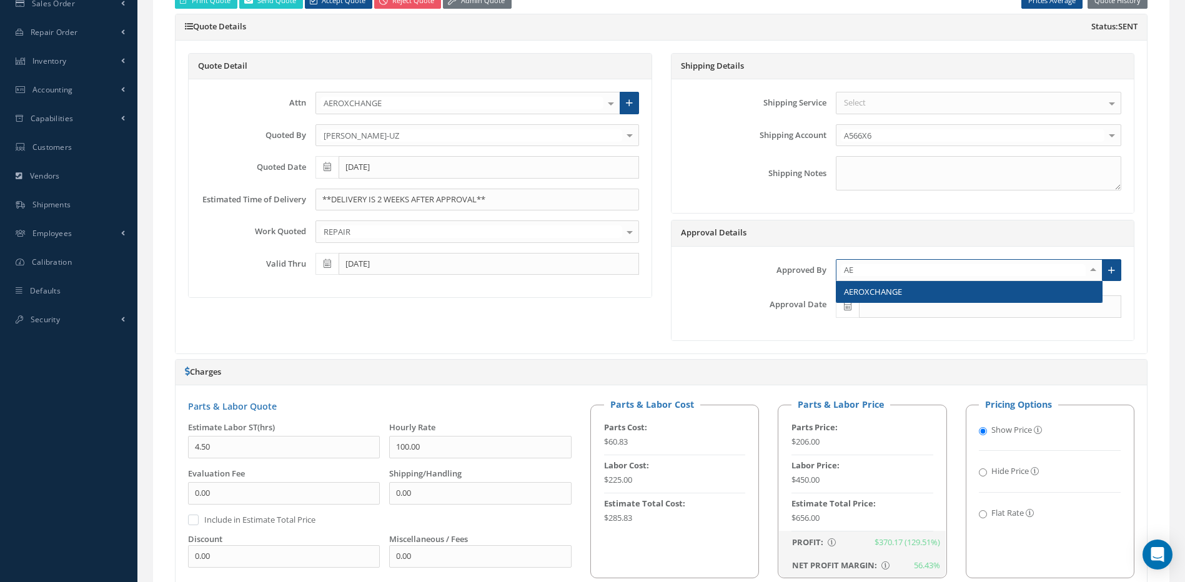
type input "AER"
click at [861, 287] on span "AEROXCHANGE" at bounding box center [873, 291] width 58 height 11
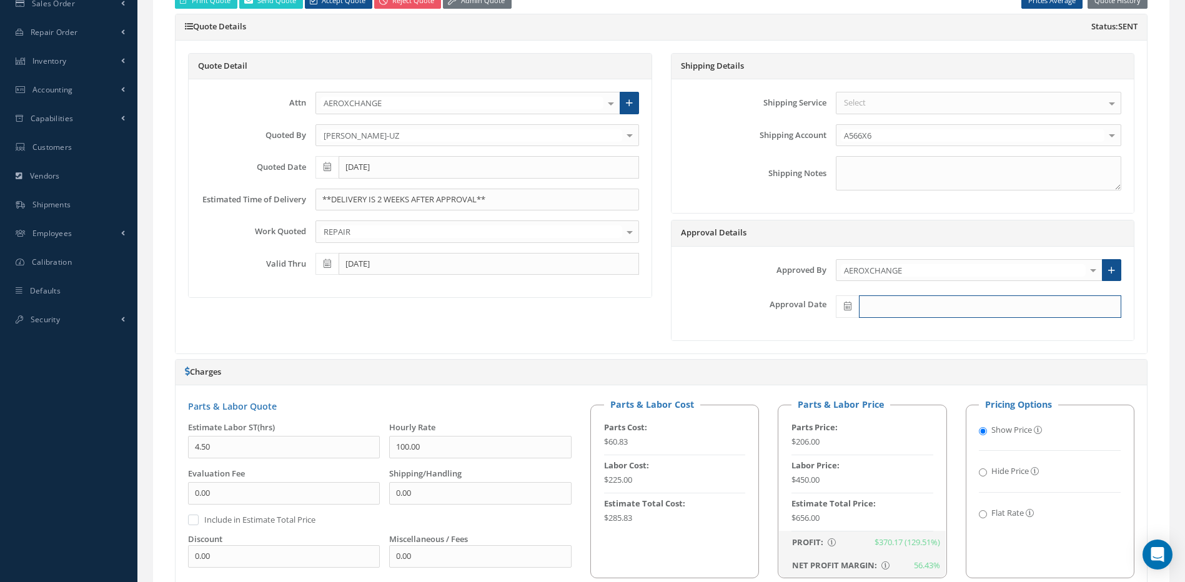
click at [865, 310] on input "text" at bounding box center [990, 306] width 262 height 22
click at [887, 282] on th "Today" at bounding box center [900, 287] width 131 height 19
type input "[DATE]"
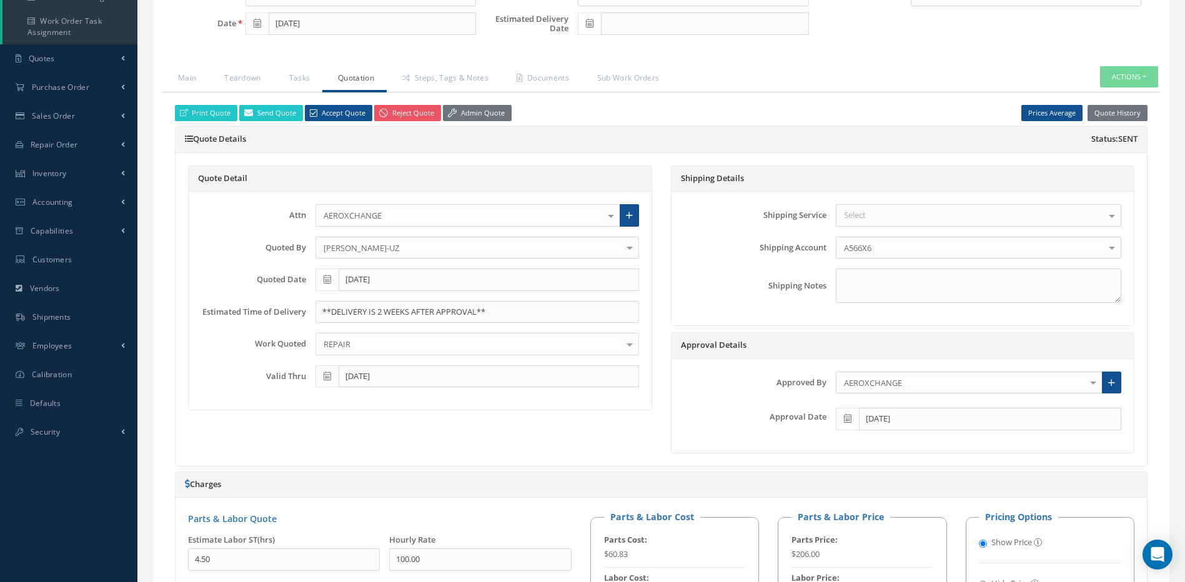
scroll to position [250, 0]
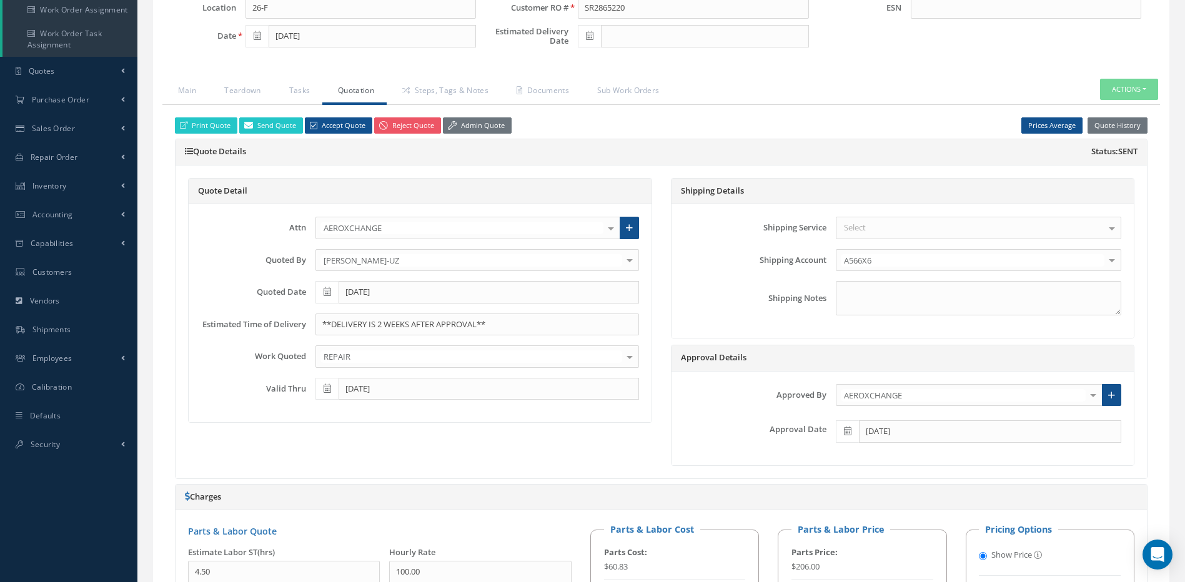
click at [584, 40] on span at bounding box center [589, 36] width 23 height 22
click at [683, 174] on td "29" at bounding box center [680, 170] width 19 height 19
type input "[DATE]"
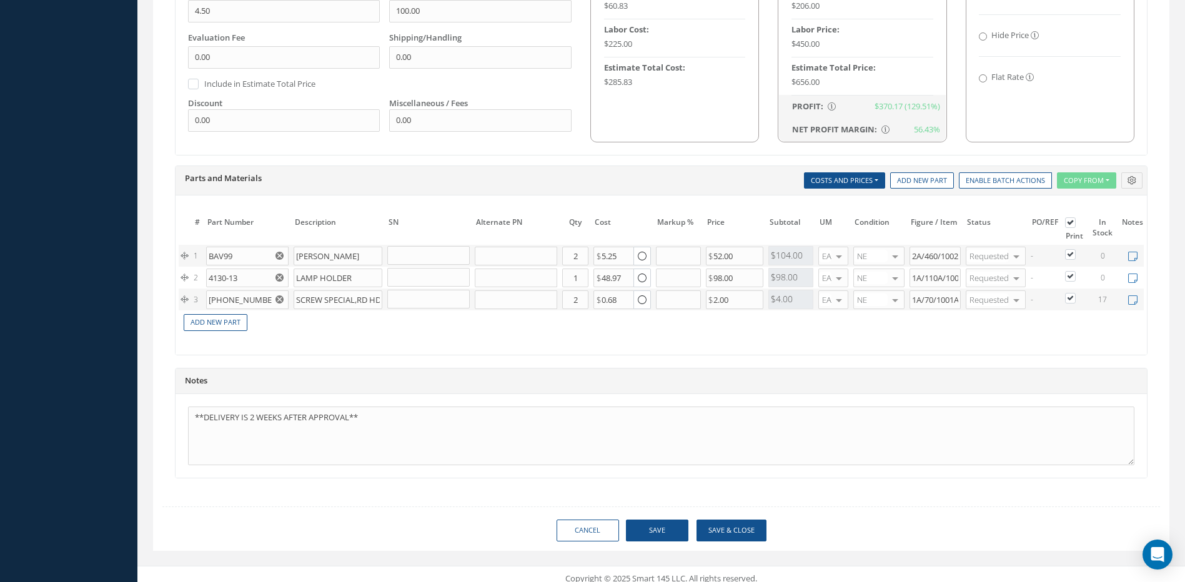
scroll to position [829, 0]
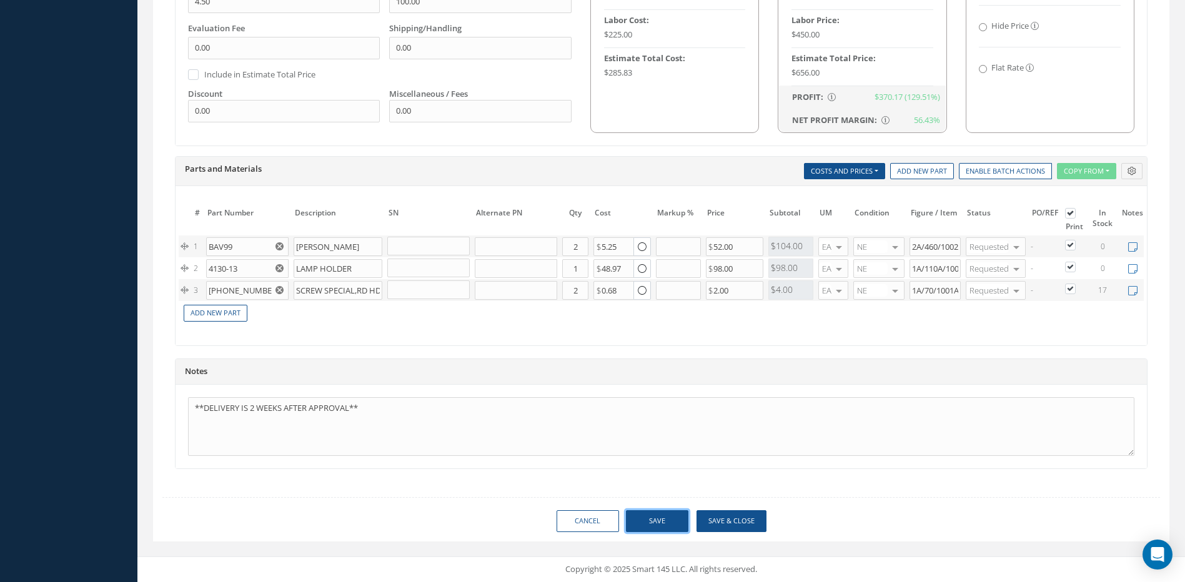
click at [675, 517] on button "Save" at bounding box center [657, 521] width 62 height 22
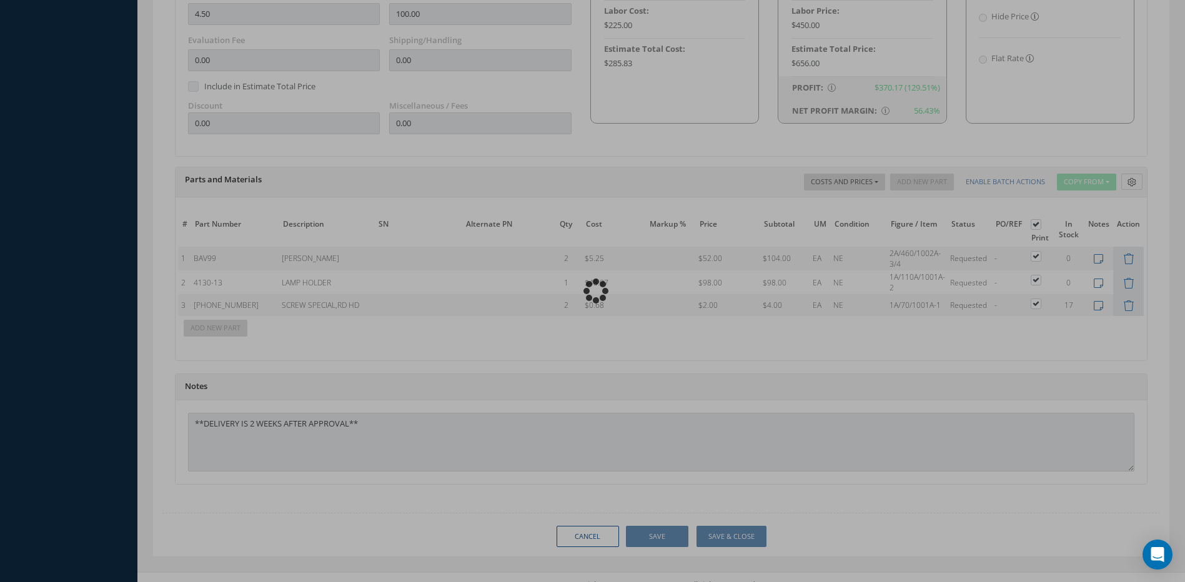
scroll to position [844, 0]
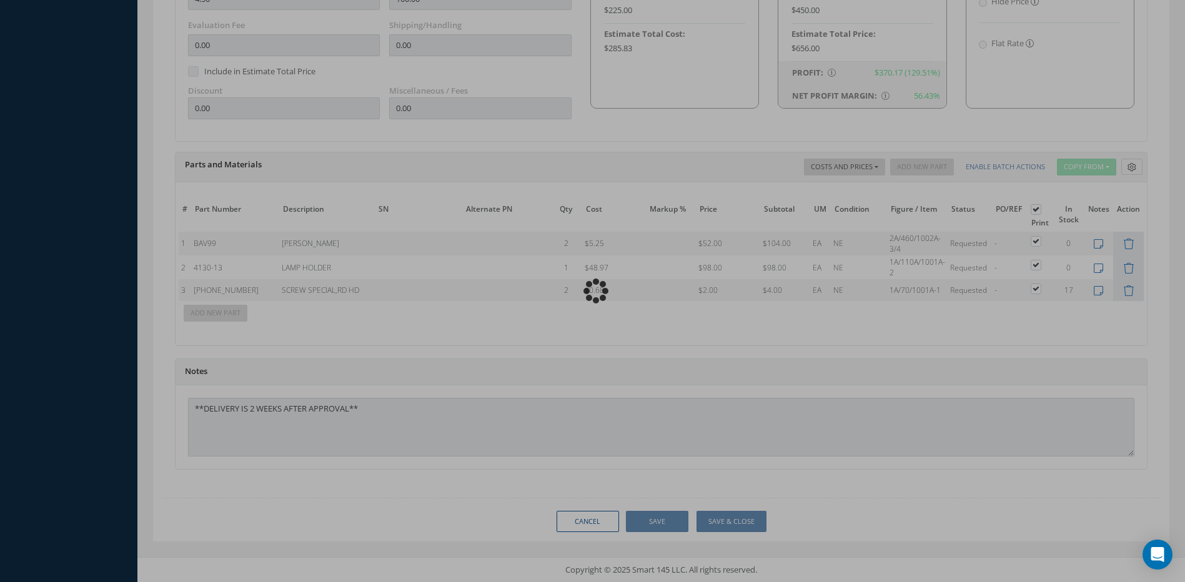
type input "DIEHL AEROSPACE"
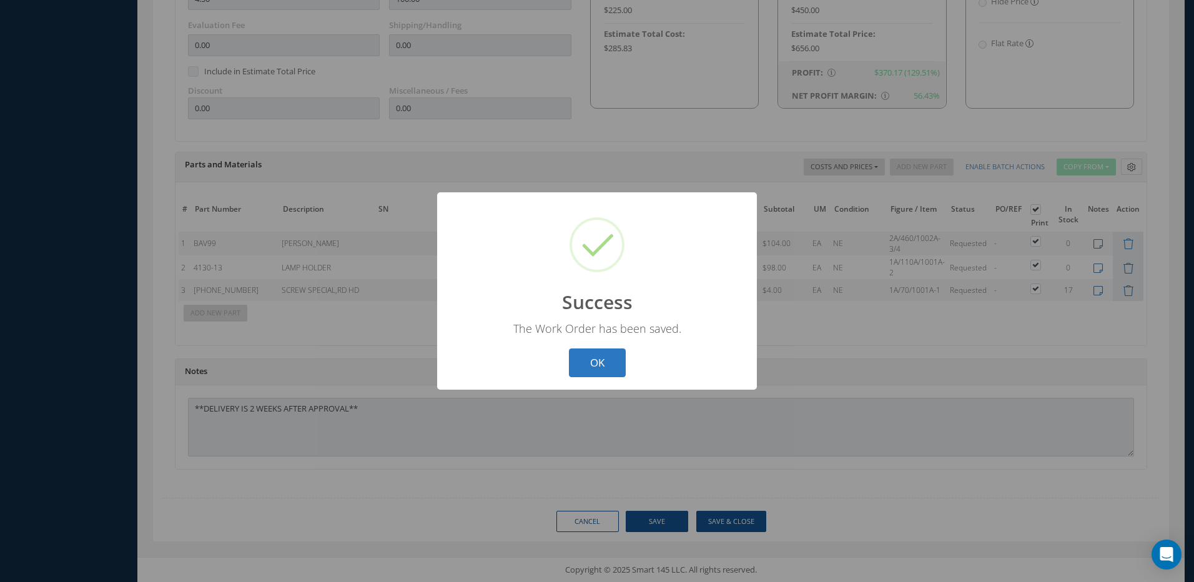
click at [598, 353] on button "OK" at bounding box center [597, 362] width 57 height 29
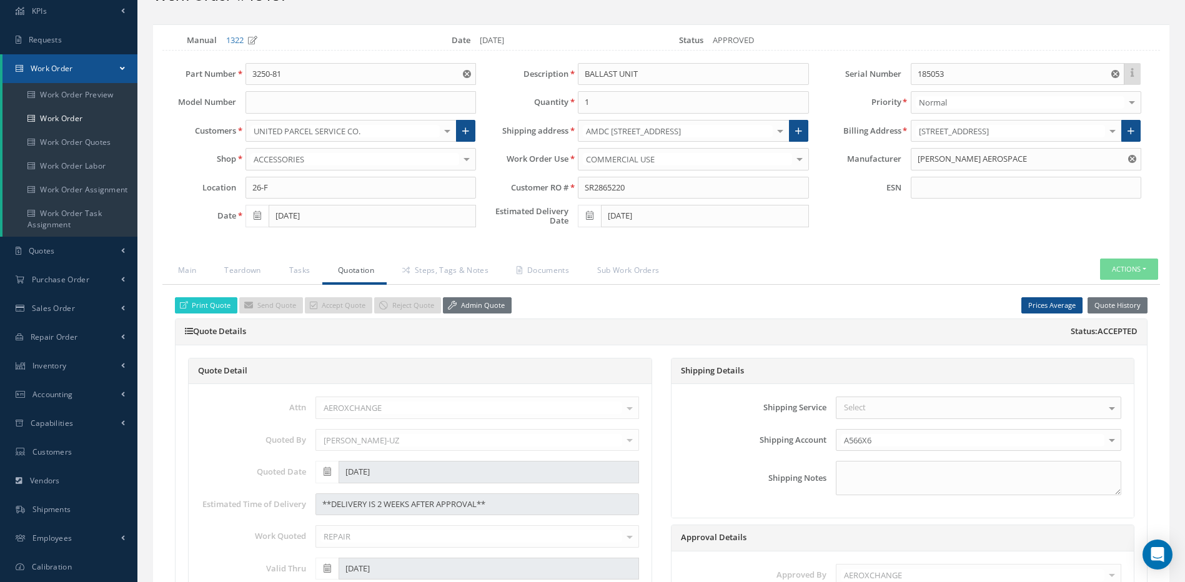
scroll to position [62, 0]
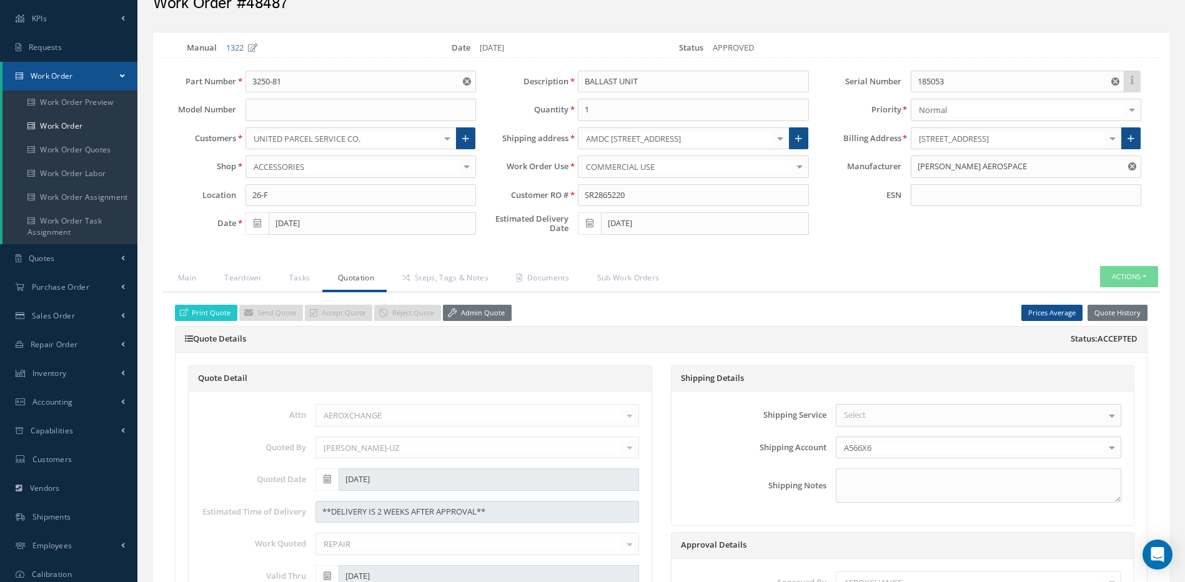
click at [440, 288] on link "Steps, Tags & Notes" at bounding box center [444, 279] width 114 height 26
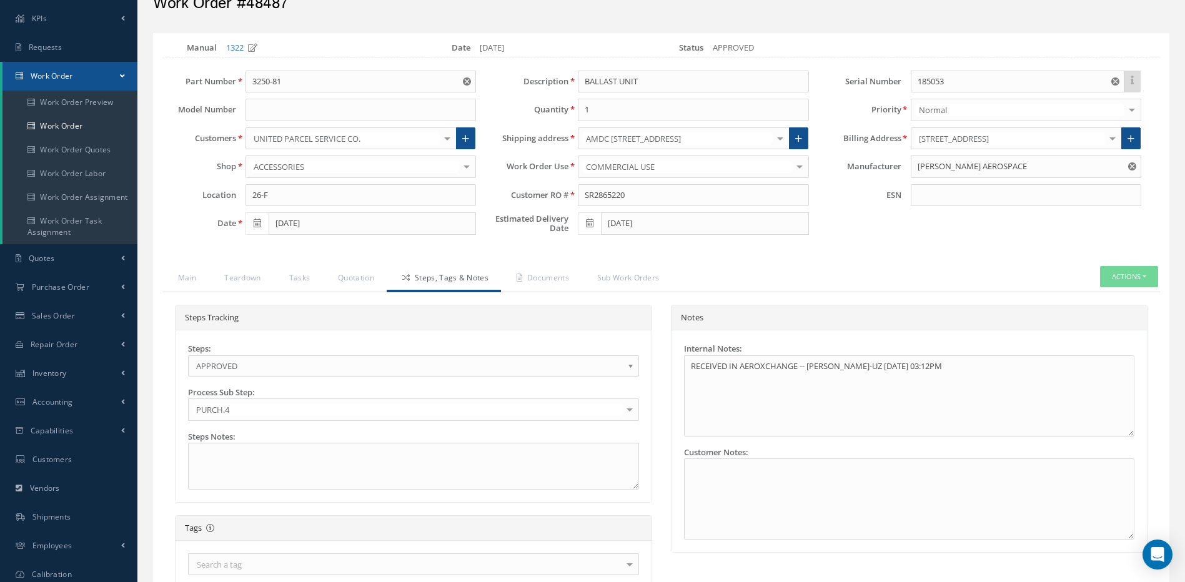
scroll to position [97, 0]
click at [378, 366] on span "APPROVED" at bounding box center [409, 365] width 426 height 15
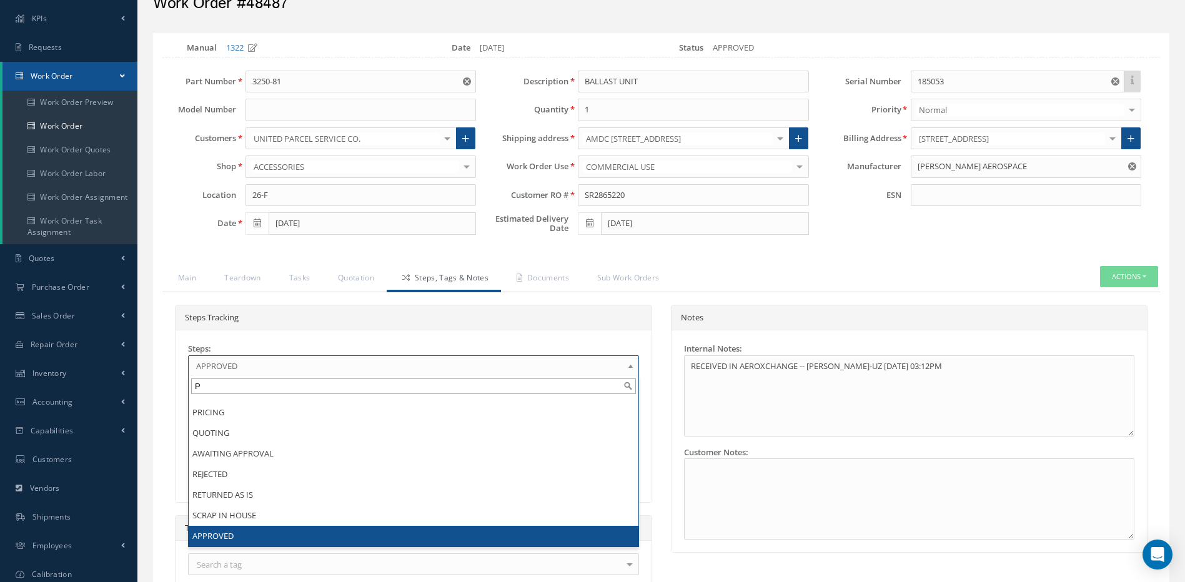
scroll to position [0, 0]
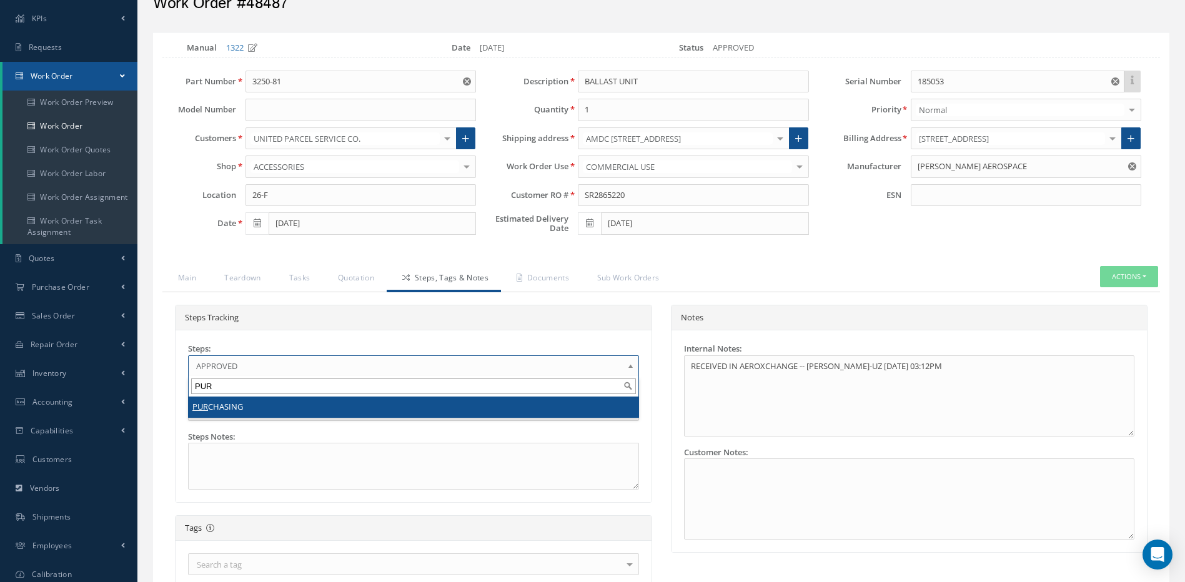
type input "PUR"
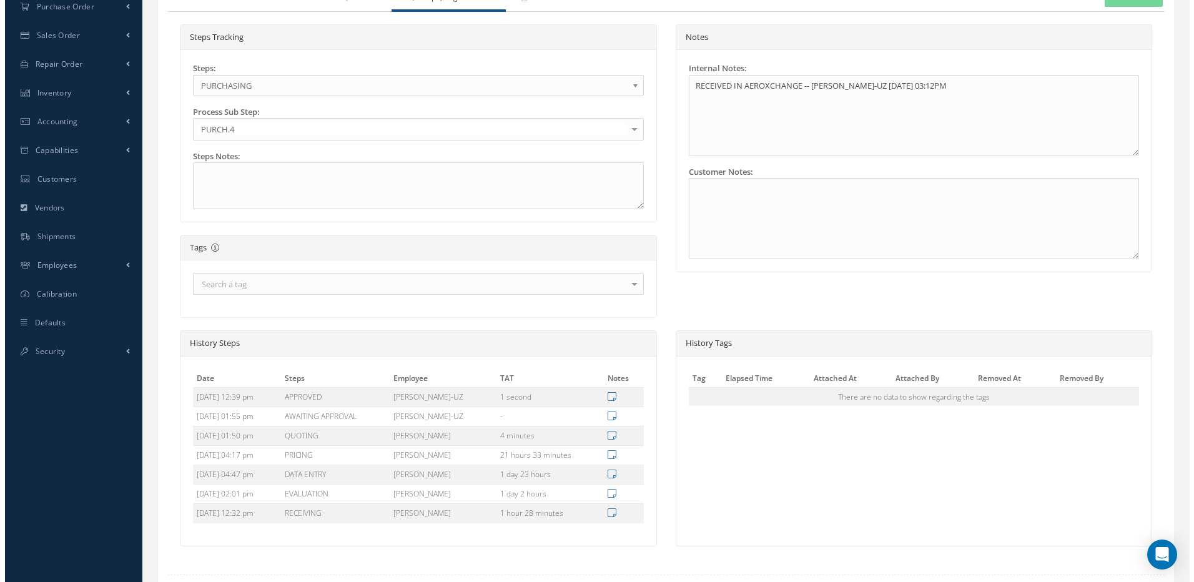
scroll to position [420, 0]
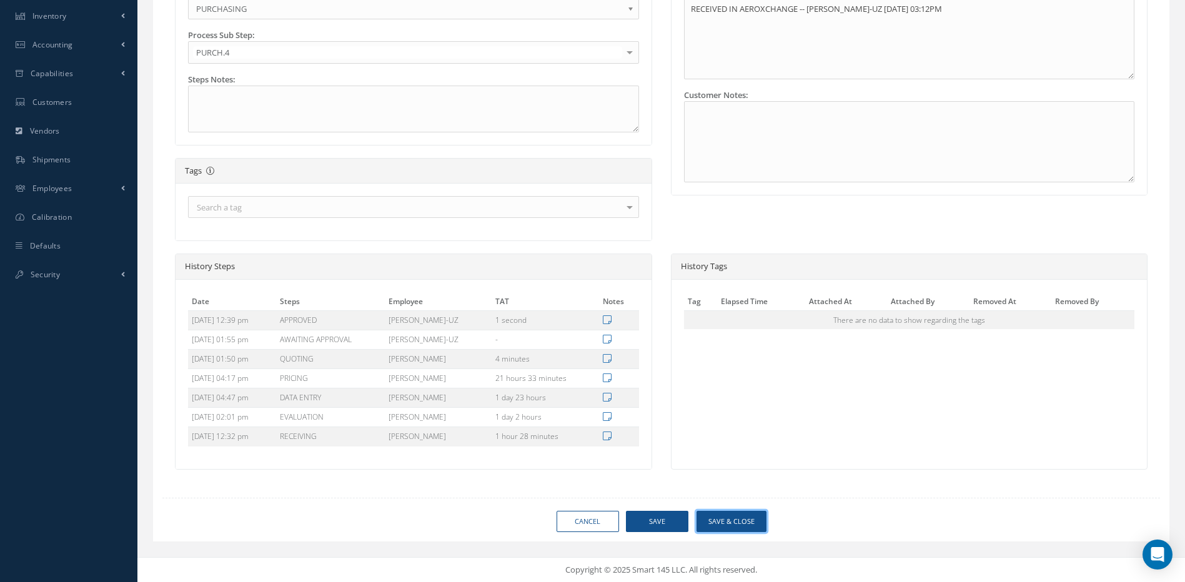
click at [708, 526] on button "Save & Close" at bounding box center [731, 522] width 70 height 22
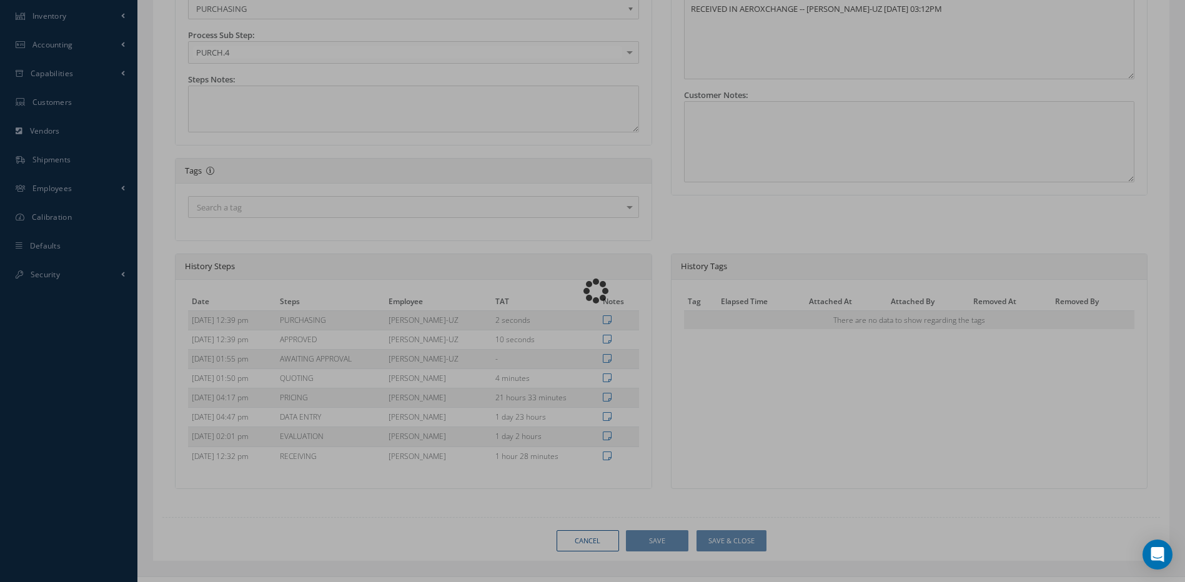
type input "DIEHL AEROSPACE"
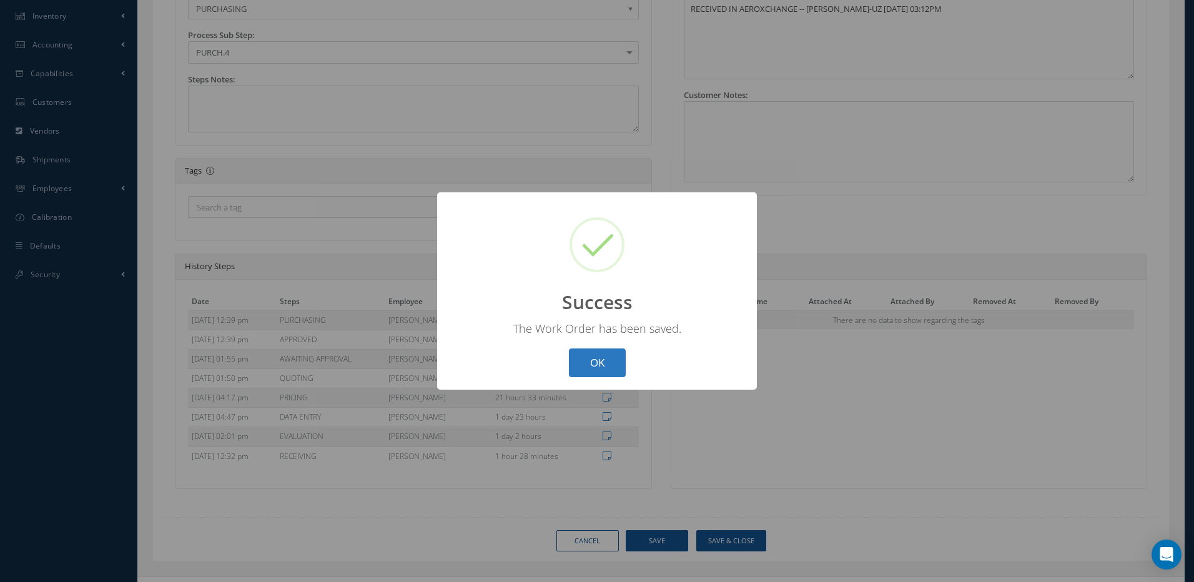
click at [605, 357] on button "OK" at bounding box center [597, 362] width 57 height 29
select select "25"
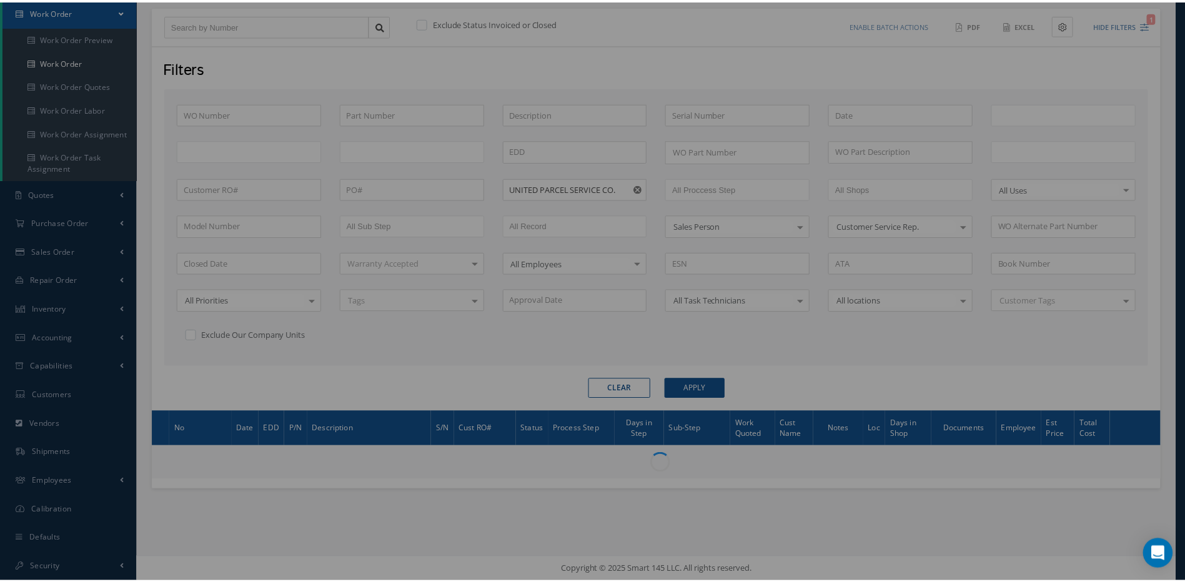
scroll to position [127, 0]
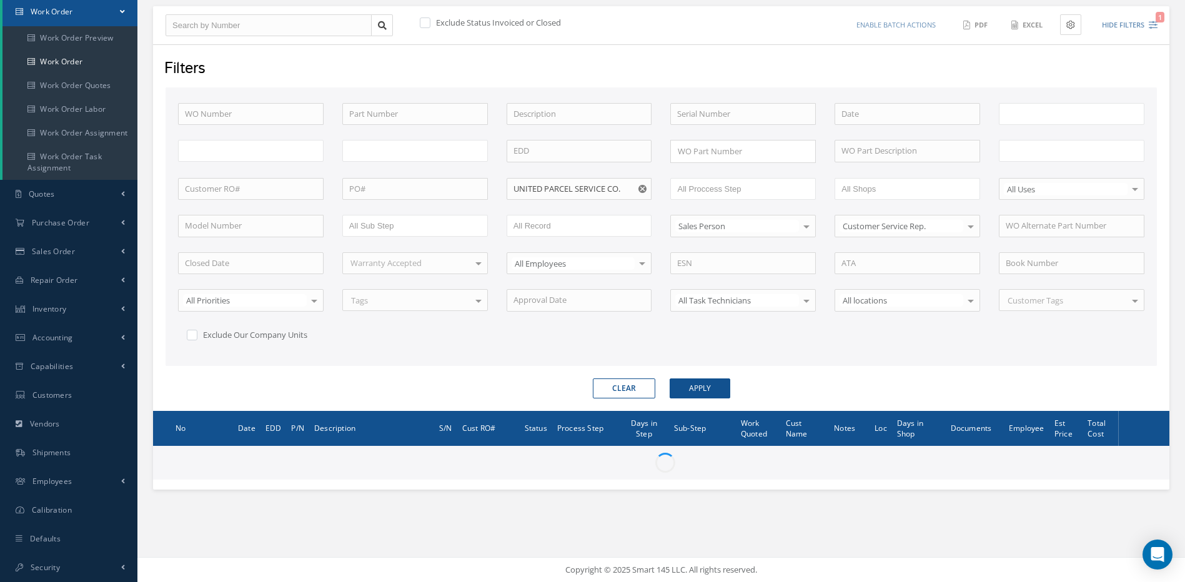
click at [806, 343] on div "WO Number Part Number Description Serial Number WO Part Number × Loading... WO …" at bounding box center [661, 231] width 985 height 257
type input "All Work Request"
type input "All Work Performed"
type input "All Status"
type input "WO Part Status"
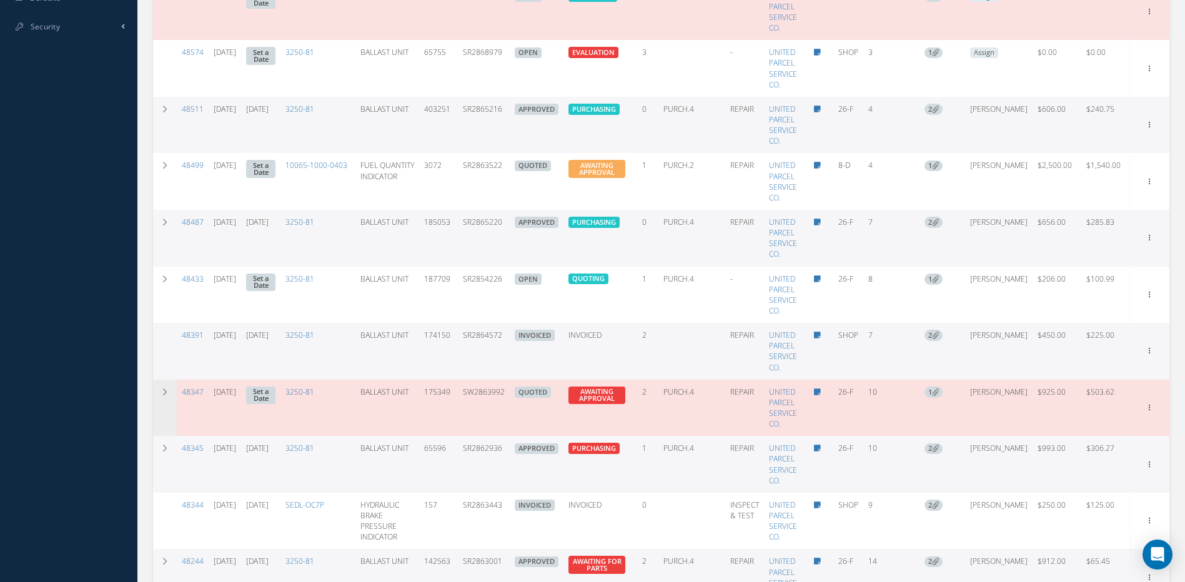
scroll to position [751, 0]
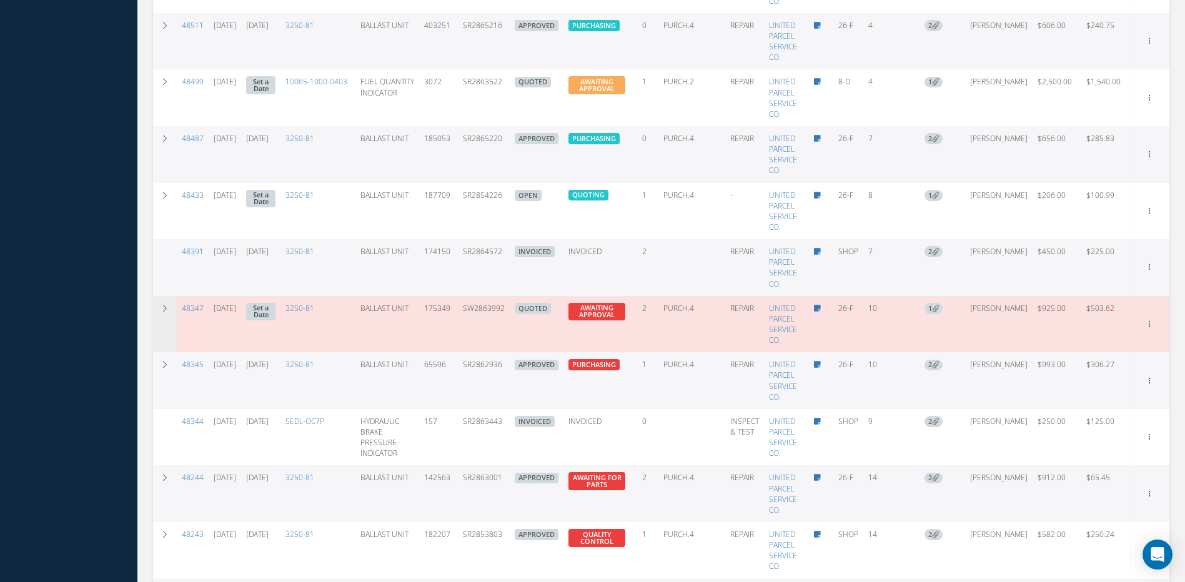
drag, startPoint x: 518, startPoint y: 314, endPoint x: 471, endPoint y: 310, distance: 47.7
click at [471, 310] on tr "48347 08/05/2025 Set a Date 3250-81 BALLAST UNIT 175349 SW2863992 QUOTED AWAITI…" at bounding box center [661, 324] width 1016 height 57
copy td "SW2863992"
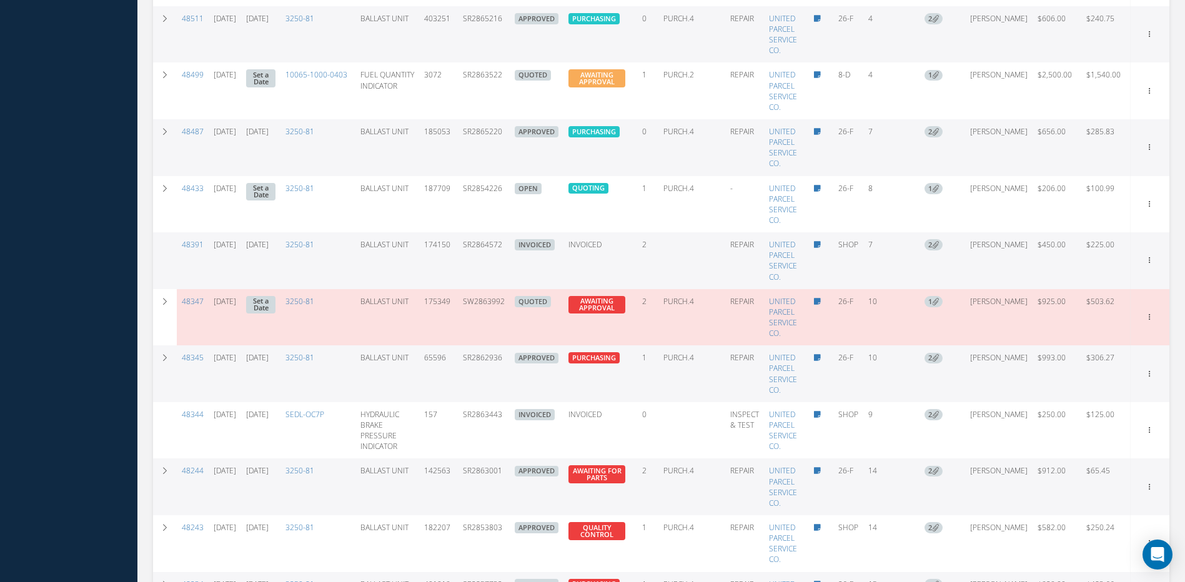
scroll to position [564, 0]
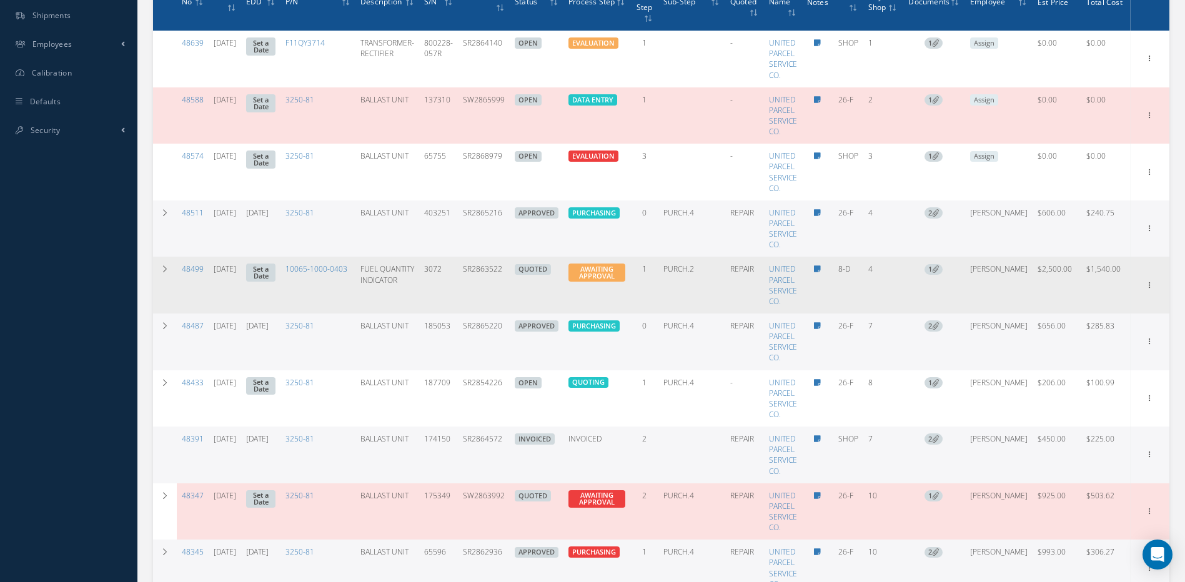
drag, startPoint x: 515, startPoint y: 273, endPoint x: 466, endPoint y: 273, distance: 48.7
click at [466, 273] on td "SR2863522" at bounding box center [484, 285] width 52 height 57
copy td "SR2863522"
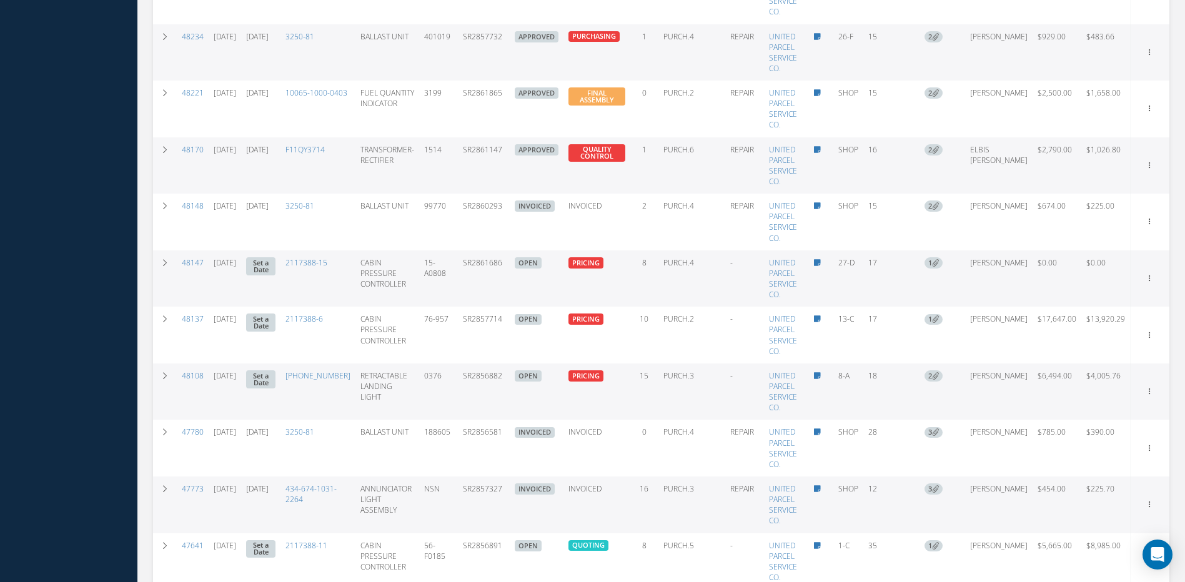
scroll to position [1311, 0]
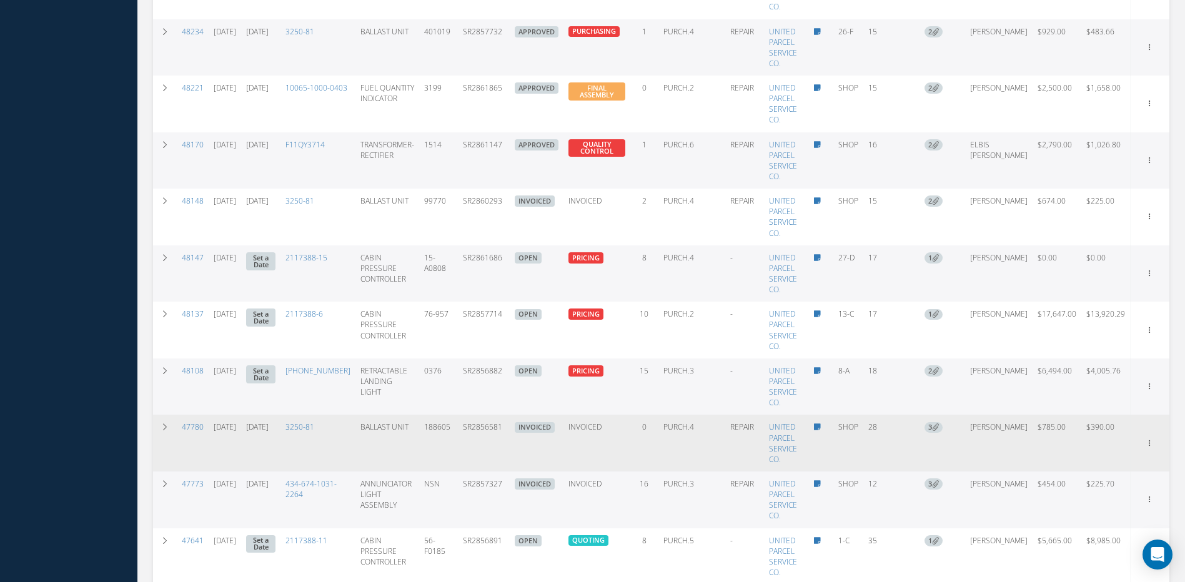
drag, startPoint x: 511, startPoint y: 431, endPoint x: 460, endPoint y: 436, distance: 51.4
click at [460, 436] on tr "47780 07/17/2025 08/14/2025 3250-81 BALLAST UNIT 188605 SR2856581 INVOICED Elap…" at bounding box center [661, 443] width 1016 height 57
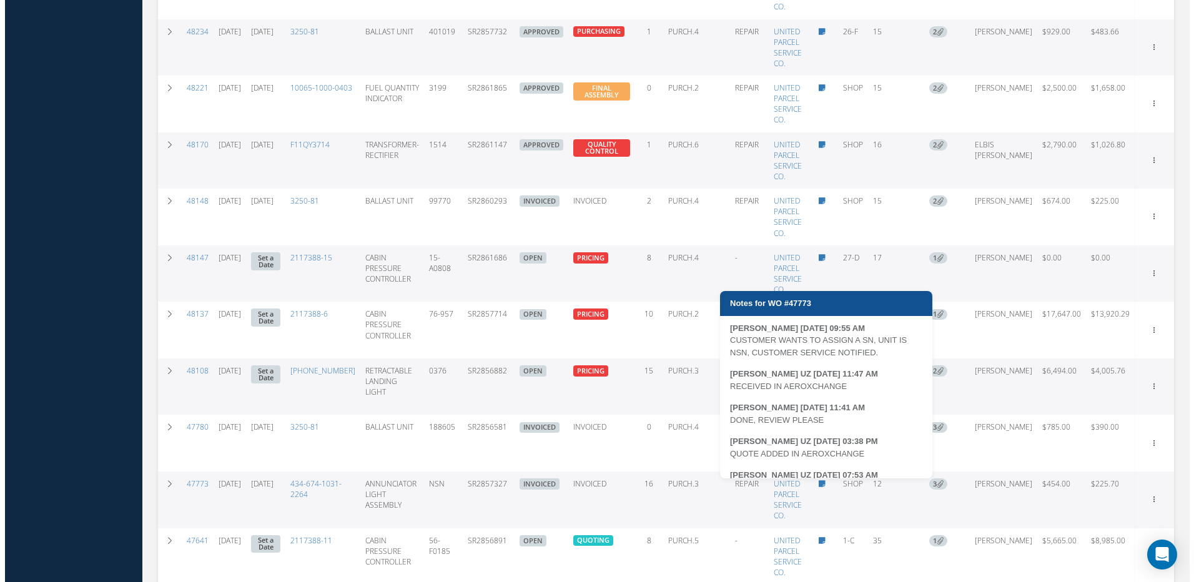
scroll to position [24, 0]
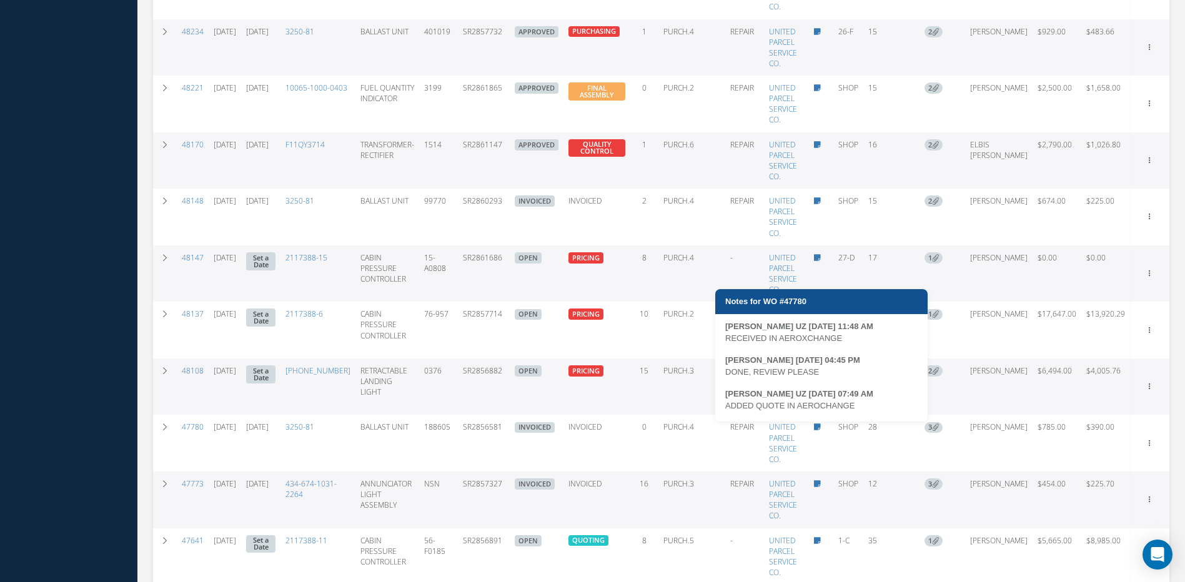
drag, startPoint x: 857, startPoint y: 404, endPoint x: 840, endPoint y: 404, distance: 17.5
click at [840, 404] on div "ADDED QUOTE IN AEROCHANGE" at bounding box center [821, 406] width 192 height 12
drag, startPoint x: 840, startPoint y: 404, endPoint x: 823, endPoint y: 483, distance: 80.5
click at [821, 483] on icon at bounding box center [817, 483] width 7 height 7
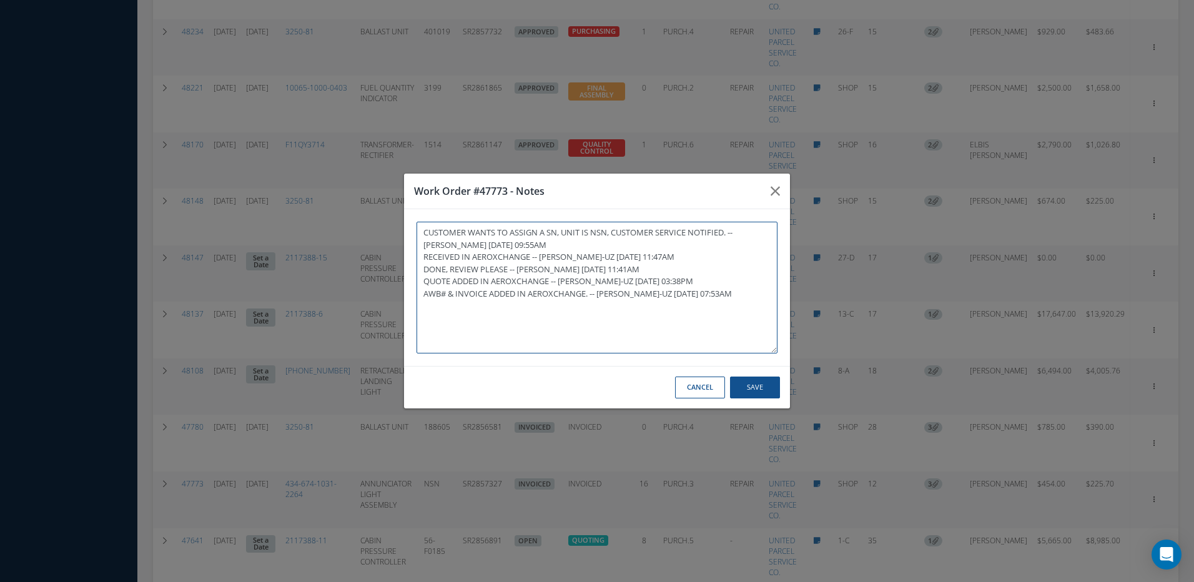
drag, startPoint x: 591, startPoint y: 295, endPoint x: 416, endPoint y: 292, distance: 174.9
click at [416, 292] on textarea "CUSTOMER WANTS TO ASSIGN A SN, UNIT IS NSN, CUSTOMER SERVICE NOTIFIED. -- MARCO…" at bounding box center [596, 288] width 361 height 132
click at [712, 388] on button "Cancel" at bounding box center [700, 388] width 50 height 22
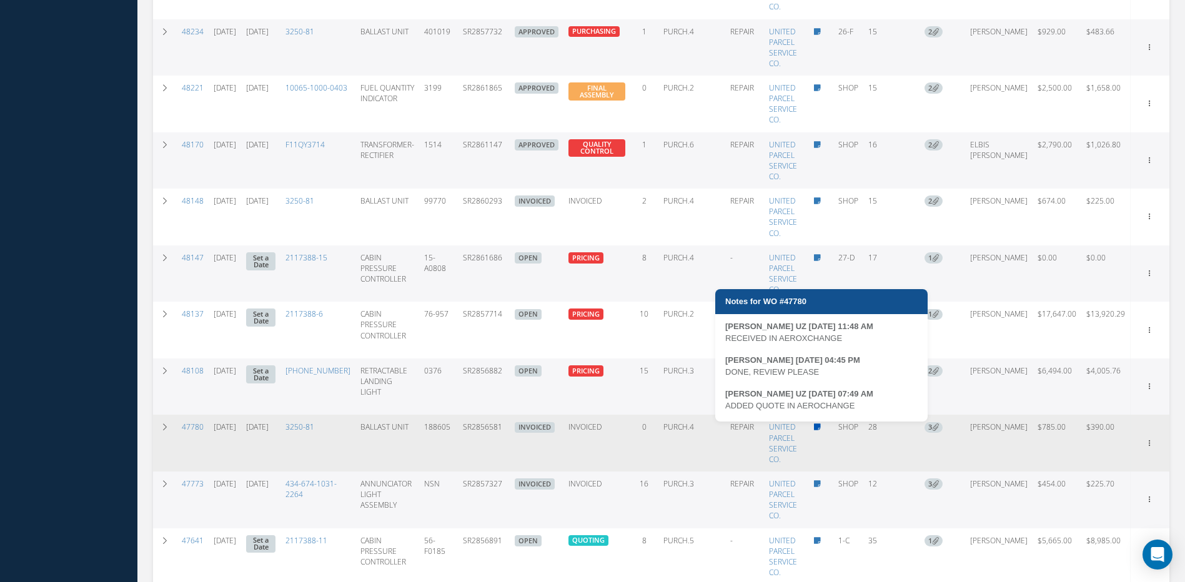
click at [821, 426] on icon at bounding box center [817, 426] width 7 height 7
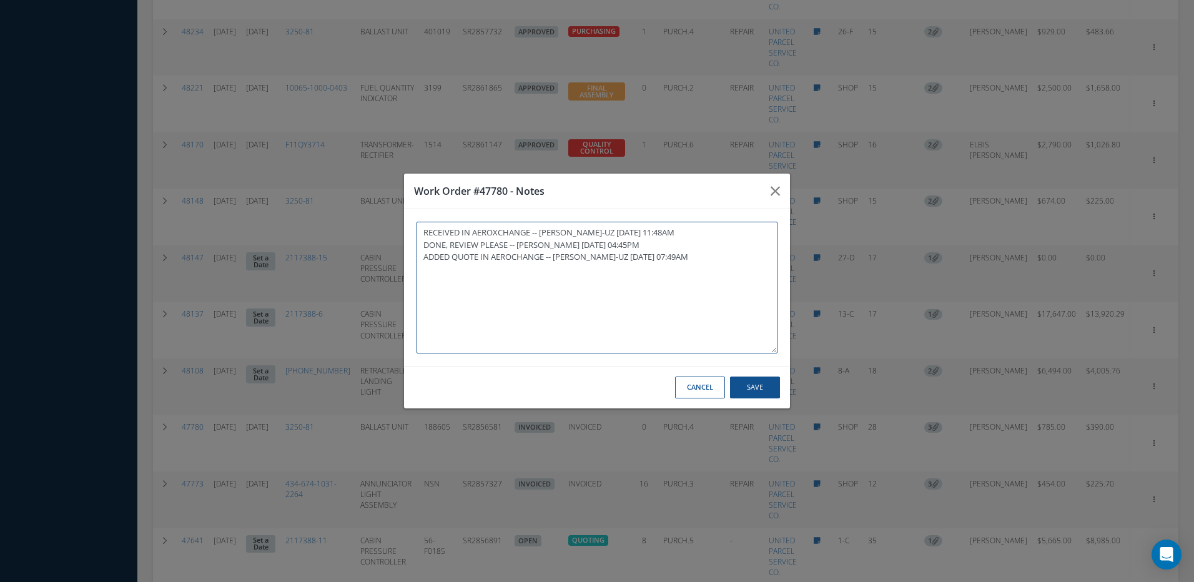
paste textarea "AWB# & INVOICE ADDED IN AEROXCHANGE."
click at [767, 385] on button "Save" at bounding box center [755, 388] width 50 height 22
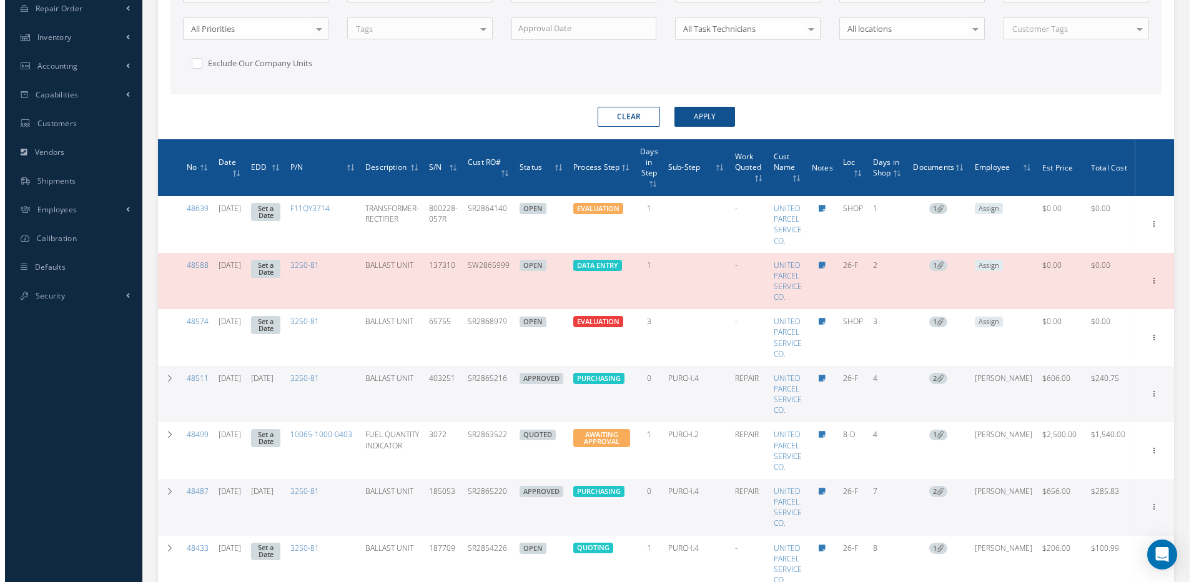
scroll to position [351, 0]
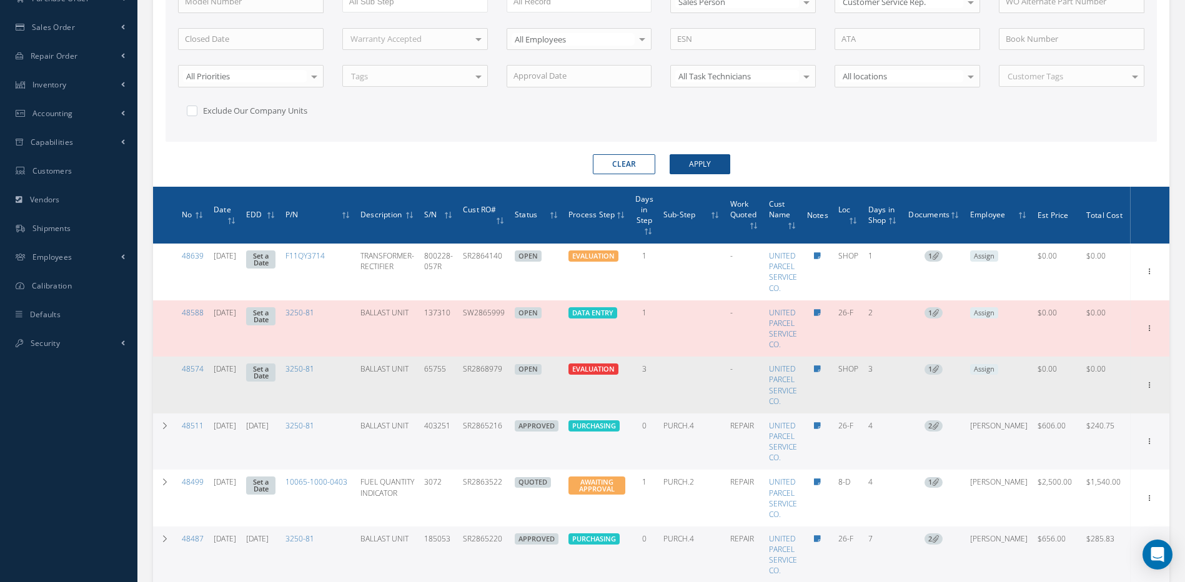
drag, startPoint x: 516, startPoint y: 368, endPoint x: 471, endPoint y: 372, distance: 45.7
click at [471, 372] on tr "48574 08/12/2025 Set a Date 3250-81 BALLAST UNIT 65755 SR2868979 OPEN Elapsed T…" at bounding box center [661, 385] width 1016 height 57
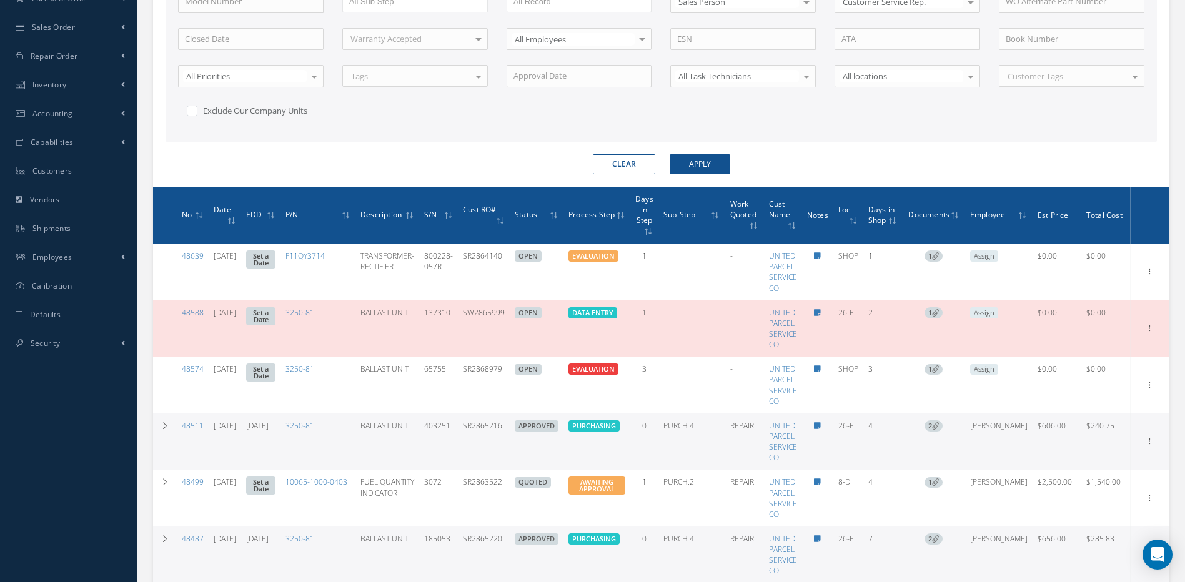
copy td "SR2868979"
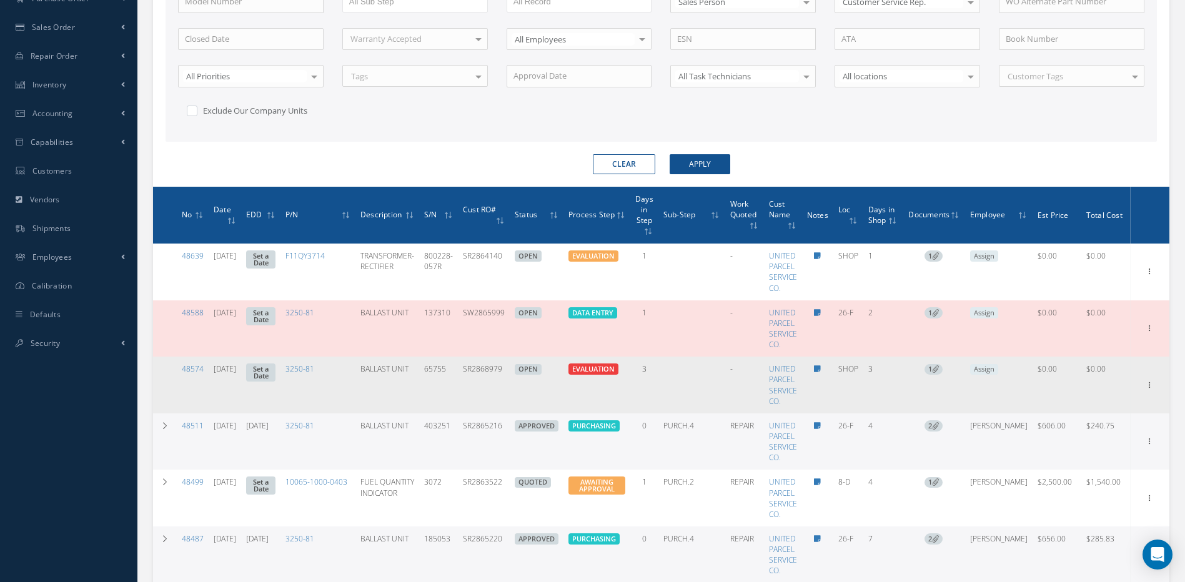
drag, startPoint x: 518, startPoint y: 368, endPoint x: 466, endPoint y: 373, distance: 52.0
click at [466, 373] on tr "48574 08/12/2025 Set a Date 3250-81 BALLAST UNIT 65755 SR2868979 OPEN EVALUATIO…" at bounding box center [661, 385] width 1016 height 57
drag, startPoint x: 511, startPoint y: 372, endPoint x: 471, endPoint y: 372, distance: 39.3
click at [471, 372] on td "SR2868979" at bounding box center [484, 385] width 52 height 57
copy td "SR2868979"
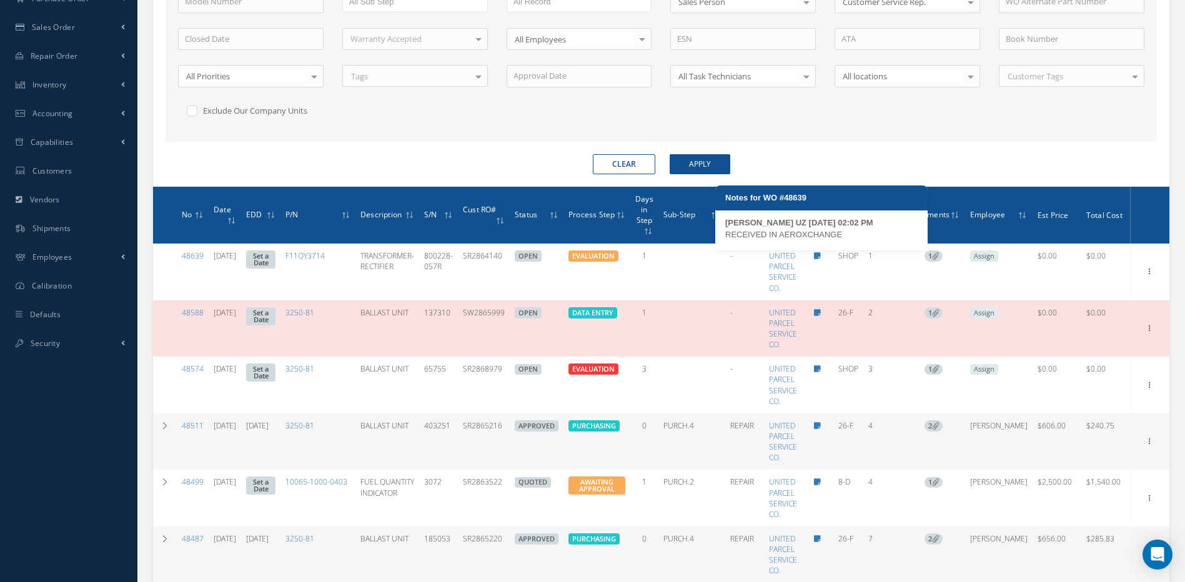
drag, startPoint x: 848, startPoint y: 232, endPoint x: 721, endPoint y: 234, distance: 127.4
click at [721, 234] on div "MARIA PERDOMO UZ 08/14/2025 02:02 PM RECEIVED IN AEROXCHANGE" at bounding box center [821, 234] width 212 height 34
copy div "RECEIVED IN AEROXCHANGE"
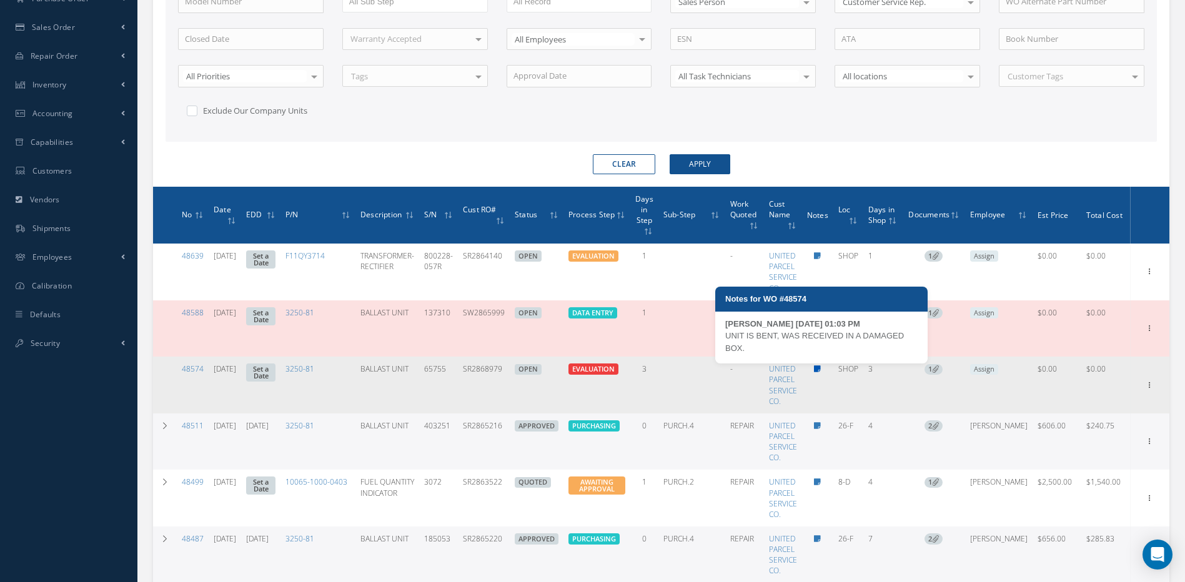
click at [821, 363] on link at bounding box center [817, 368] width 7 height 11
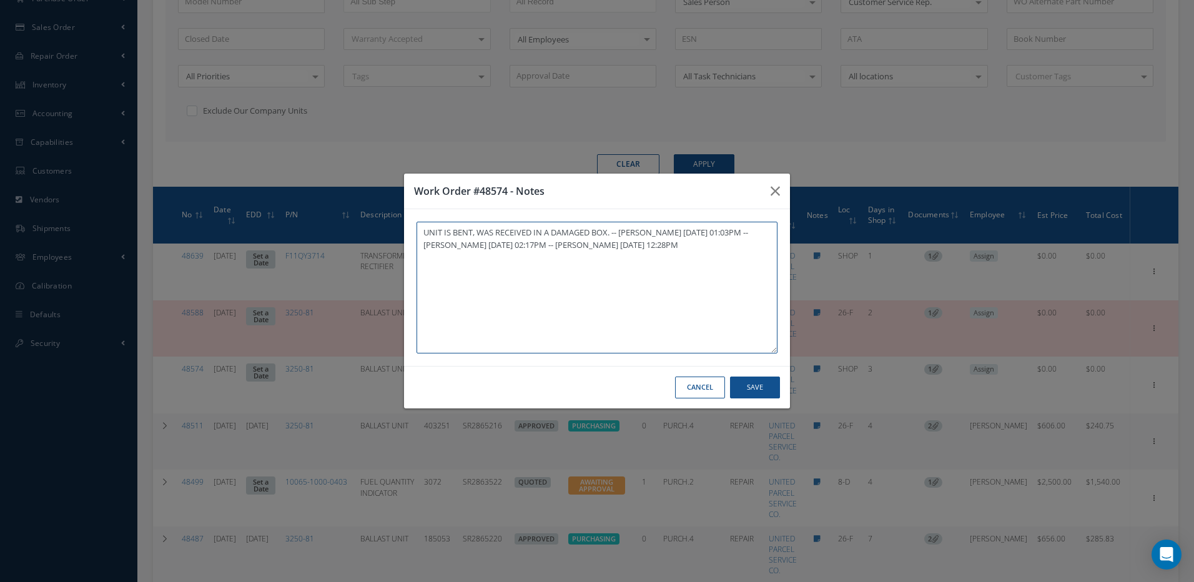
paste textarea "RECEIVED IN AEROXCHANGE"
type textarea "UNIT IS BENT, WAS RECEIVED IN A DAMAGED BOX. -- MARCOS FERRER 08/12/2025 01:03P…"
click at [756, 383] on button "Save" at bounding box center [755, 388] width 50 height 22
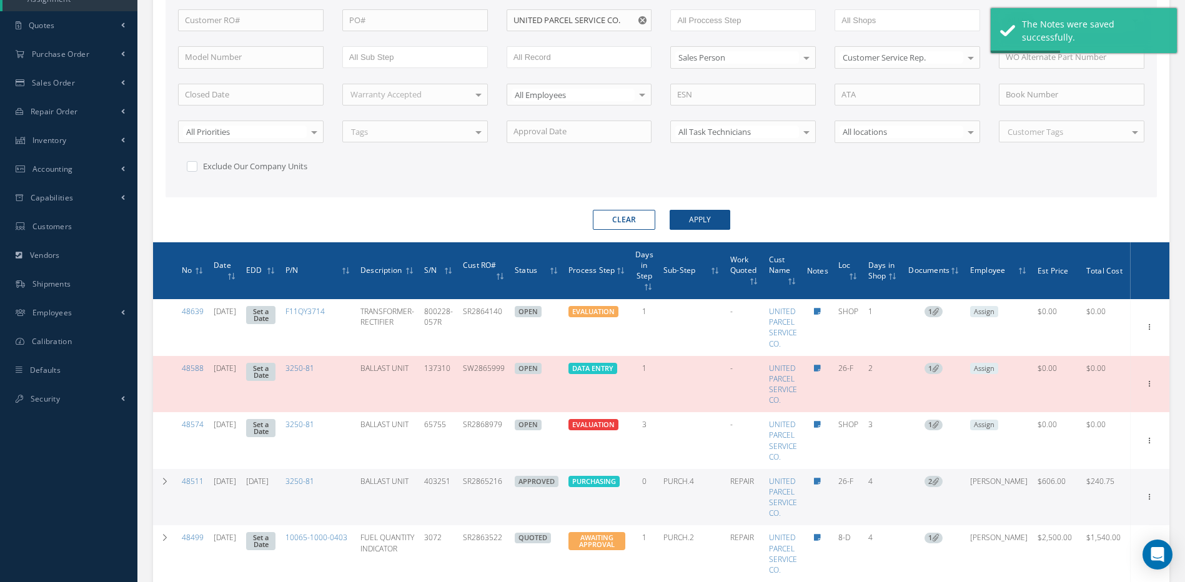
scroll to position [314, 0]
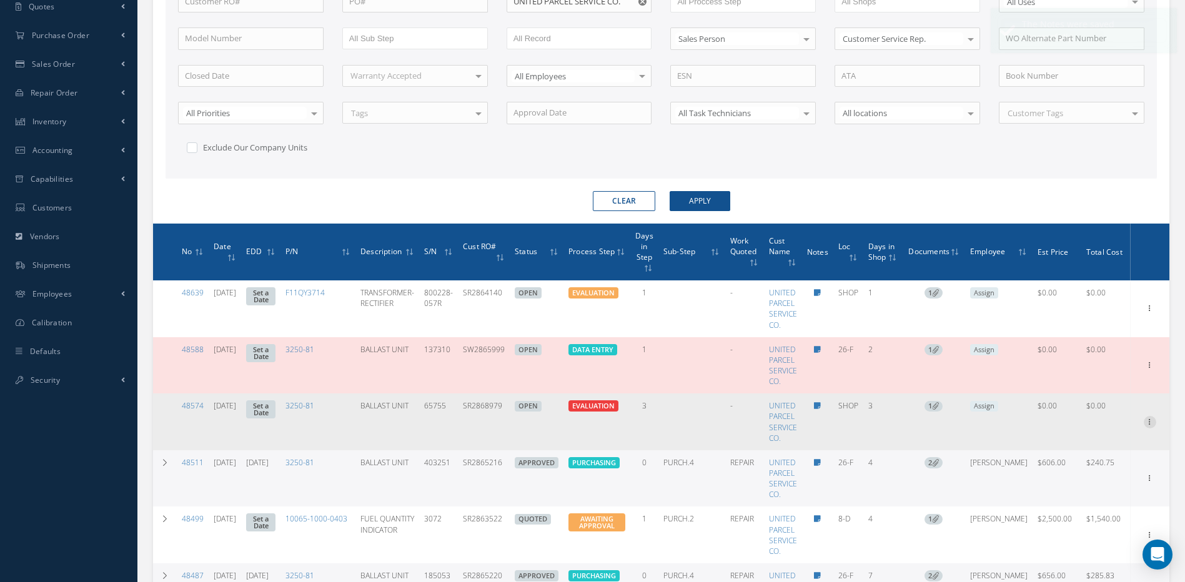
click at [1143, 312] on icon at bounding box center [1149, 307] width 12 height 10
click at [1077, 527] on link "Documents" at bounding box center [1092, 526] width 99 height 16
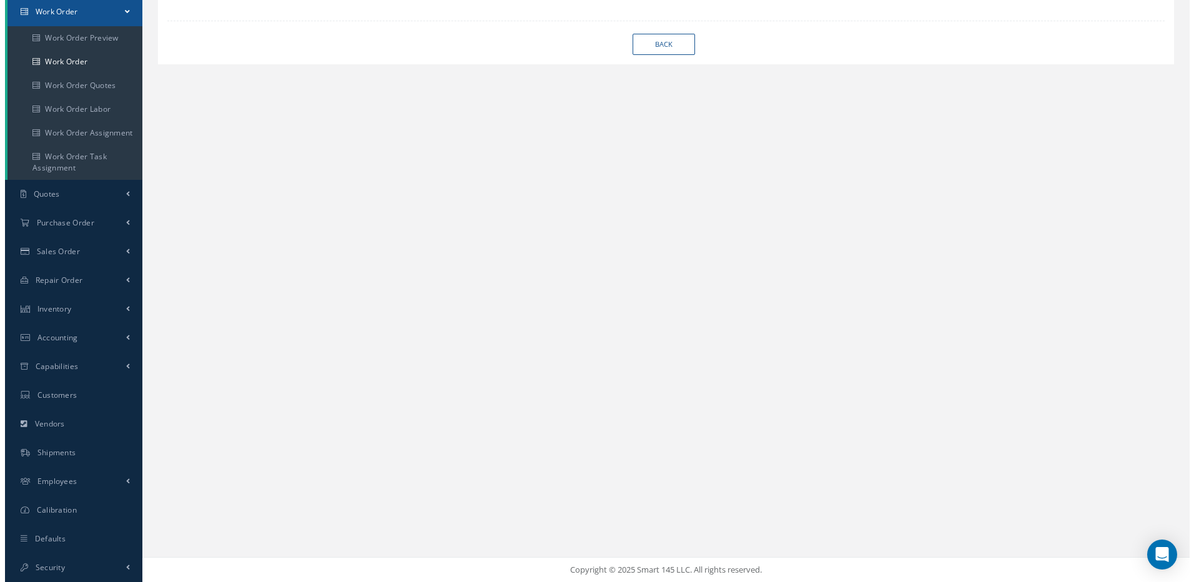
scroll to position [127, 0]
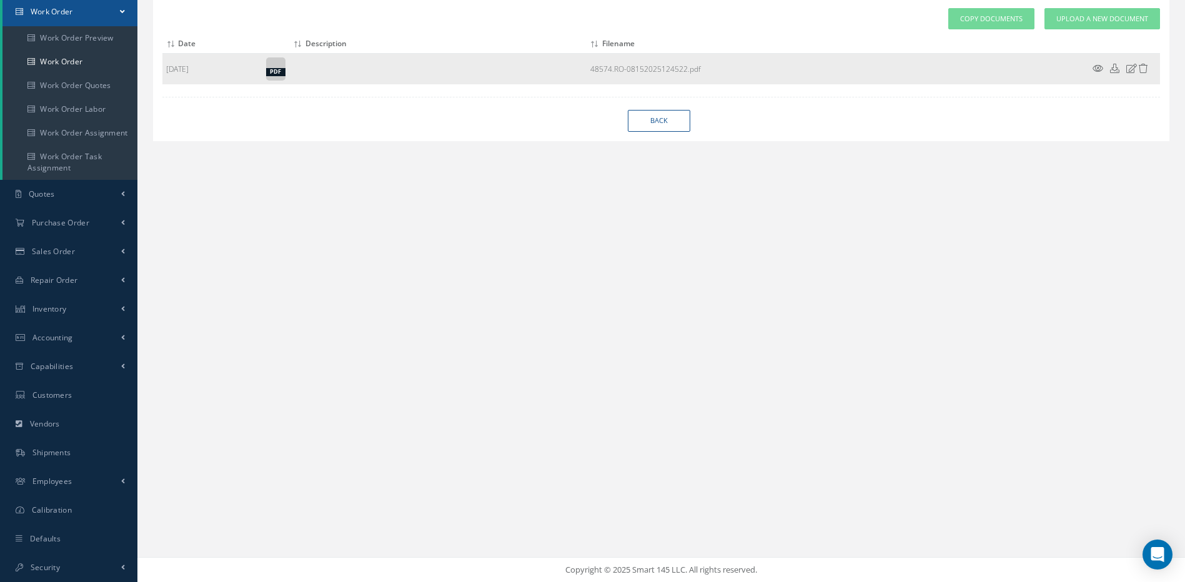
click at [1100, 66] on icon at bounding box center [1097, 68] width 11 height 9
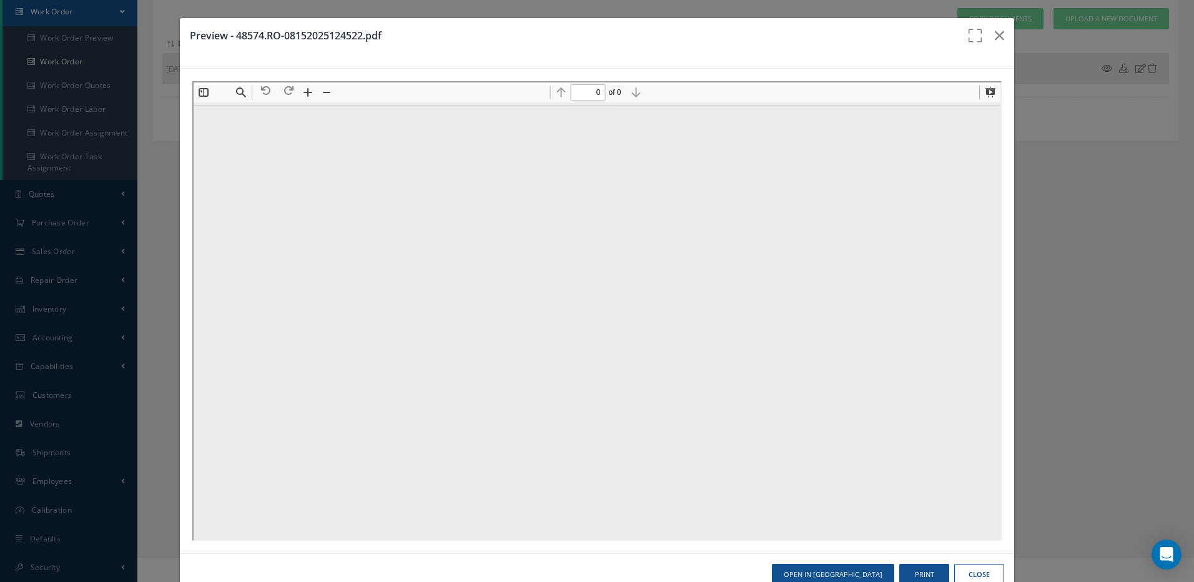
scroll to position [0, 0]
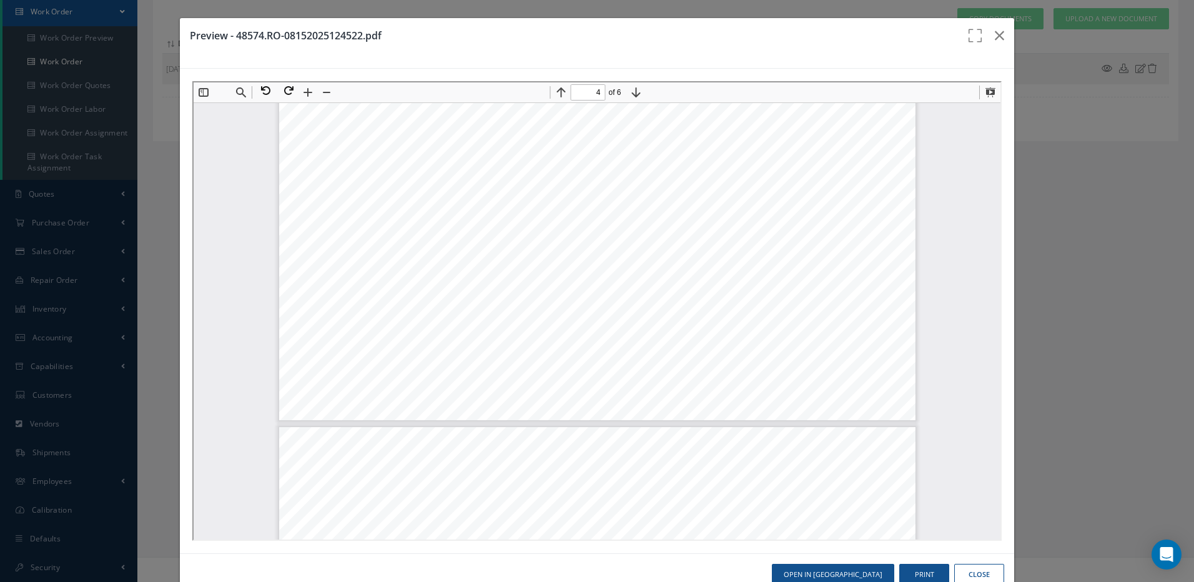
type input "5"
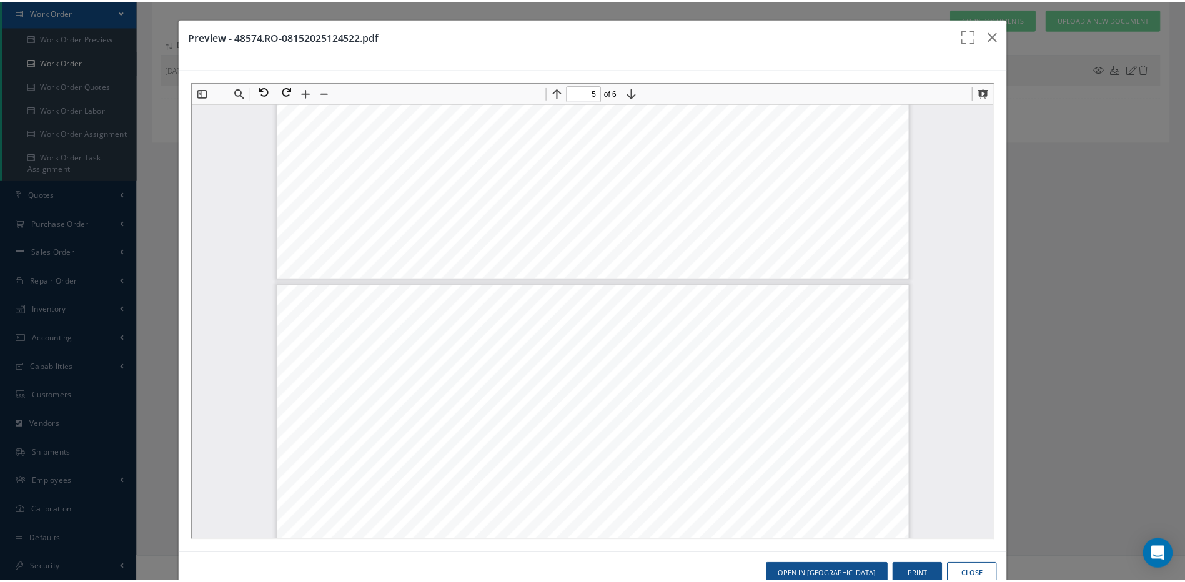
scroll to position [3503, 0]
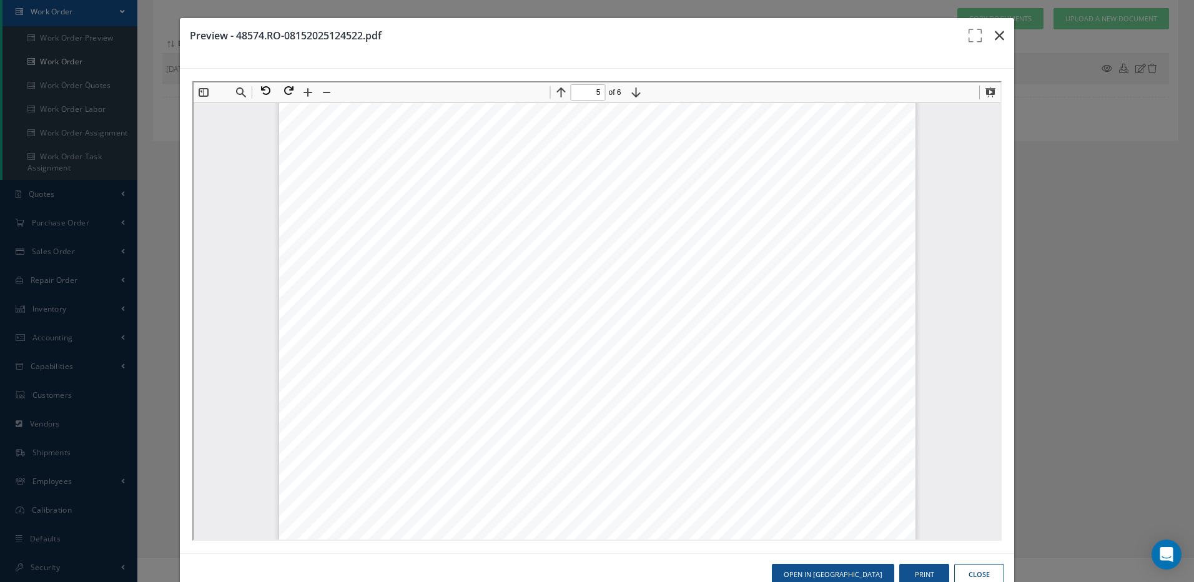
click at [995, 42] on icon "button" at bounding box center [999, 35] width 9 height 15
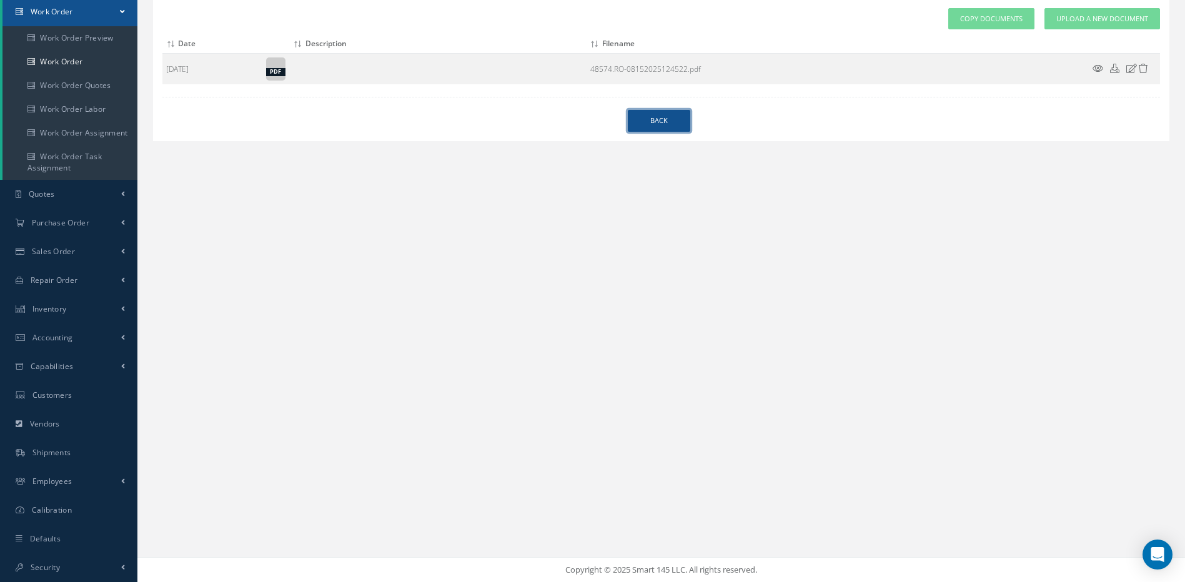
click at [646, 118] on link "Back" at bounding box center [659, 121] width 62 height 22
select select "25"
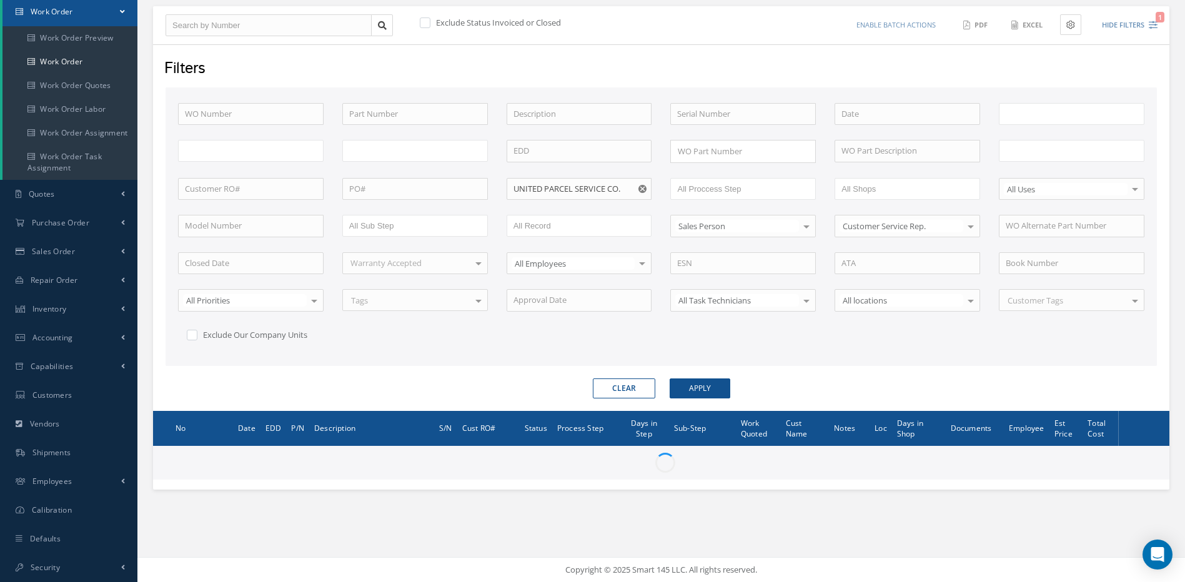
type input "All Work Request"
type input "All Work Performed"
type input "All Status"
type input "WO Part Status"
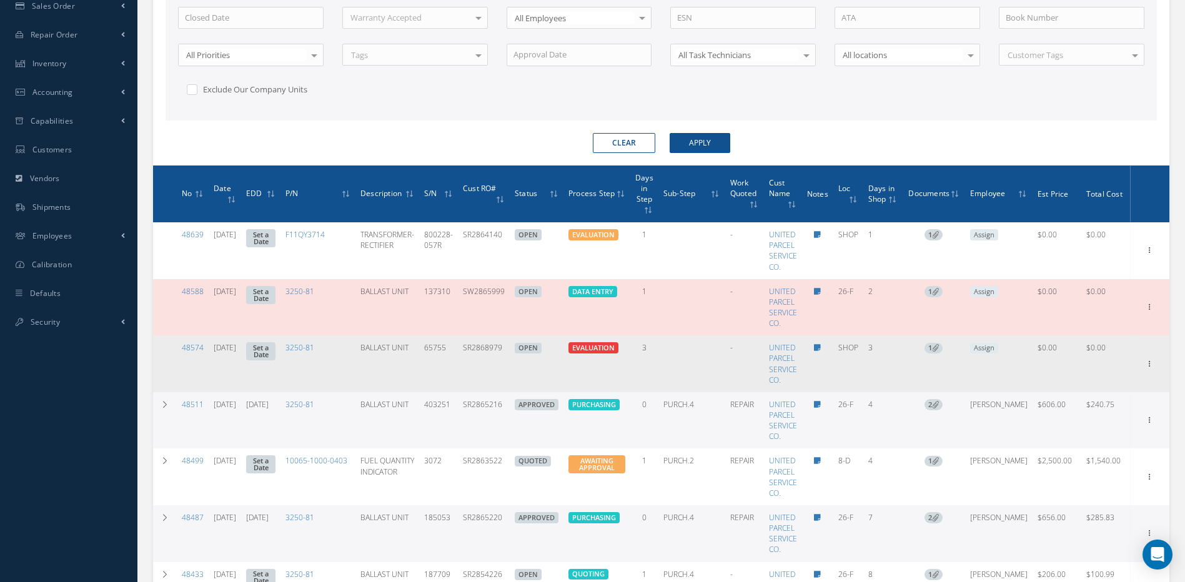
scroll to position [377, 0]
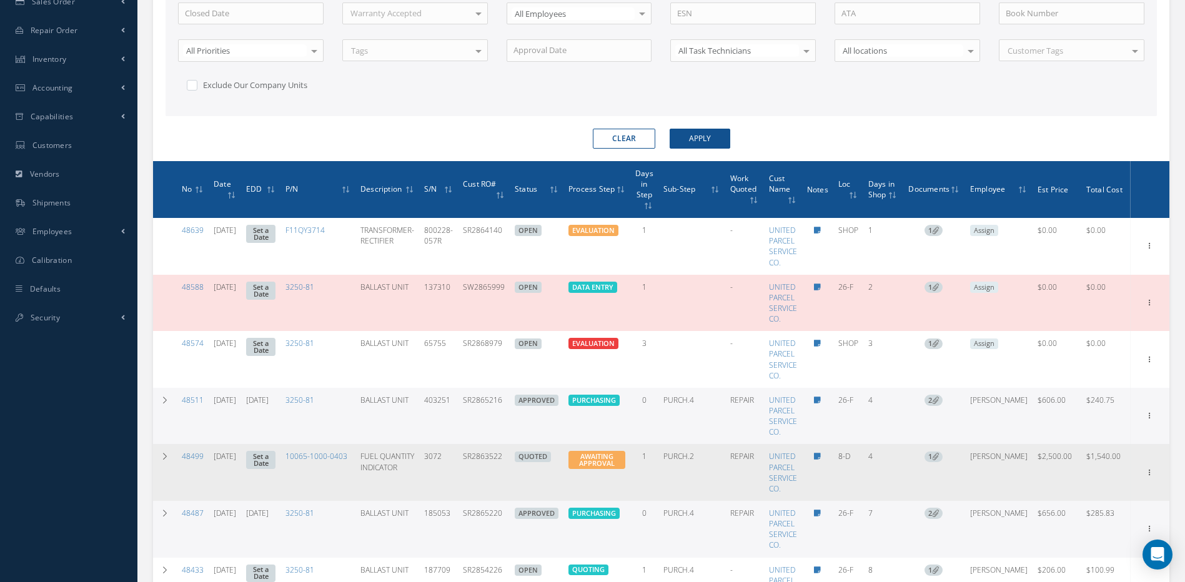
drag, startPoint x: 513, startPoint y: 464, endPoint x: 463, endPoint y: 463, distance: 50.0
click at [463, 463] on tr "48499 08/11/2025 Set a Date 10065-1000-0403 FUEL QUANTITY INDICATOR 3072 SR2863…" at bounding box center [661, 472] width 1016 height 57
copy tr "SR2863522"
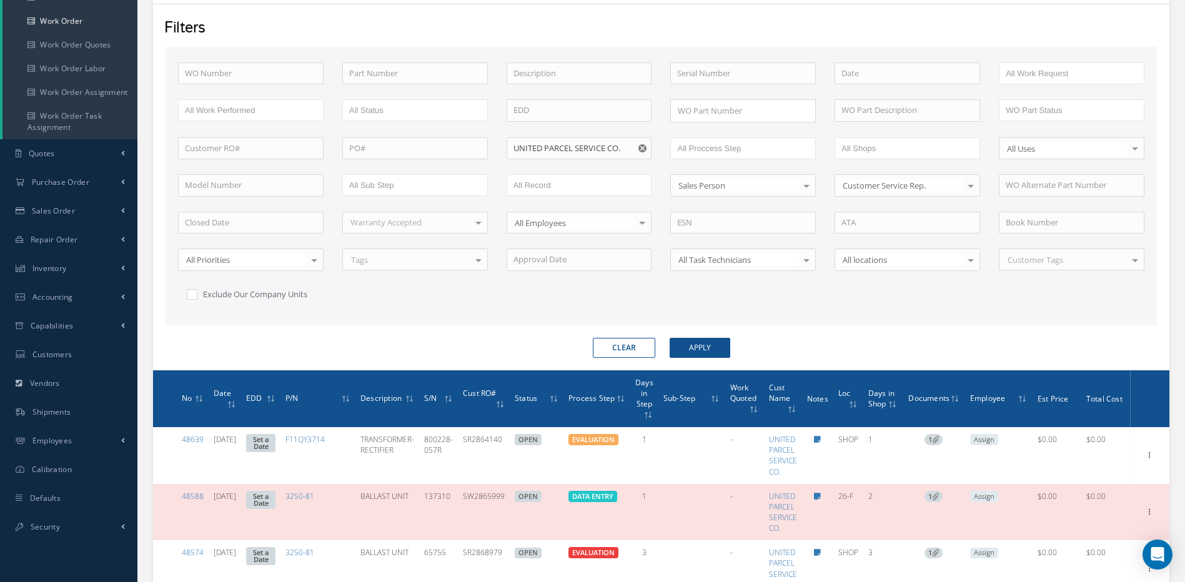
scroll to position [64, 0]
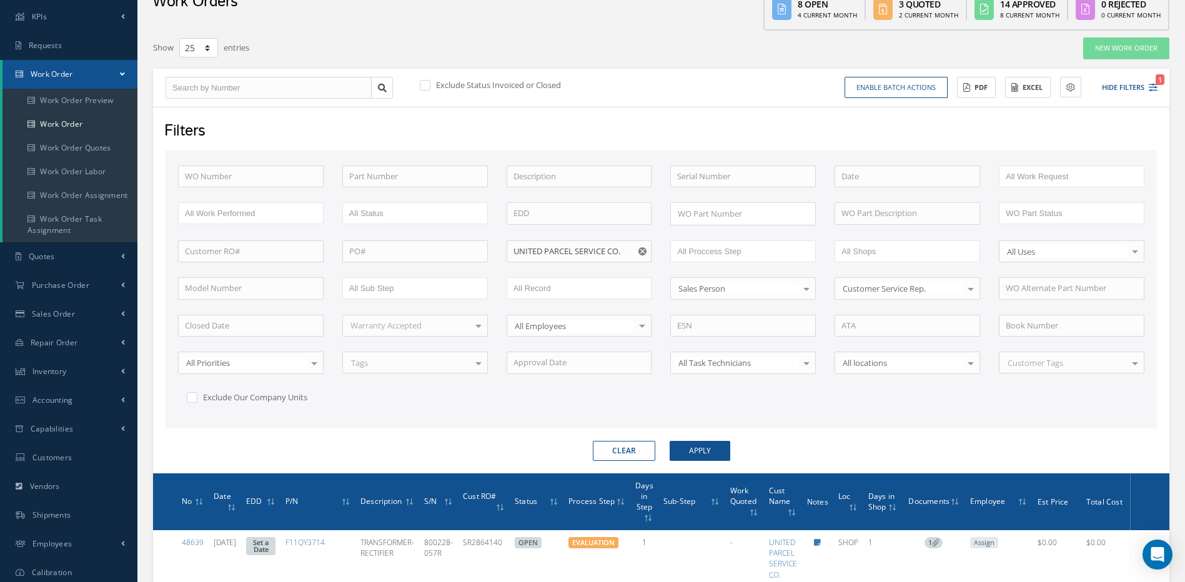
click at [644, 252] on icon "Reset" at bounding box center [642, 251] width 8 height 8
click at [619, 249] on input "text" at bounding box center [578, 251] width 145 height 22
click at [561, 270] on span "QANTAS AIRWAYS LIMITED" at bounding box center [563, 272] width 100 height 11
type input "QANTAS AIRWAYS LIMITED"
click at [703, 448] on button "Apply" at bounding box center [699, 451] width 61 height 20
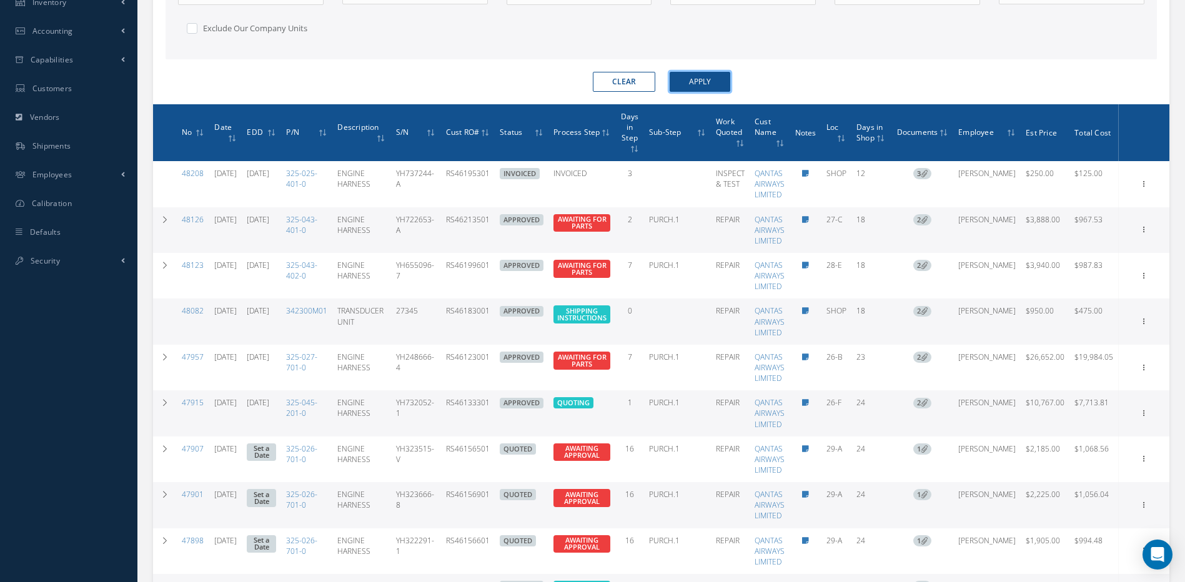
scroll to position [435, 0]
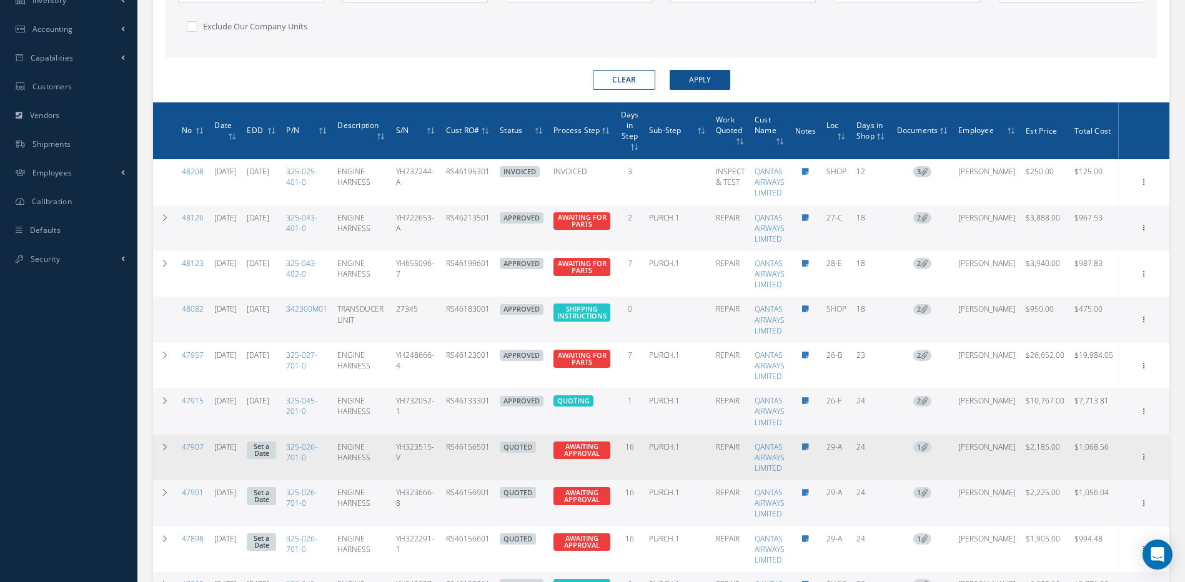
drag, startPoint x: 516, startPoint y: 451, endPoint x: 471, endPoint y: 451, distance: 45.0
click at [471, 451] on td "RS46156501" at bounding box center [468, 458] width 54 height 46
copy td "RS46156501"
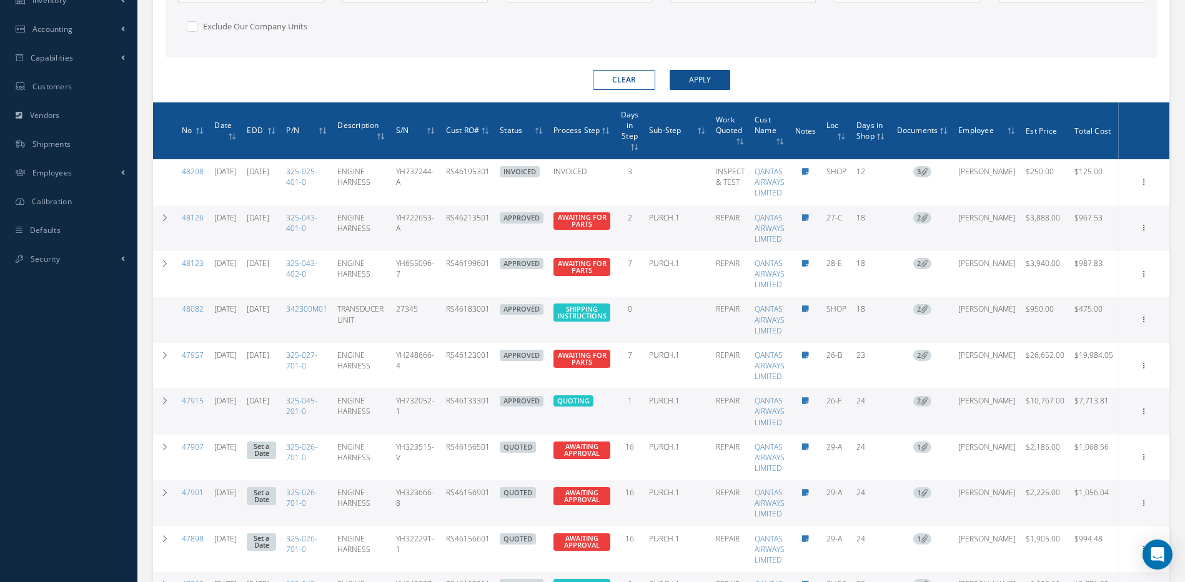
drag, startPoint x: 518, startPoint y: 487, endPoint x: 469, endPoint y: 490, distance: 49.4
click at [469, 490] on td "RS46156901" at bounding box center [468, 503] width 54 height 46
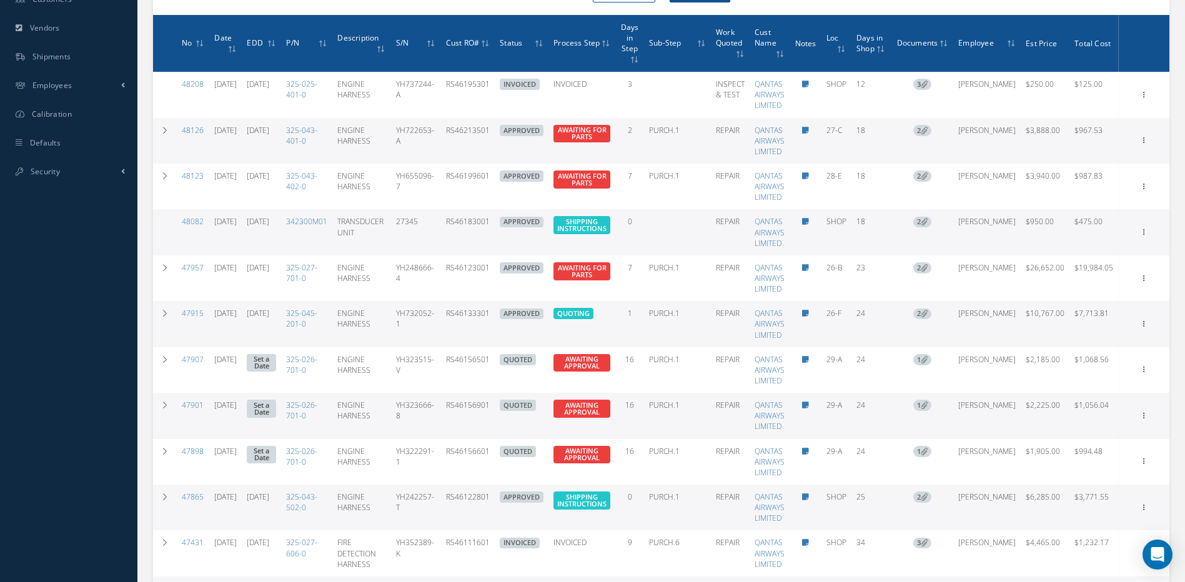
scroll to position [527, 0]
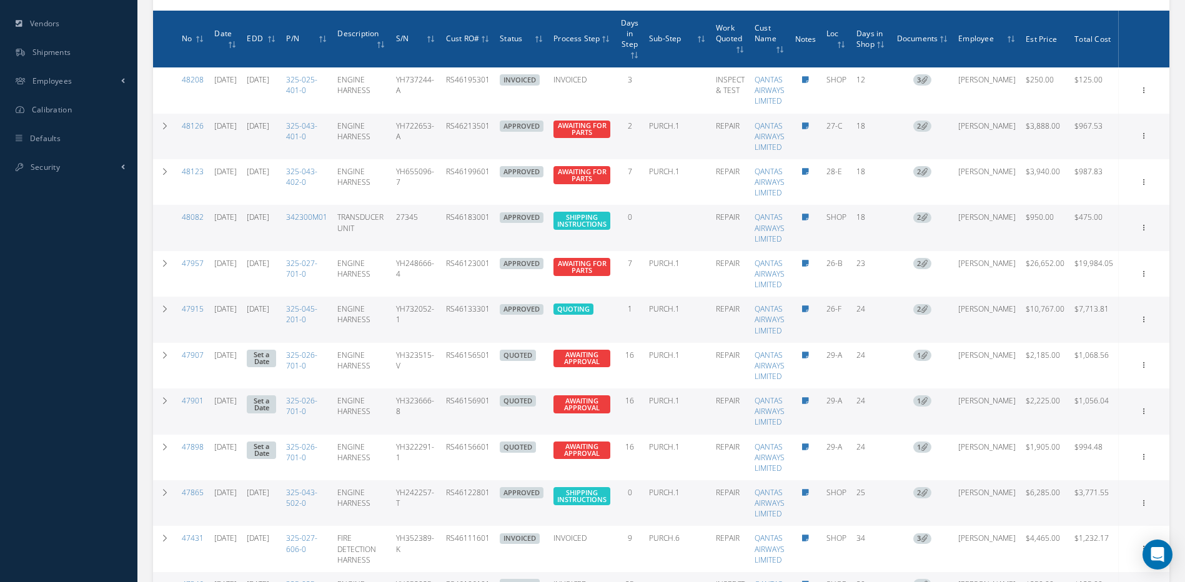
drag, startPoint x: 520, startPoint y: 316, endPoint x: 471, endPoint y: 315, distance: 48.7
click at [471, 315] on td "RS46133301" at bounding box center [468, 320] width 54 height 46
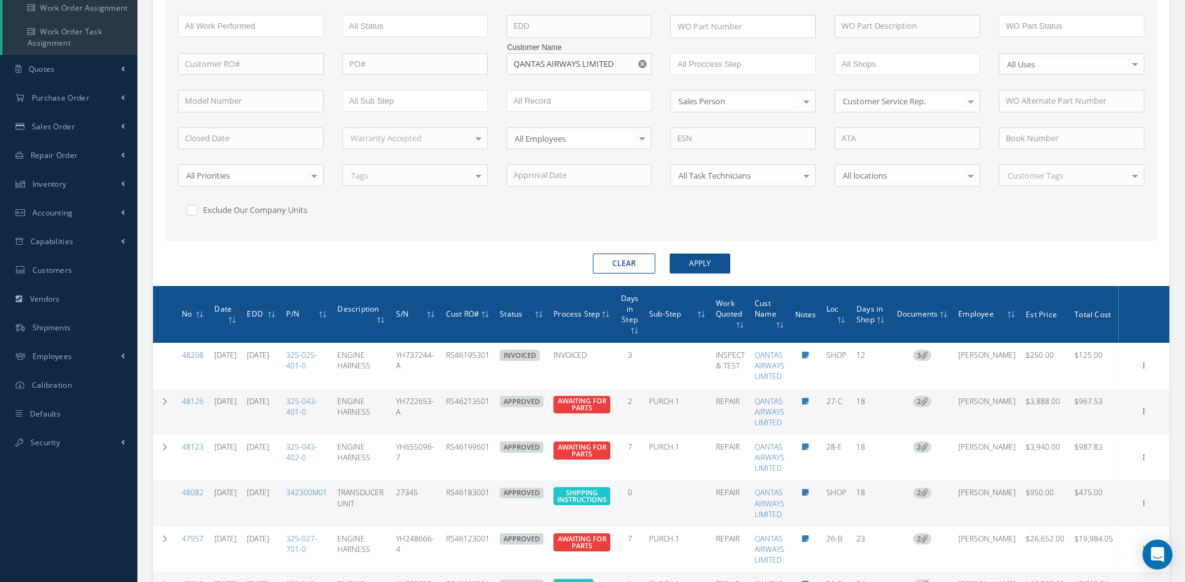
scroll to position [68, 0]
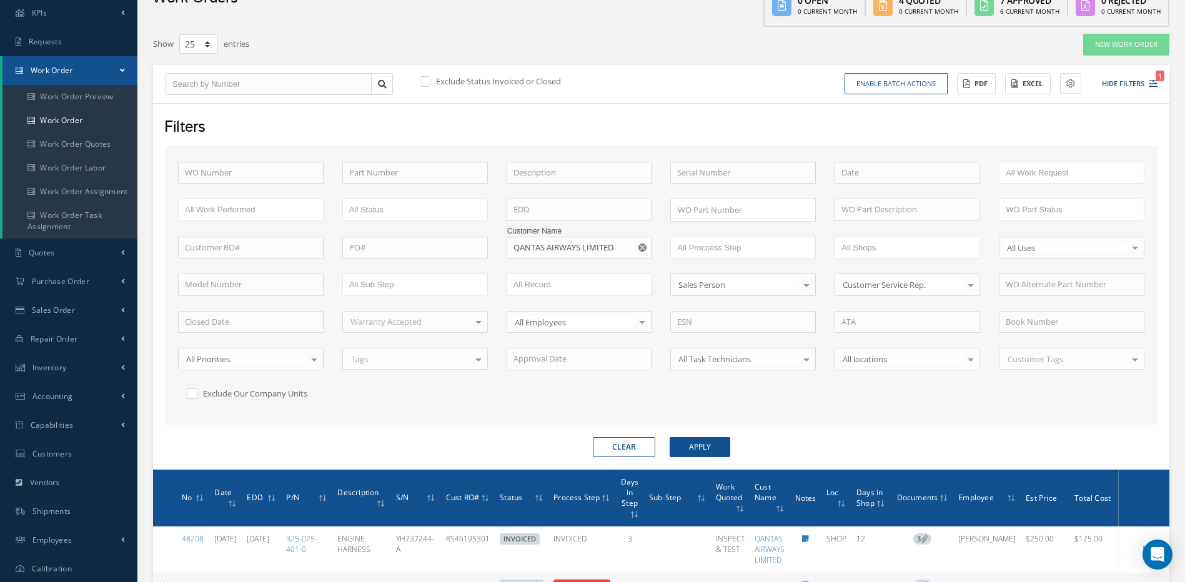
click at [639, 495] on span "Days in Step" at bounding box center [630, 491] width 18 height 33
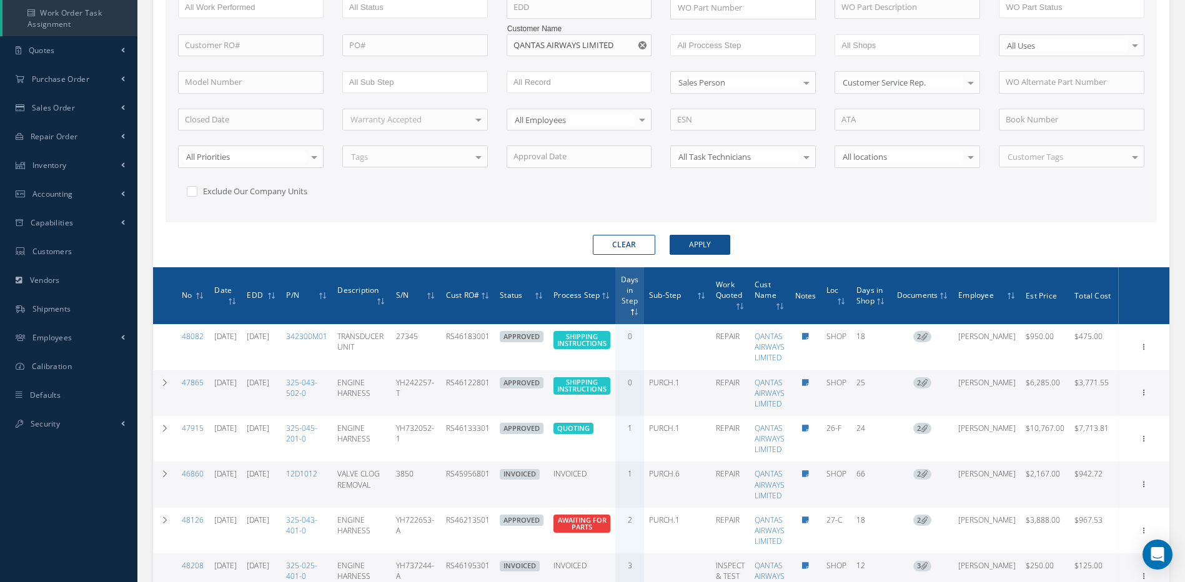
scroll to position [208, 0]
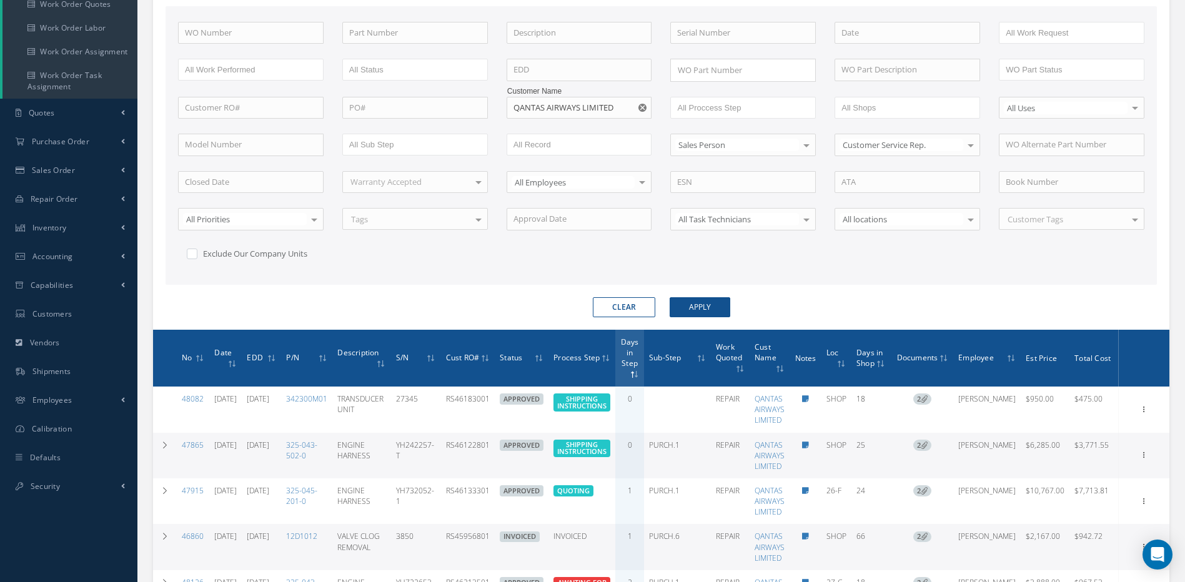
click at [644, 109] on icon "Reset" at bounding box center [642, 108] width 8 height 8
click at [623, 107] on input "text" at bounding box center [578, 108] width 145 height 22
click at [546, 132] on span "[PERSON_NAME] AVIATION LTD" at bounding box center [572, 129] width 118 height 11
type input "[PERSON_NAME] AVIATION LTD"
click at [696, 303] on button "Apply" at bounding box center [699, 307] width 61 height 20
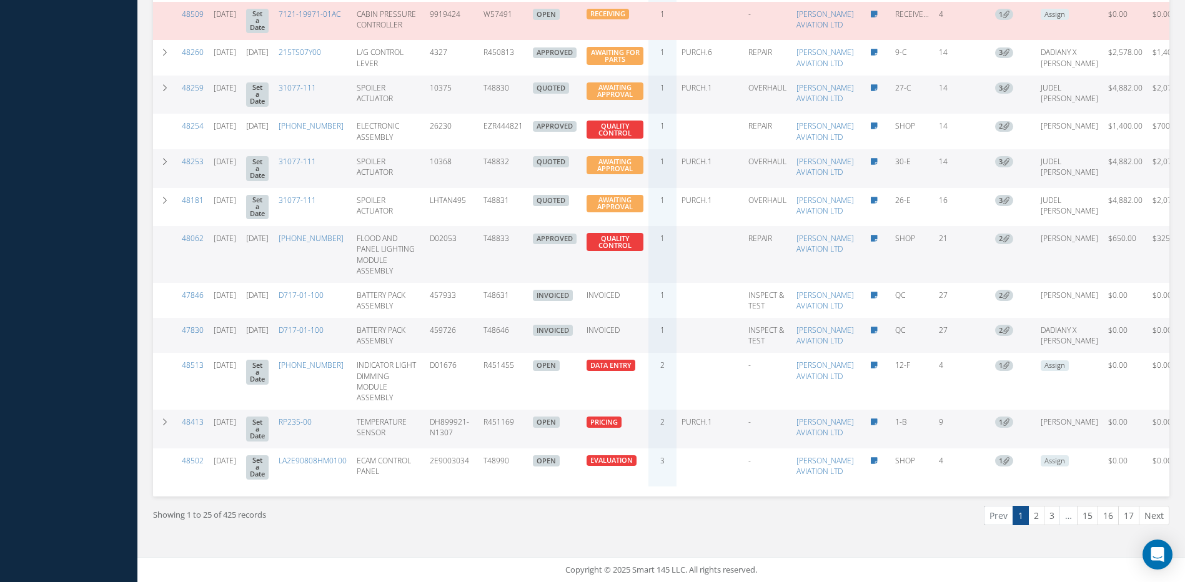
scroll to position [1269, 0]
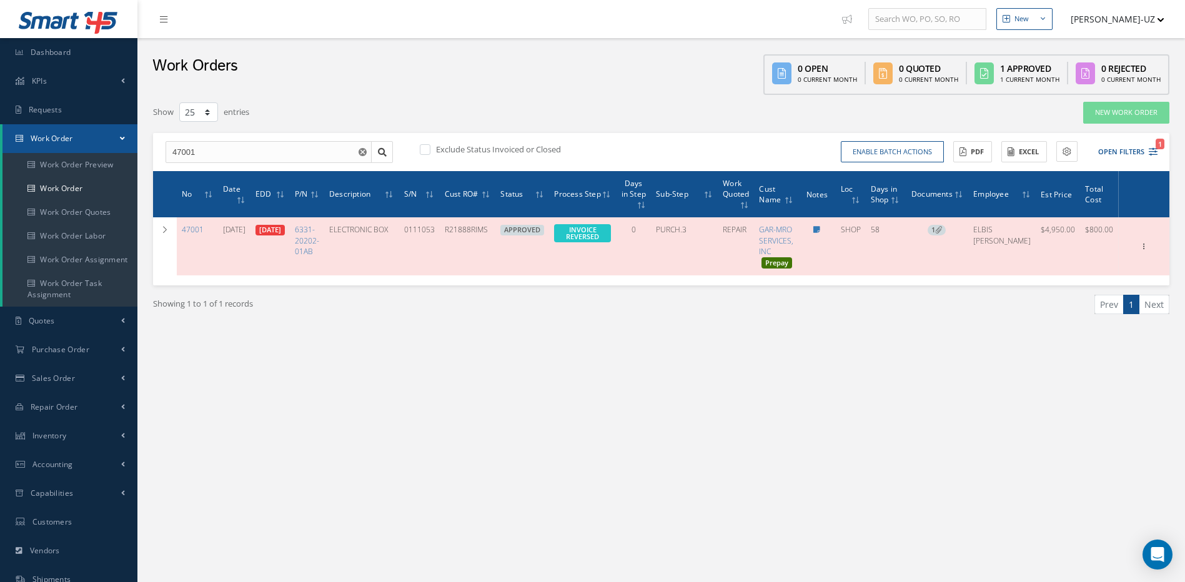
select select "25"
drag, startPoint x: 216, startPoint y: 152, endPoint x: 179, endPoint y: 150, distance: 36.9
click at [179, 150] on input "47001" at bounding box center [268, 152] width 206 height 22
drag, startPoint x: 196, startPoint y: 154, endPoint x: 158, endPoint y: 150, distance: 38.3
click at [158, 150] on div "47001 47001" at bounding box center [279, 152] width 246 height 22
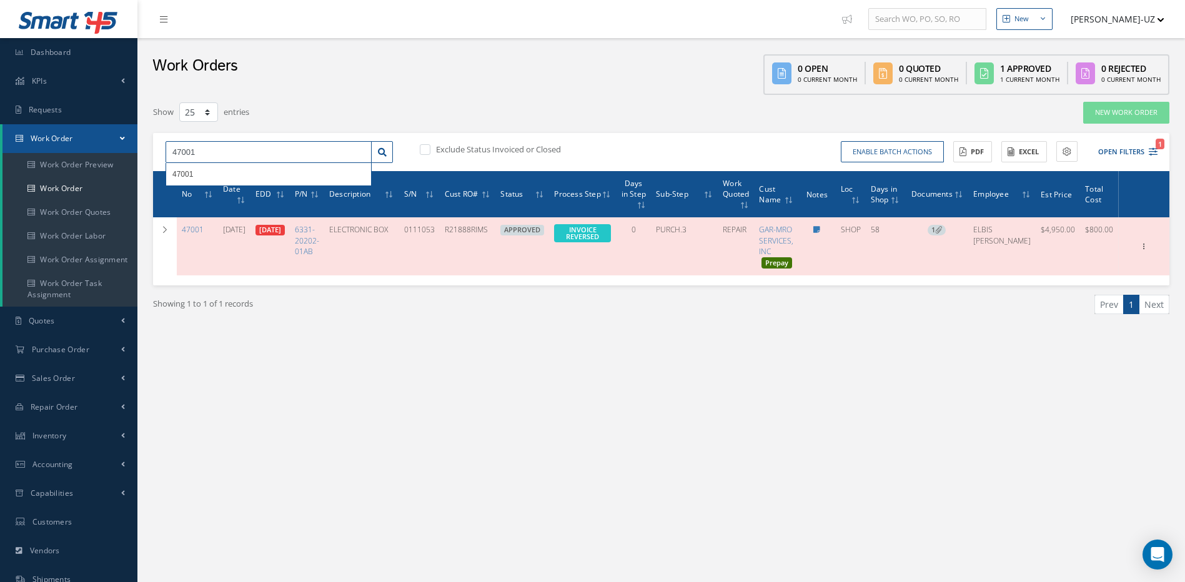
click at [202, 153] on input "47001" at bounding box center [268, 152] width 206 height 22
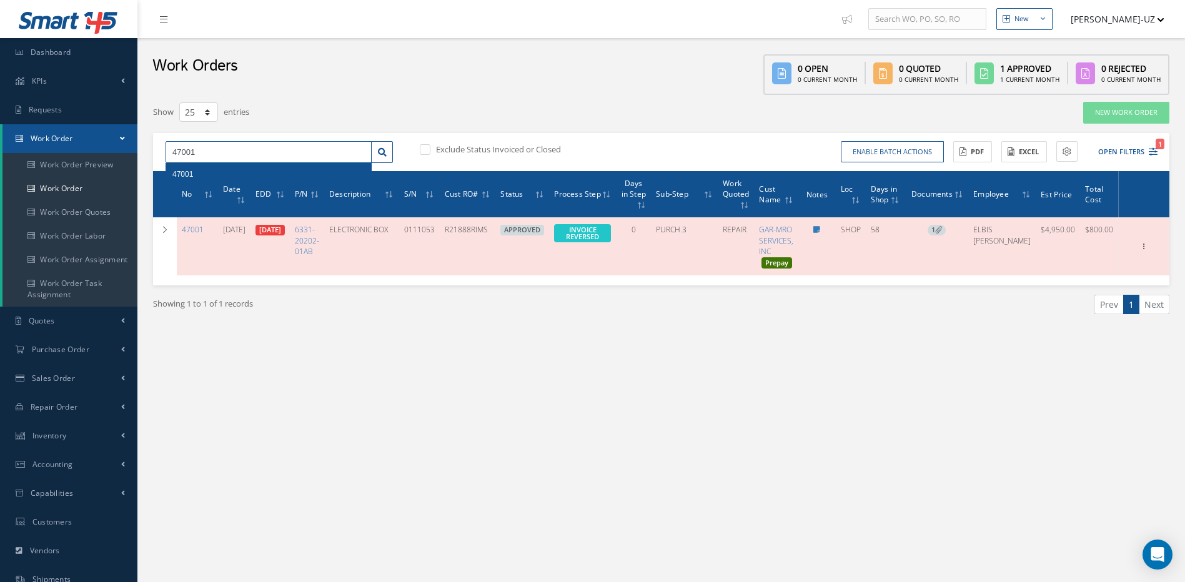
drag, startPoint x: 231, startPoint y: 149, endPoint x: 155, endPoint y: 139, distance: 76.1
click at [147, 147] on div "Show 10 25 50 100 entries New Work Order 47001 47001 Exclude Status Invoiced or…" at bounding box center [661, 223] width 1035 height 245
type input "47773"
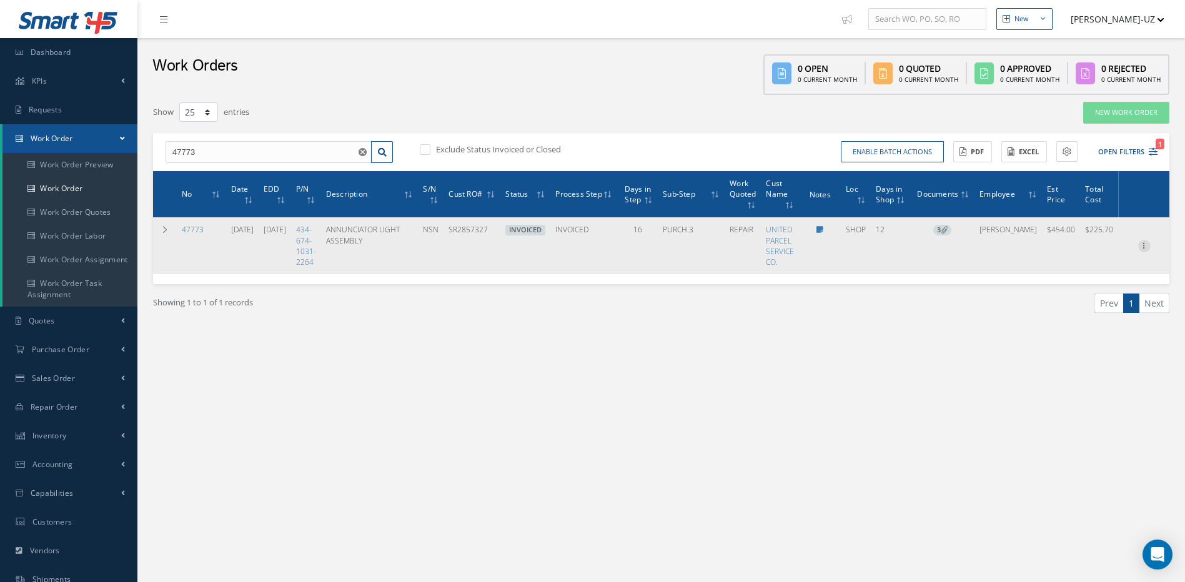
click at [1141, 247] on icon at bounding box center [1144, 245] width 12 height 10
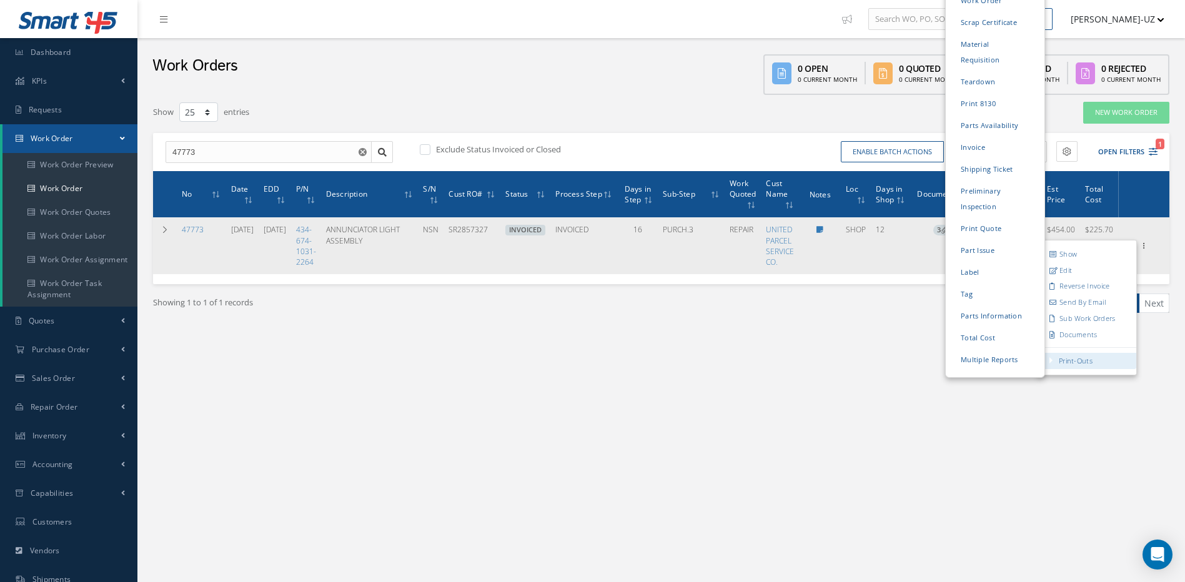
click at [1065, 361] on link "Print-Outs" at bounding box center [1075, 360] width 34 height 9
click at [966, 137] on link "Invoice" at bounding box center [995, 146] width 94 height 19
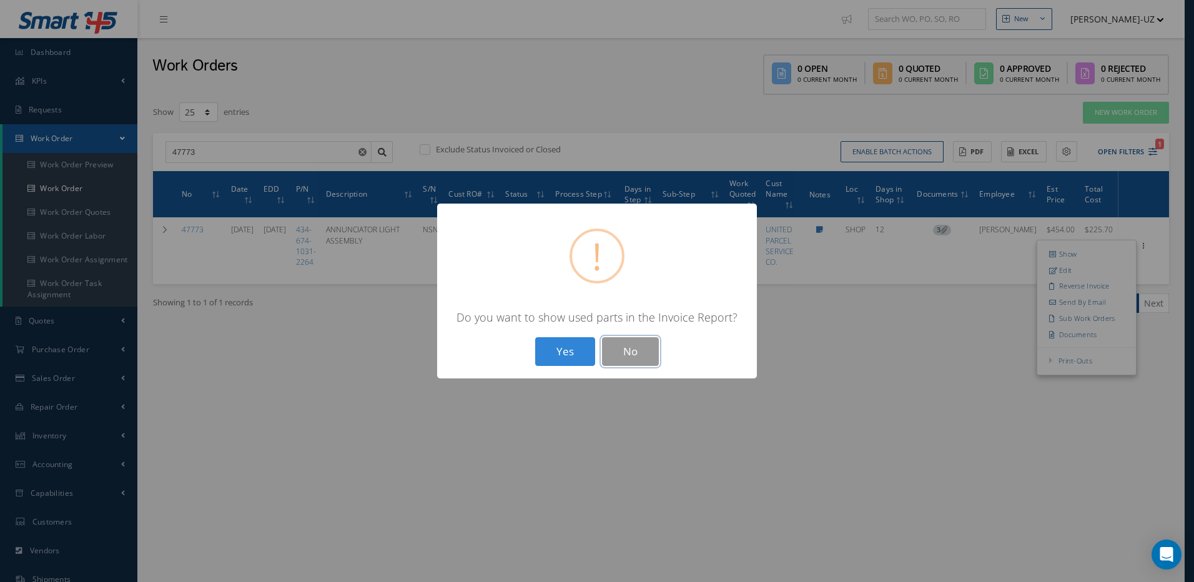
click at [626, 354] on button "No" at bounding box center [630, 351] width 57 height 29
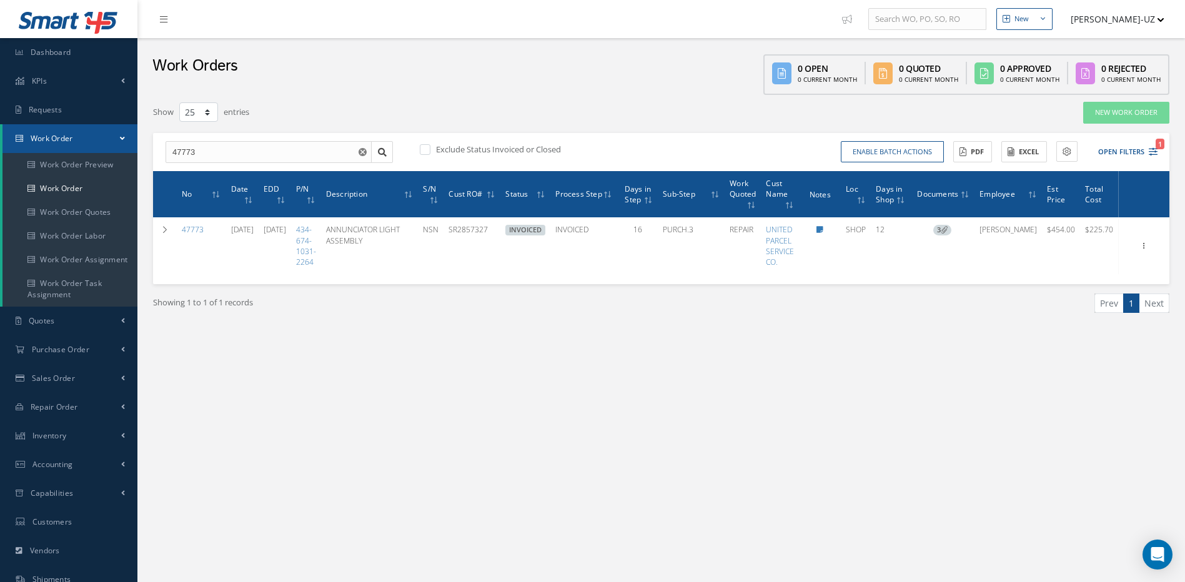
click at [365, 152] on use "Reset" at bounding box center [362, 152] width 8 height 8
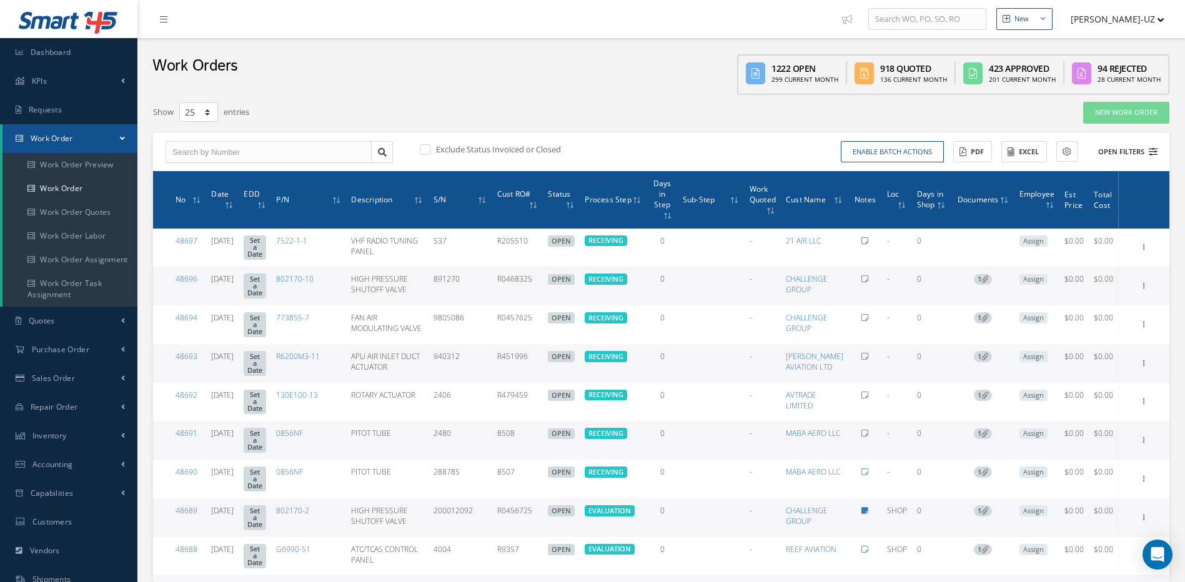
click at [1156, 151] on icon at bounding box center [1152, 151] width 9 height 9
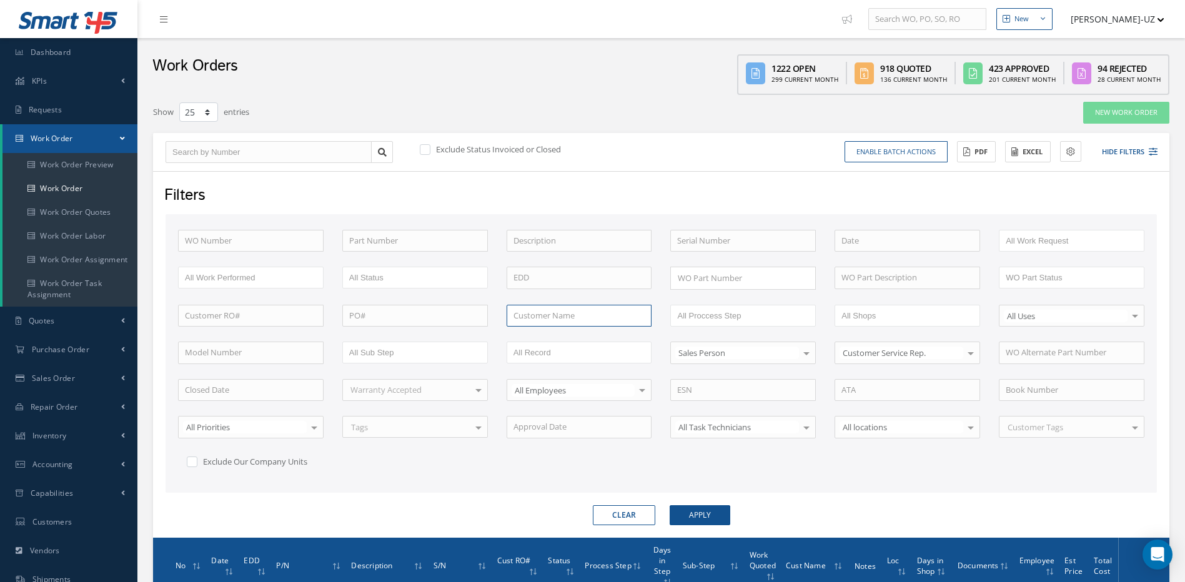
click at [590, 313] on input "text" at bounding box center [578, 316] width 145 height 22
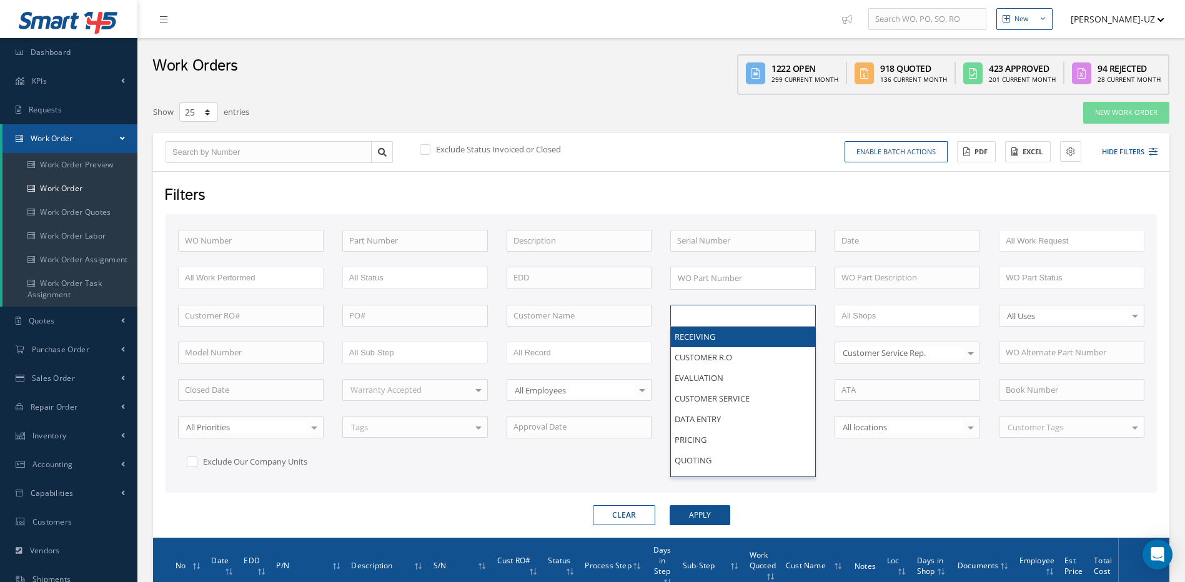
click at [719, 316] on input "text" at bounding box center [716, 316] width 79 height 16
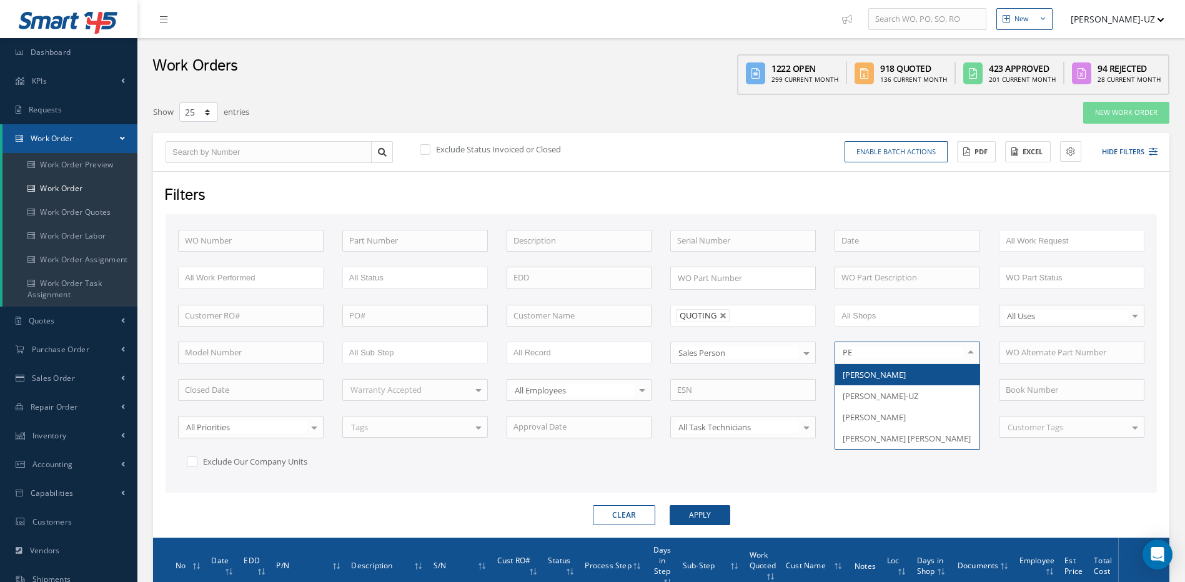
type input "PER"
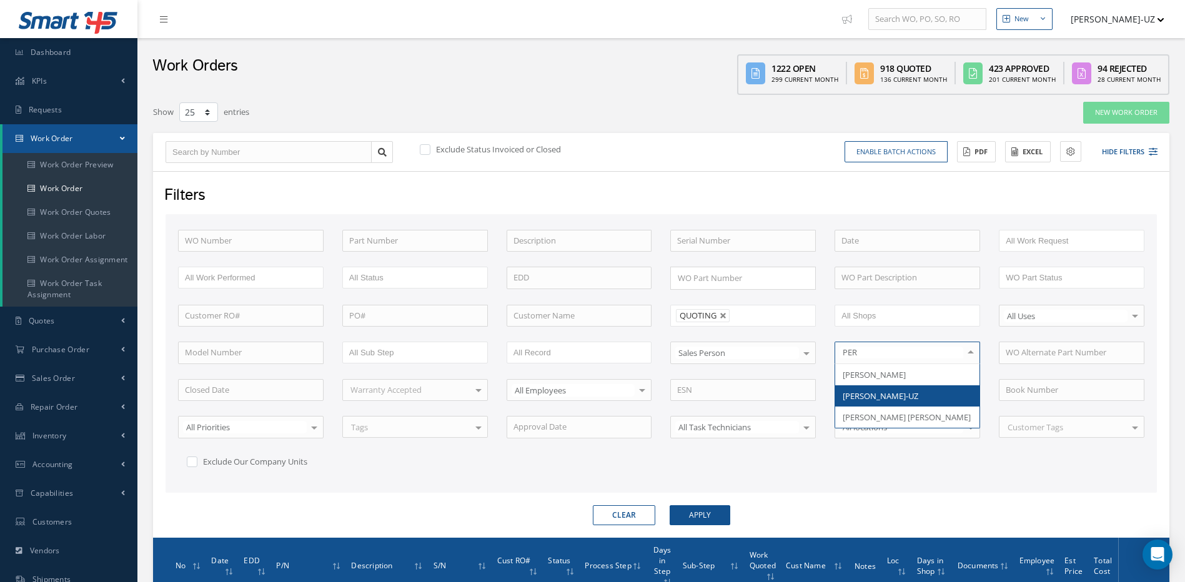
click at [893, 400] on span "[PERSON_NAME]-UZ" at bounding box center [880, 395] width 76 height 11
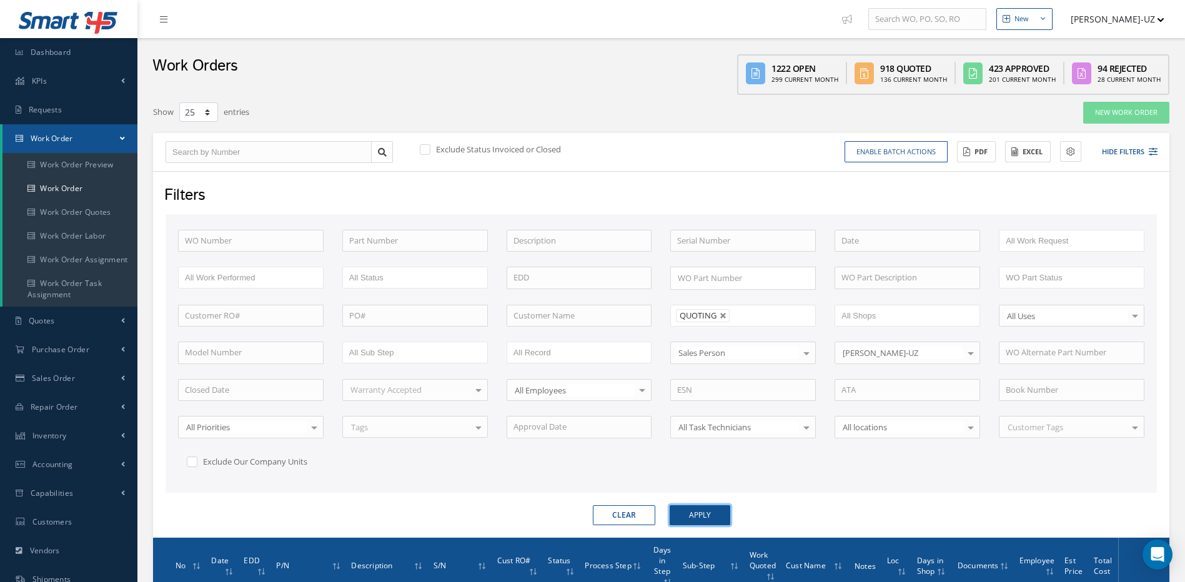
drag, startPoint x: 702, startPoint y: 516, endPoint x: 719, endPoint y: 515, distance: 17.0
click at [702, 516] on button "Apply" at bounding box center [699, 515] width 61 height 20
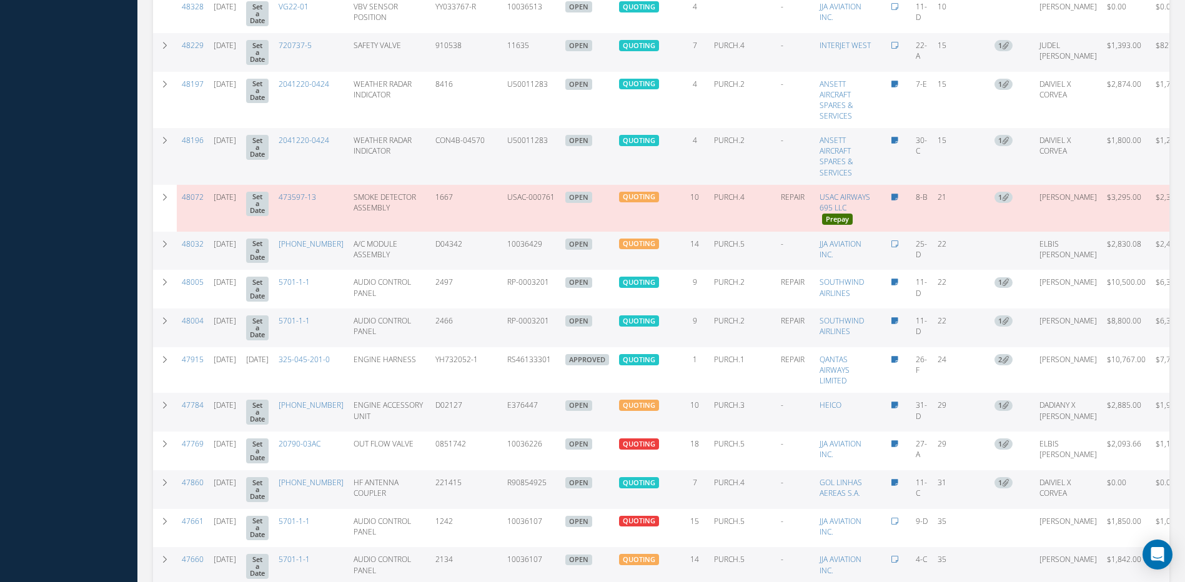
scroll to position [848, 0]
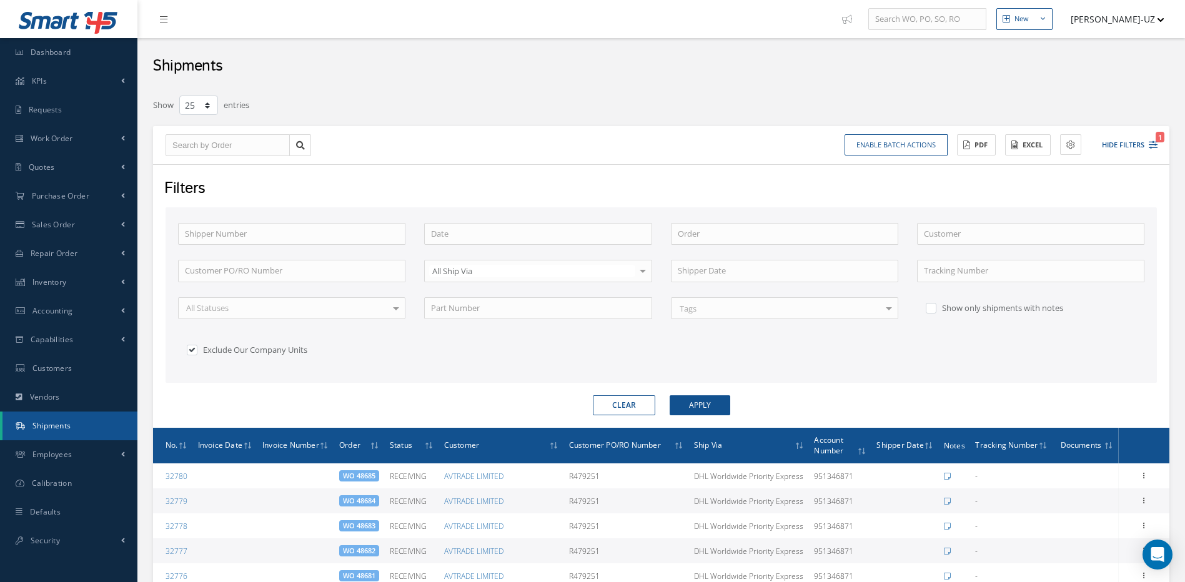
select select "25"
click at [215, 144] on input "text" at bounding box center [227, 145] width 124 height 22
type input "4"
type input "47"
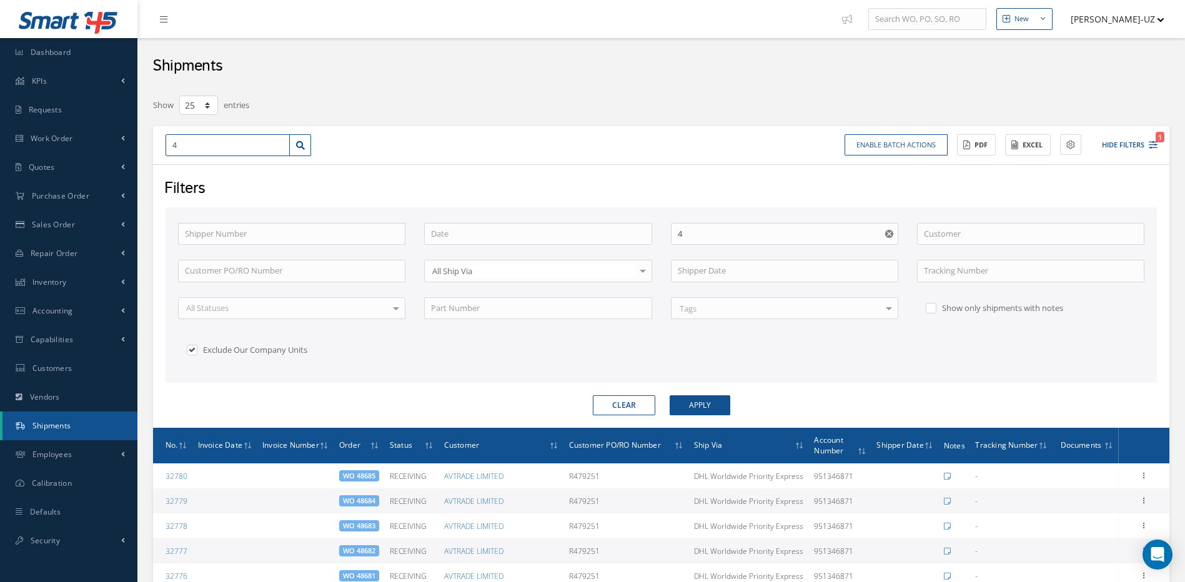
type input "47"
type input "477"
type input "4778"
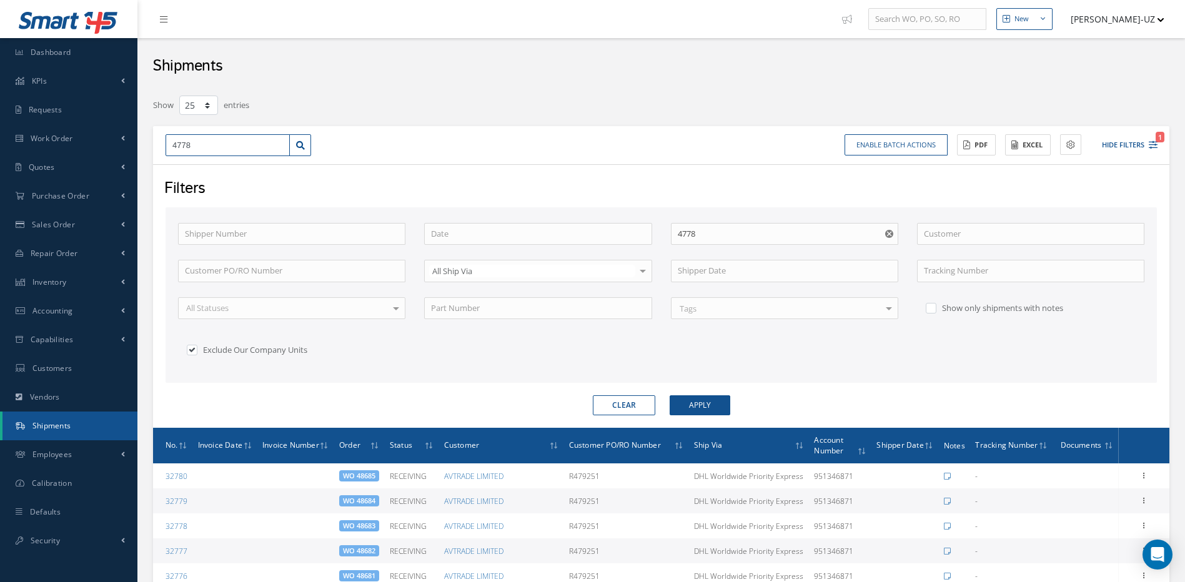
type input "47780"
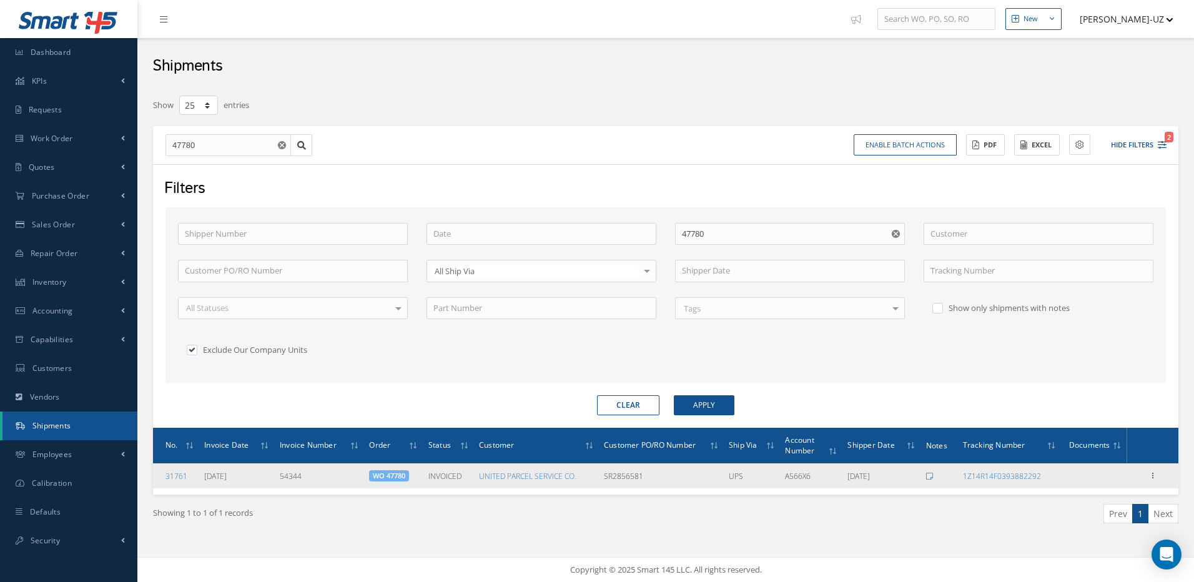
drag, startPoint x: 655, startPoint y: 480, endPoint x: 604, endPoint y: 481, distance: 50.6
click at [604, 481] on td "SR2856581" at bounding box center [661, 475] width 125 height 25
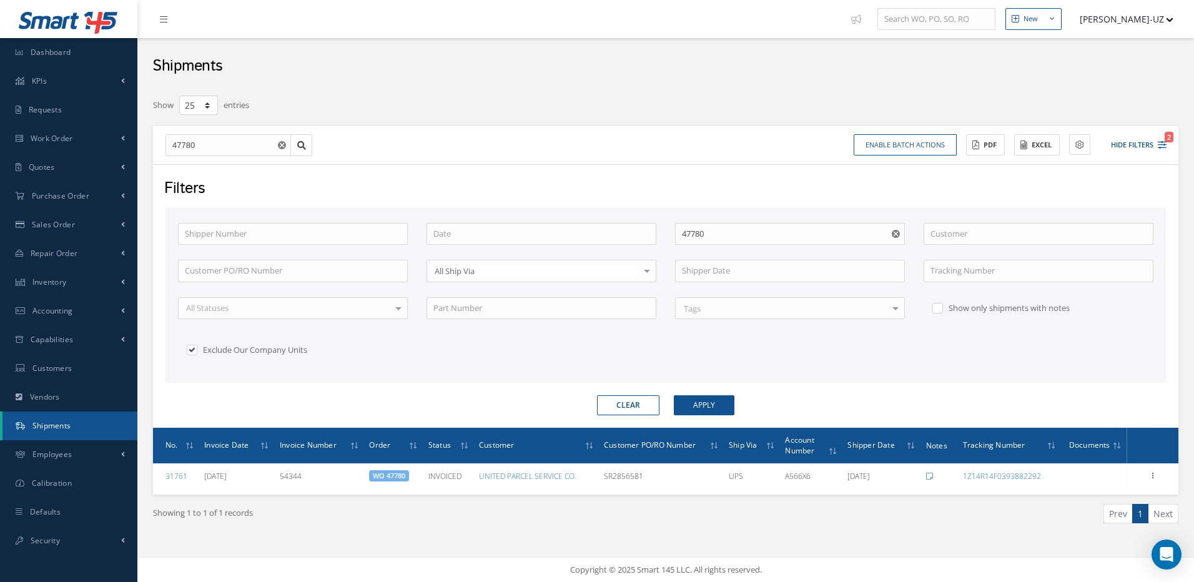
copy td "SR2856581"
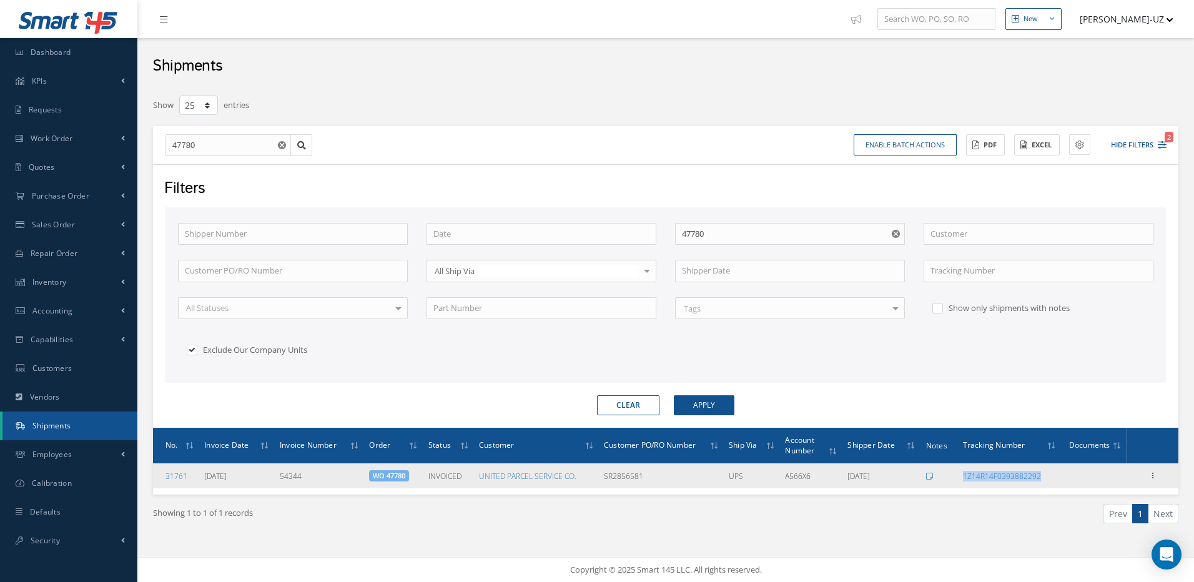
drag, startPoint x: 1063, startPoint y: 474, endPoint x: 962, endPoint y: 480, distance: 101.3
click at [962, 480] on tr "31761 08/14/2025 54344 WO 47780 INVOICED UNITED PARCEL SERVICE CO. SR2856581 UP…" at bounding box center [665, 475] width 1025 height 25
copy link "1Z14R14F0393882292"
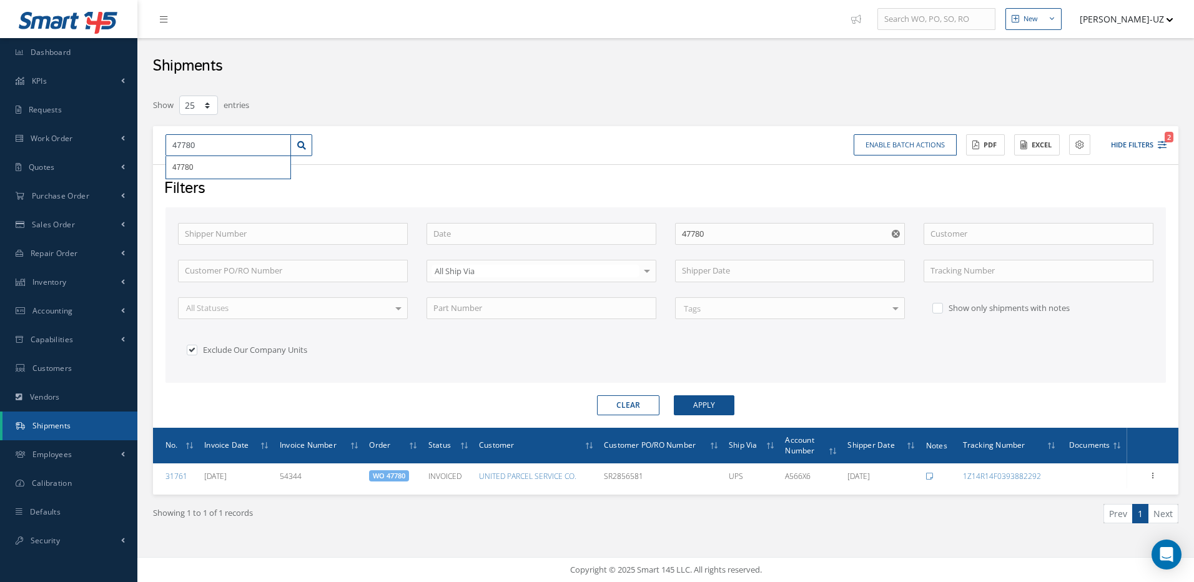
drag, startPoint x: 216, startPoint y: 141, endPoint x: 149, endPoint y: 142, distance: 67.4
click at [150, 142] on div "Show 10 25 50 100 entries 47780 47780 Enable batch actions Update Shipments ACT…" at bounding box center [666, 324] width 1044 height 461
drag, startPoint x: 195, startPoint y: 149, endPoint x: 177, endPoint y: 144, distance: 19.4
click at [177, 144] on input "47780" at bounding box center [228, 145] width 126 height 22
type input "47"
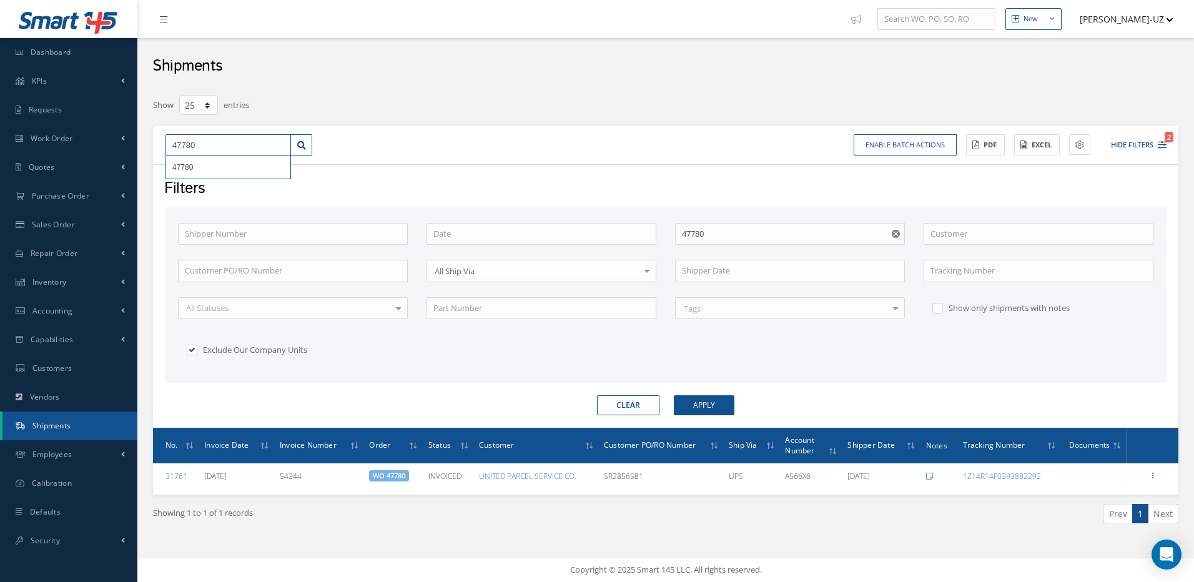
type input "47"
type input "477"
type input "4777"
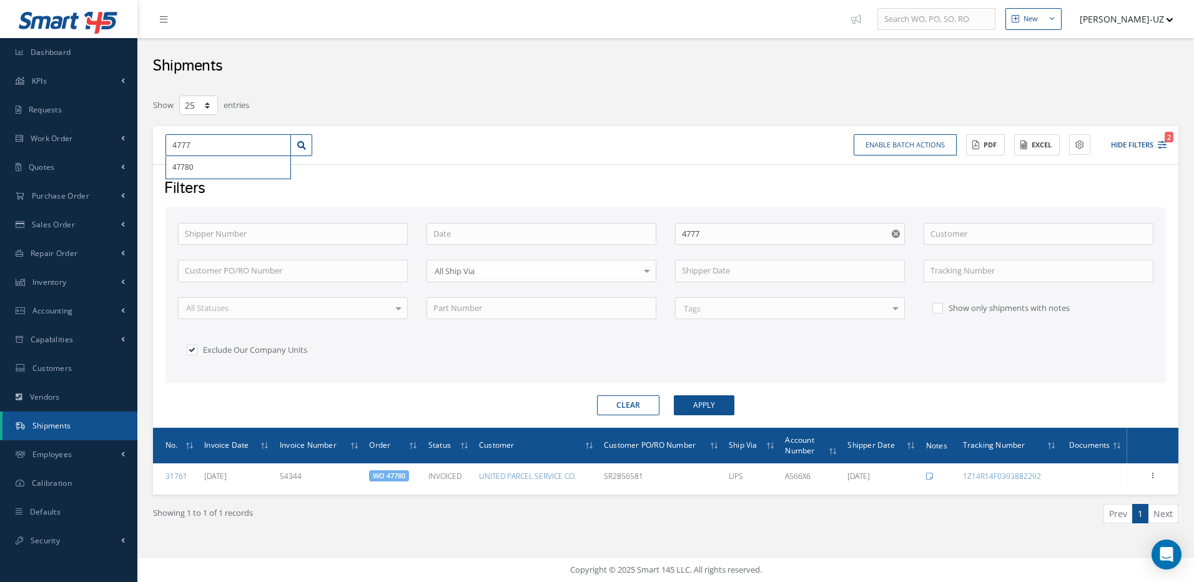
type input "47773"
click at [221, 139] on input "47773" at bounding box center [228, 145] width 126 height 22
drag, startPoint x: 210, startPoint y: 147, endPoint x: 154, endPoint y: 139, distance: 56.8
click at [168, 145] on input "47773" at bounding box center [228, 145] width 126 height 22
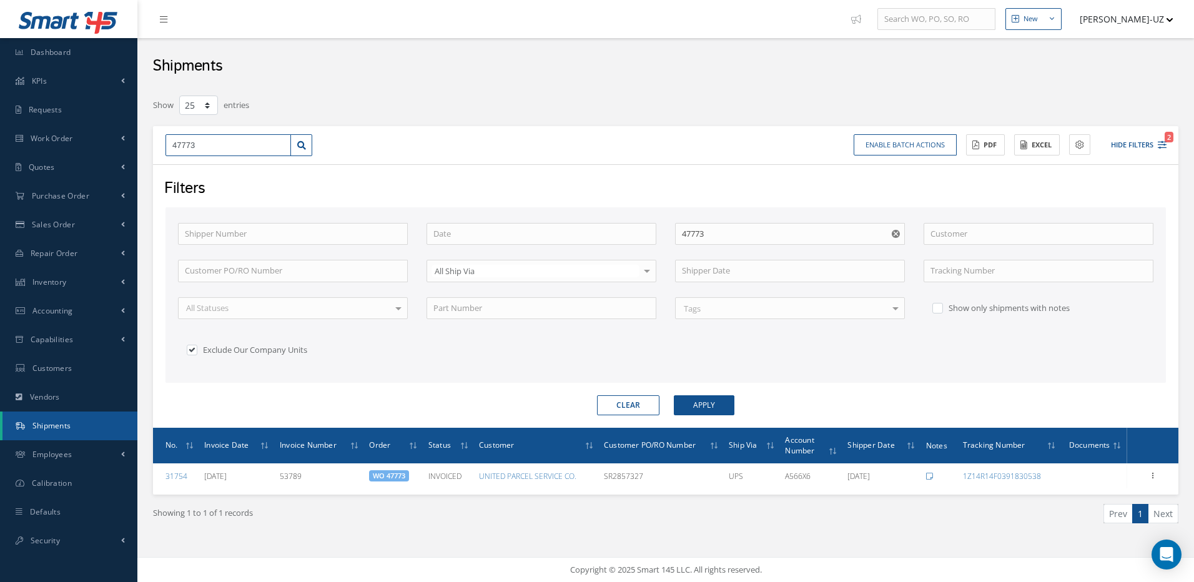
type input "4"
type input "47"
type input "477"
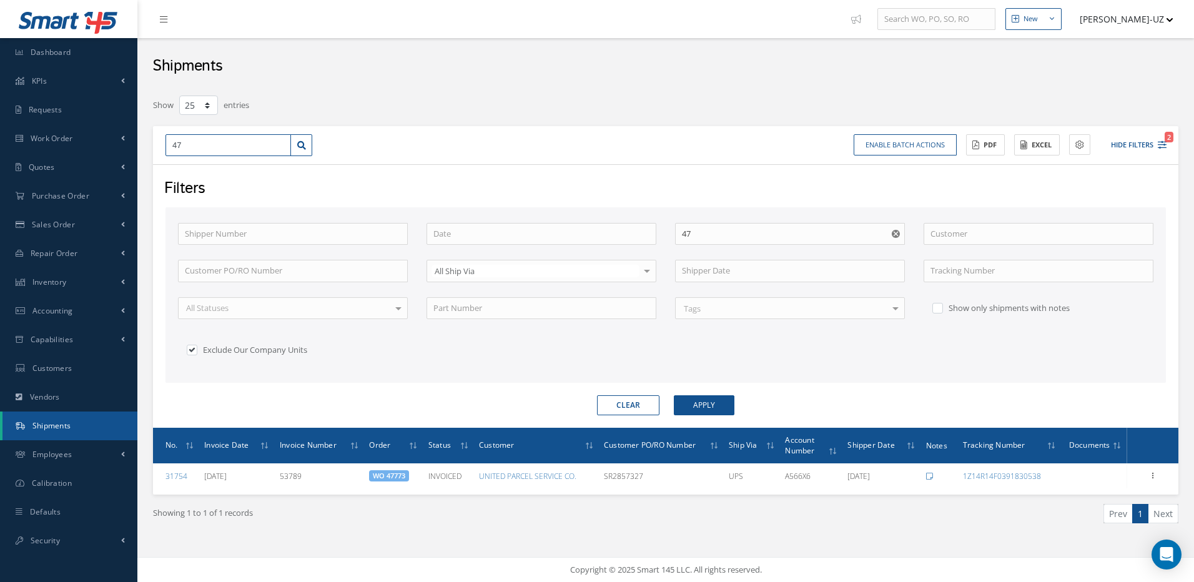
type input "477"
type input "4778"
type input "47780"
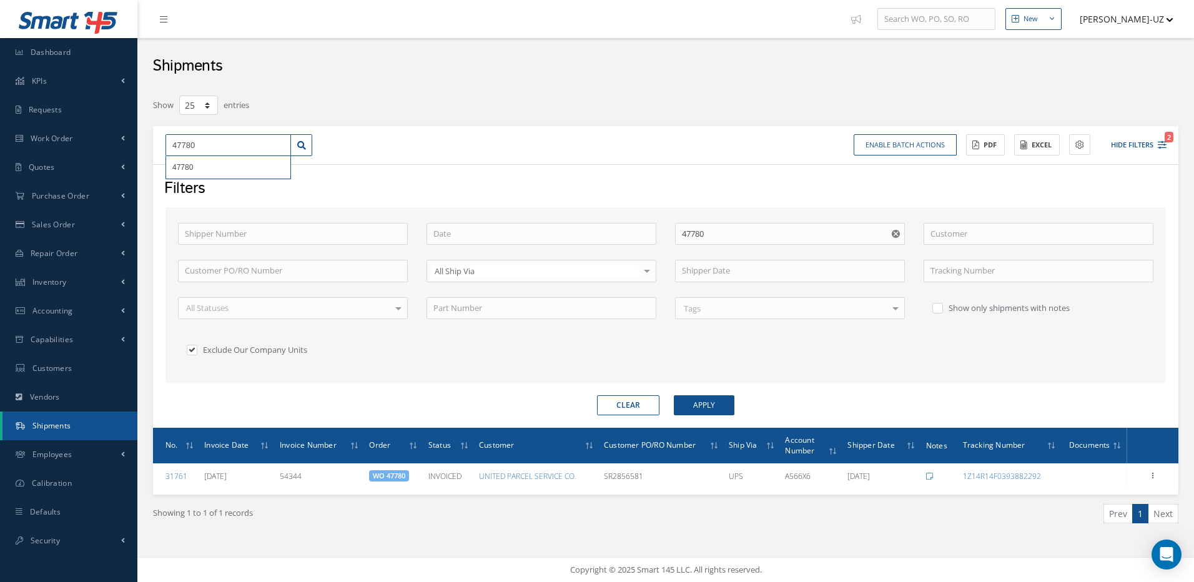
drag, startPoint x: 214, startPoint y: 145, endPoint x: 154, endPoint y: 146, distance: 60.0
click at [154, 146] on div "47780 47780 Enable batch actions Update Shipments ACTIONS Receive Payments Sele…" at bounding box center [665, 145] width 1025 height 39
type input "4"
type input "47"
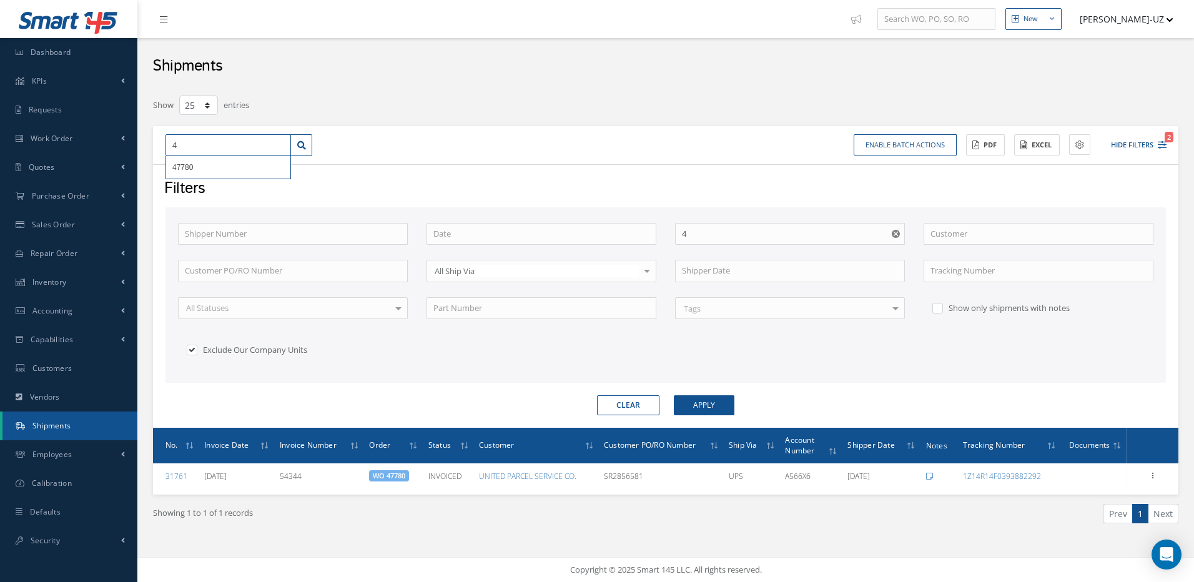
type input "47"
type input "477"
type input "4777"
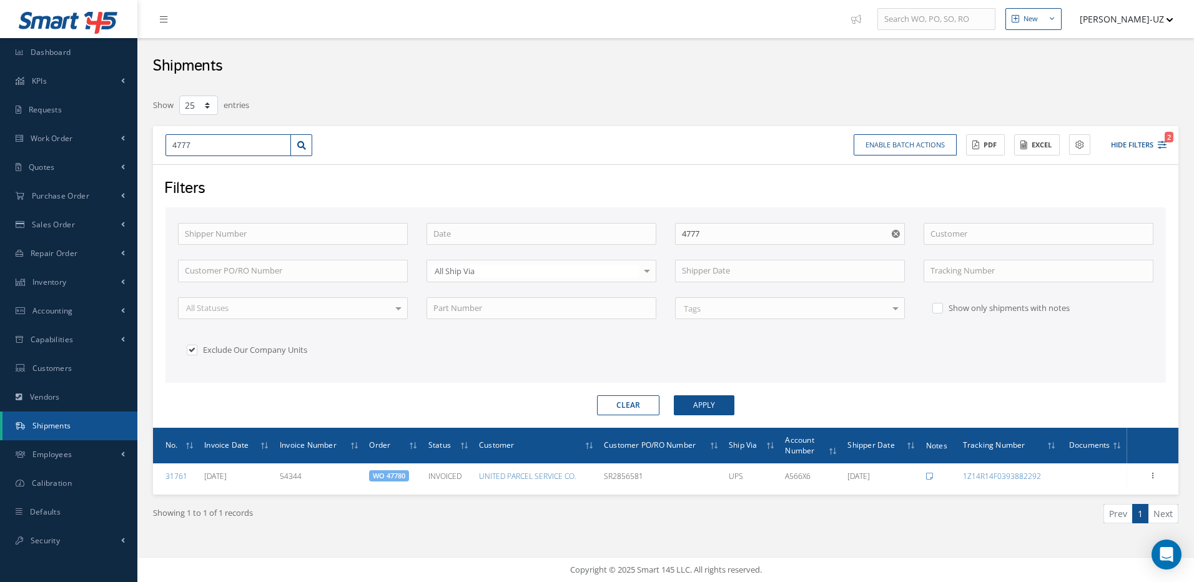
type input "47773"
drag, startPoint x: 212, startPoint y: 143, endPoint x: 160, endPoint y: 146, distance: 51.9
click at [160, 146] on div "47773 47773" at bounding box center [238, 145] width 165 height 22
type input "4"
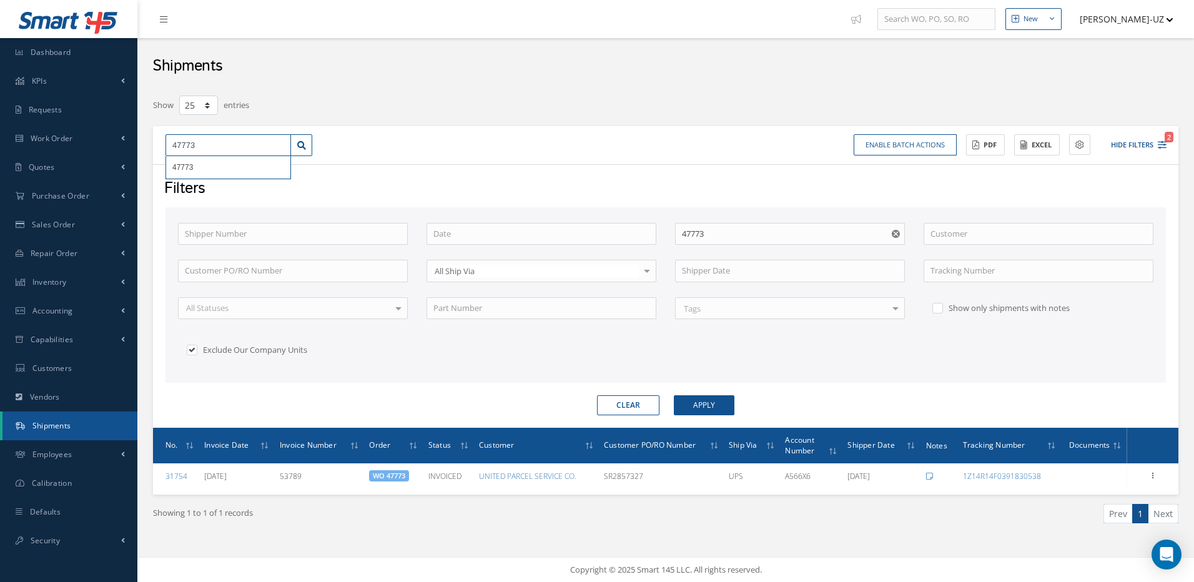
type input "4"
type input "46"
type input "468"
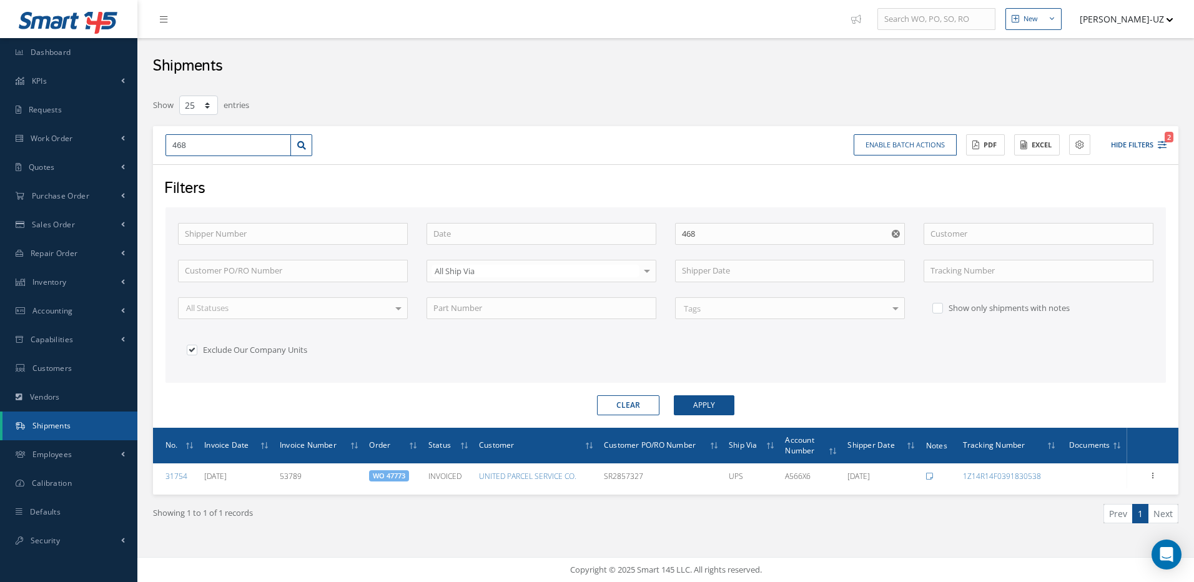
type input "4686"
type input "46860"
drag, startPoint x: 235, startPoint y: 144, endPoint x: 147, endPoint y: 143, distance: 88.1
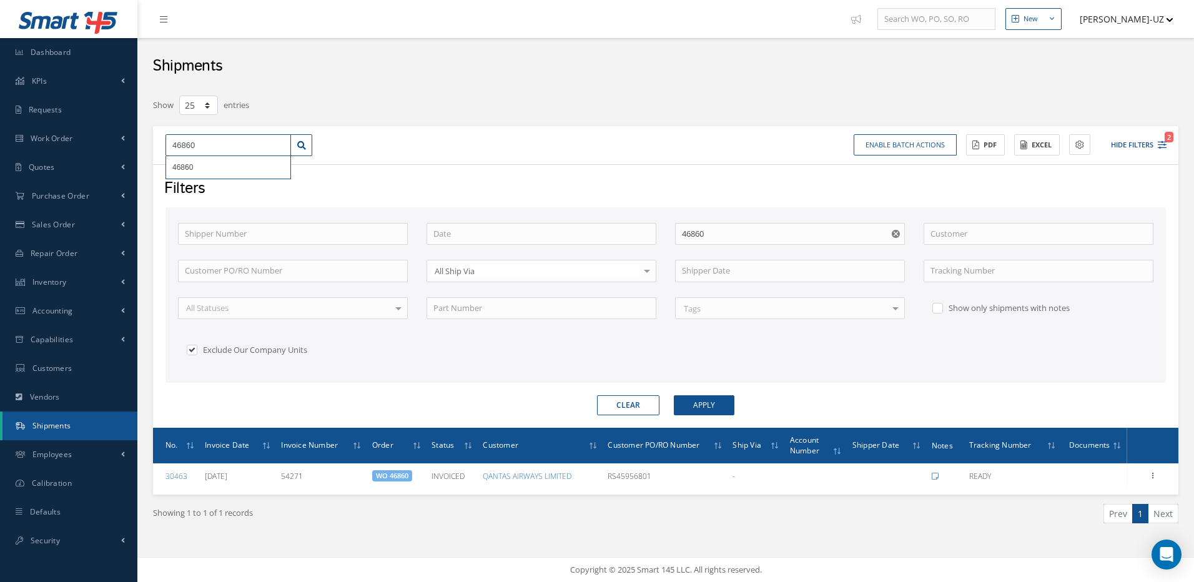
click at [147, 143] on div "Show 10 25 50 100 entries 46860 46860 Enable batch actions Update Shipments ACT…" at bounding box center [666, 324] width 1044 height 461
type input "4"
type input "46"
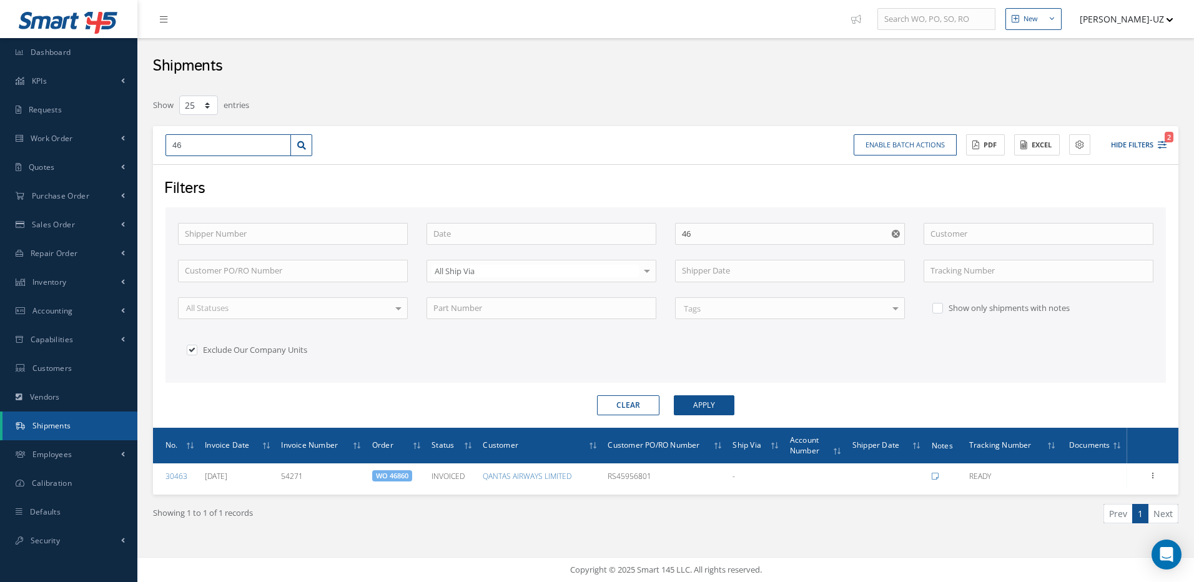
type input "469"
type input "4692"
type input "46923"
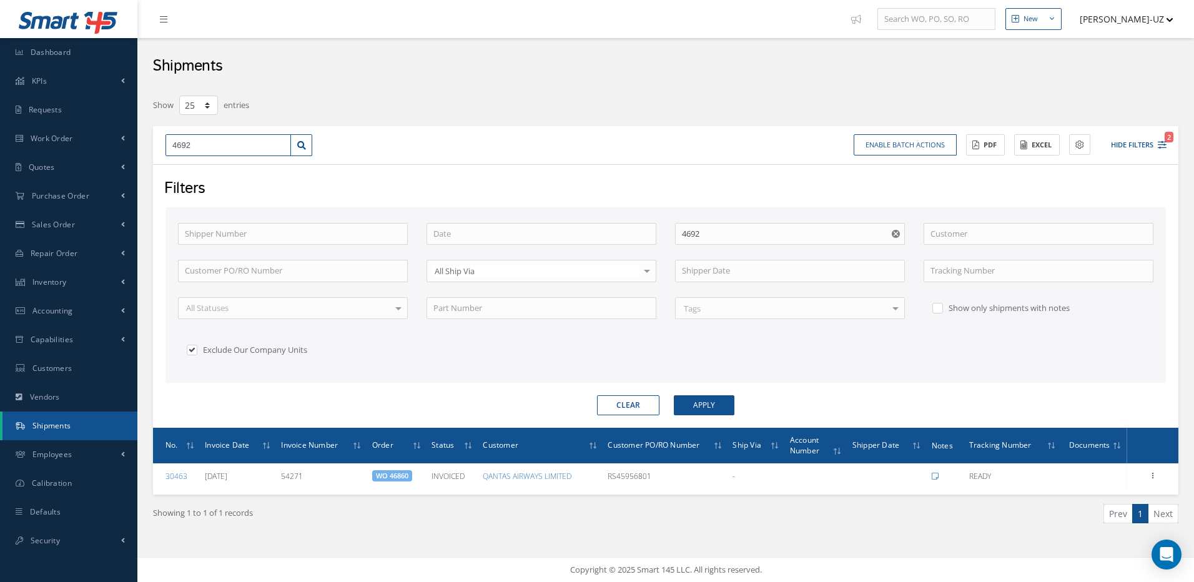
type input "46923"
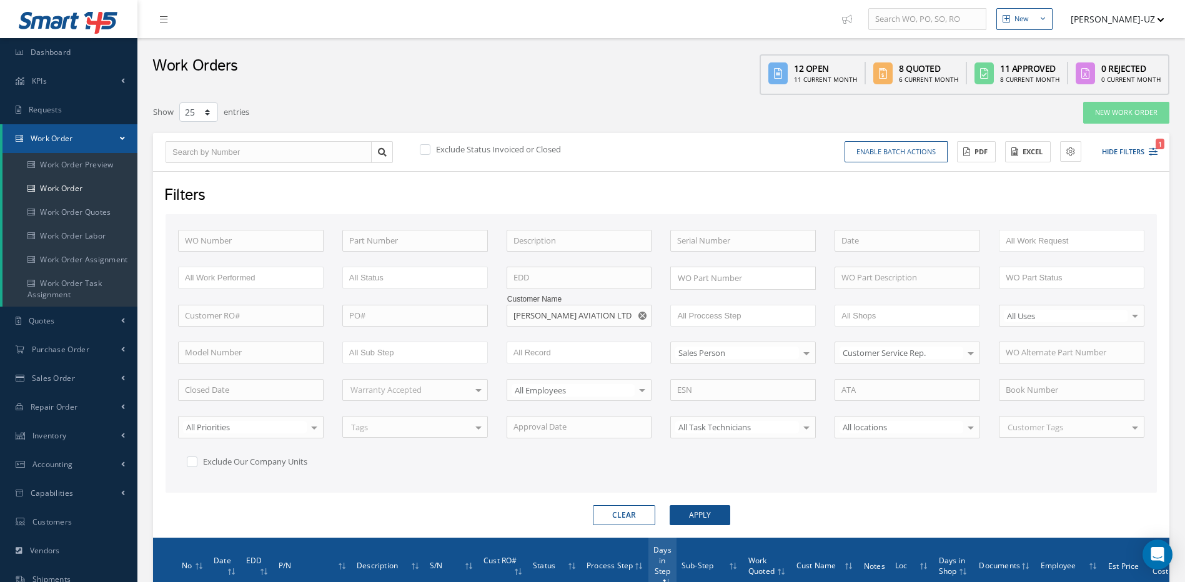
select select "25"
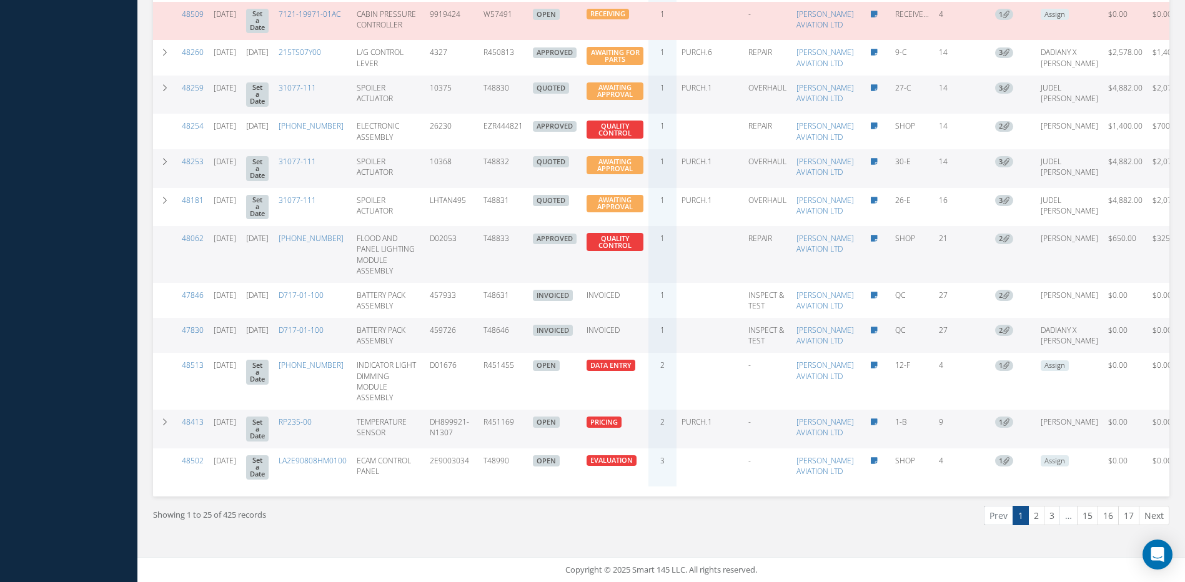
scroll to position [1542, 0]
click at [1038, 519] on link "2" at bounding box center [1036, 515] width 16 height 19
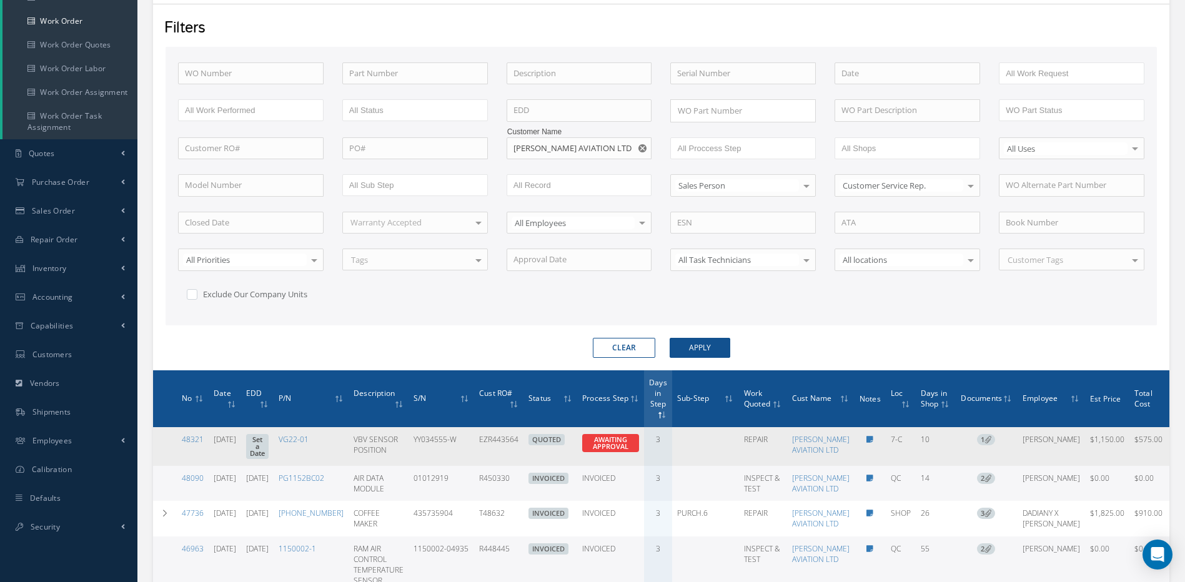
scroll to position [189, 0]
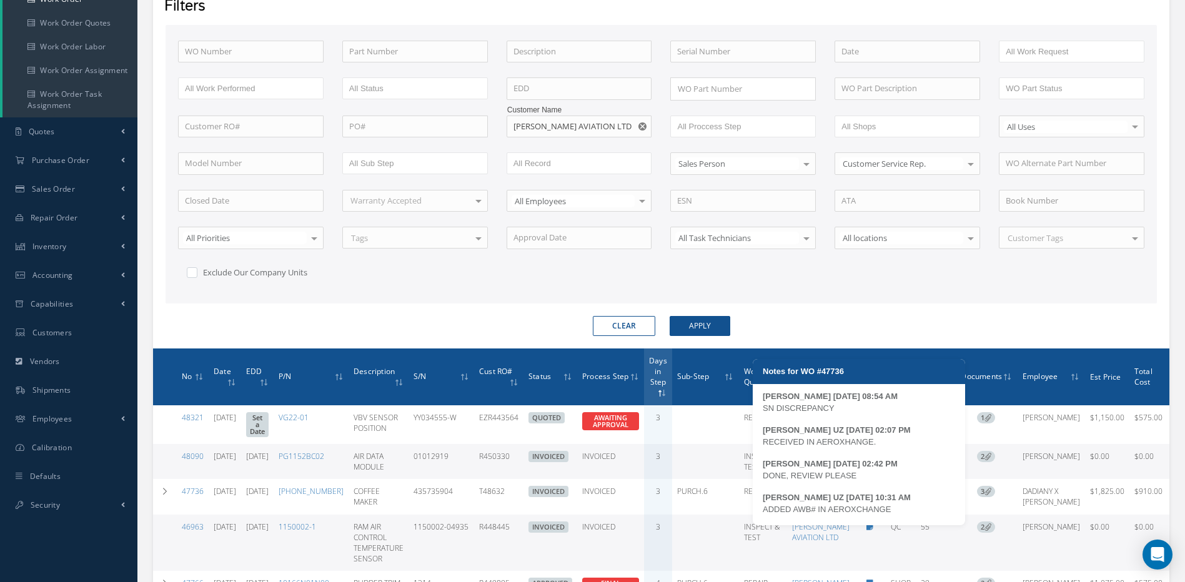
drag, startPoint x: 900, startPoint y: 511, endPoint x: 764, endPoint y: 510, distance: 136.1
click at [764, 510] on div "ADDED AWB# IN AEROXCHANGE" at bounding box center [858, 509] width 192 height 12
copy div "ADDED AWB# IN AEROXCHANGE"
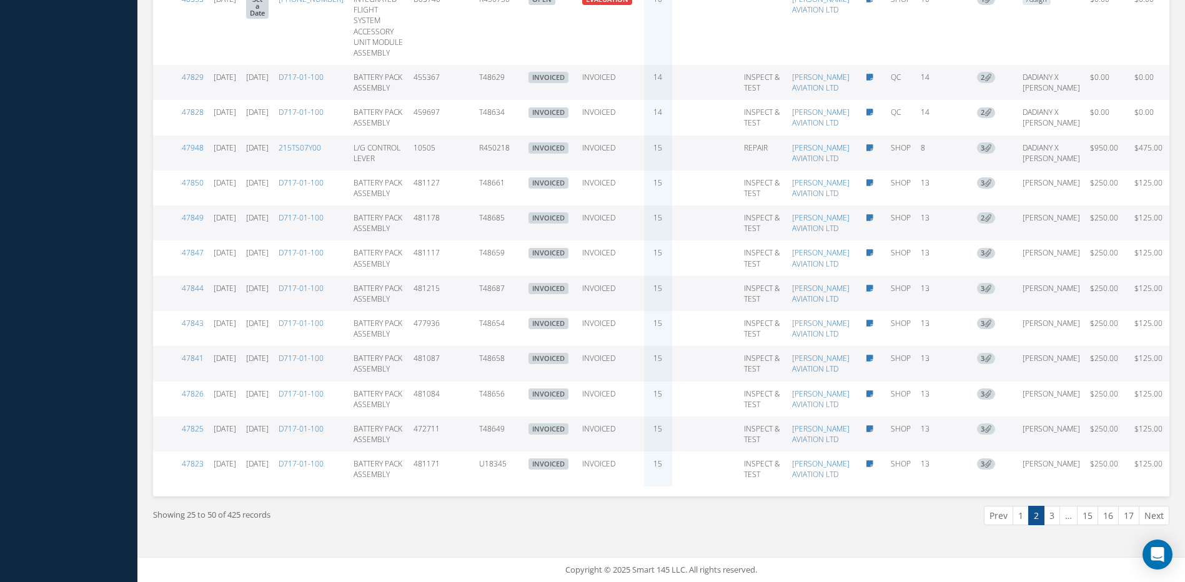
scroll to position [1544, 0]
click at [1024, 518] on link "1" at bounding box center [1020, 515] width 16 height 19
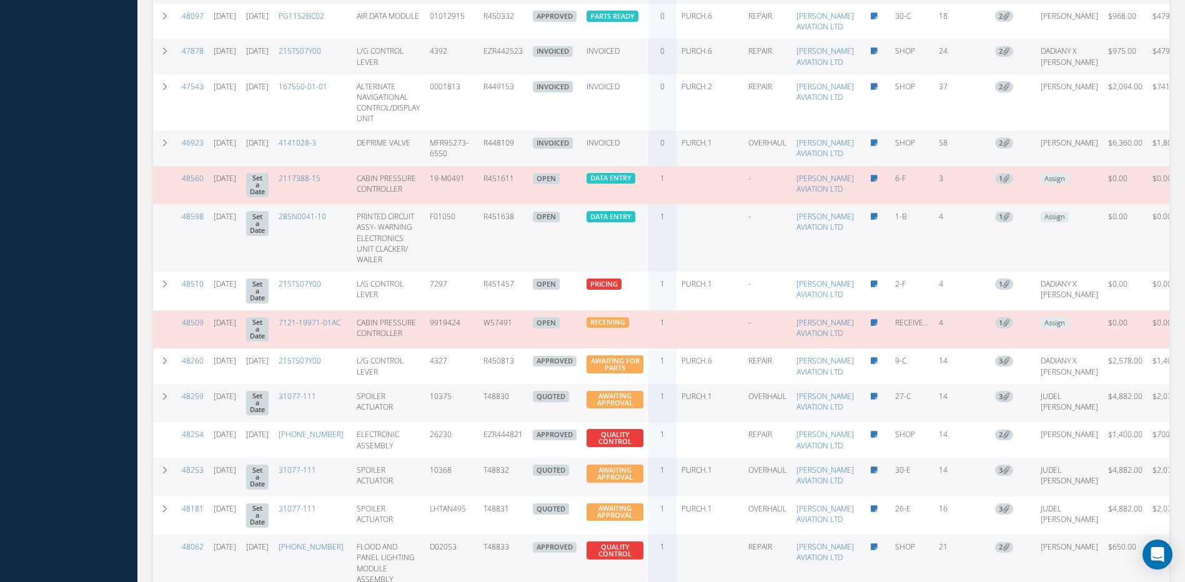
scroll to position [823, 0]
